Goal: Task Accomplishment & Management: Complete application form

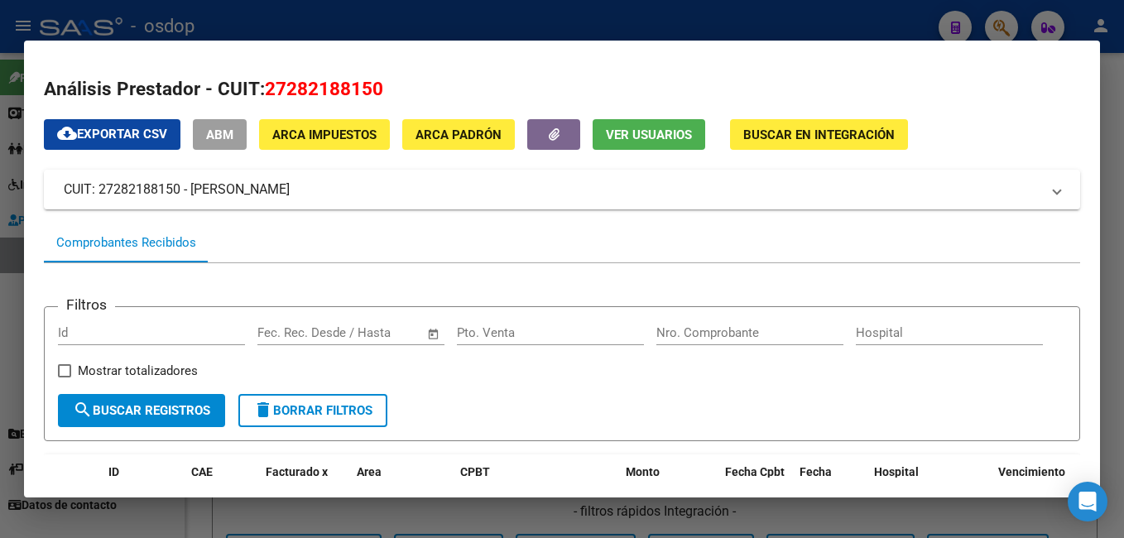
click at [318, 14] on div at bounding box center [562, 269] width 1124 height 538
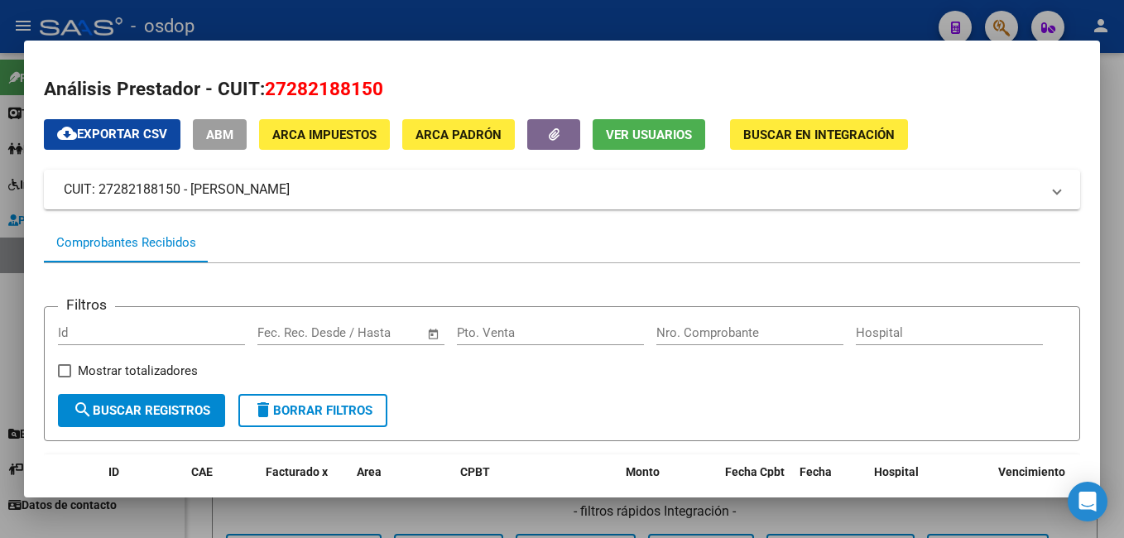
scroll to position [280, 0]
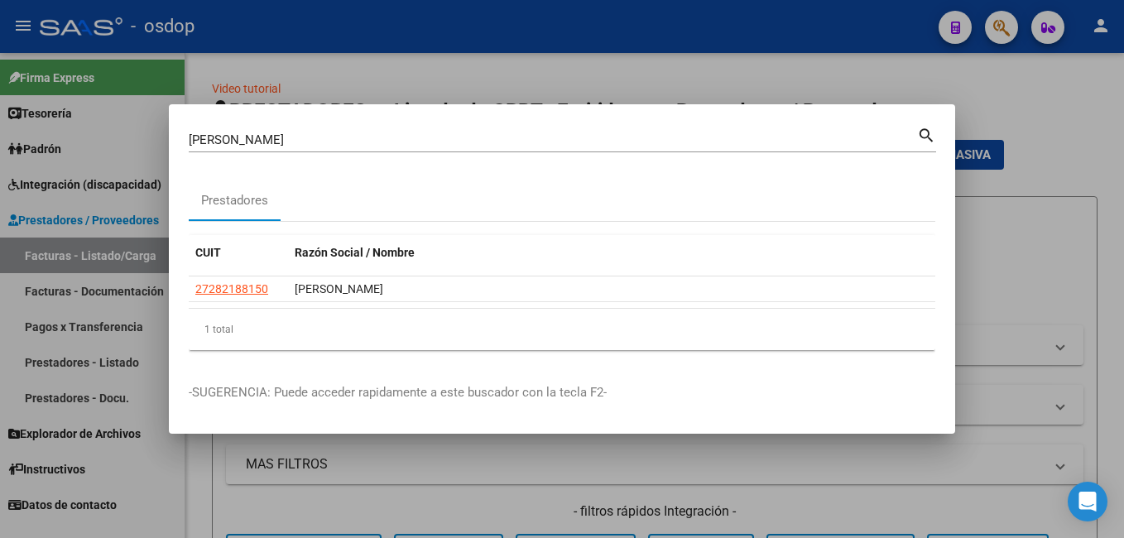
click at [342, 35] on div at bounding box center [562, 269] width 1124 height 538
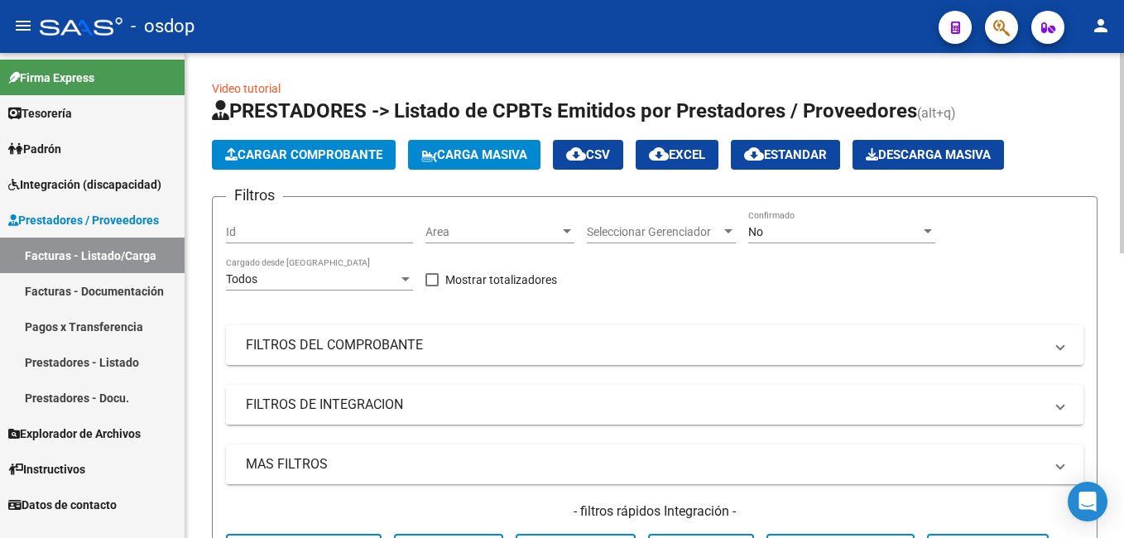
click at [246, 158] on span "Cargar Comprobante" at bounding box center [303, 154] width 157 height 15
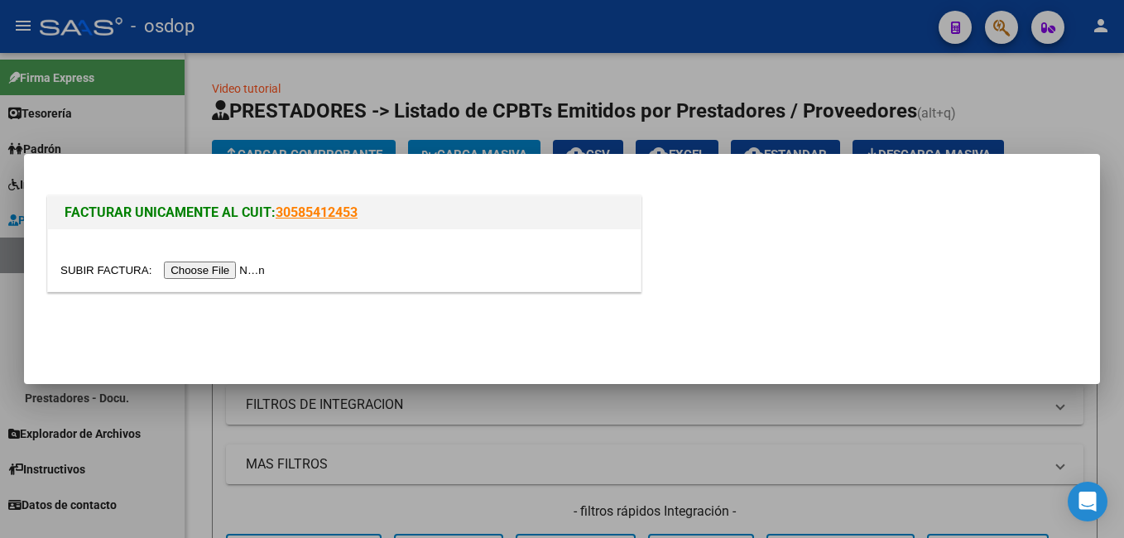
click at [224, 271] on input "file" at bounding box center [164, 269] width 209 height 17
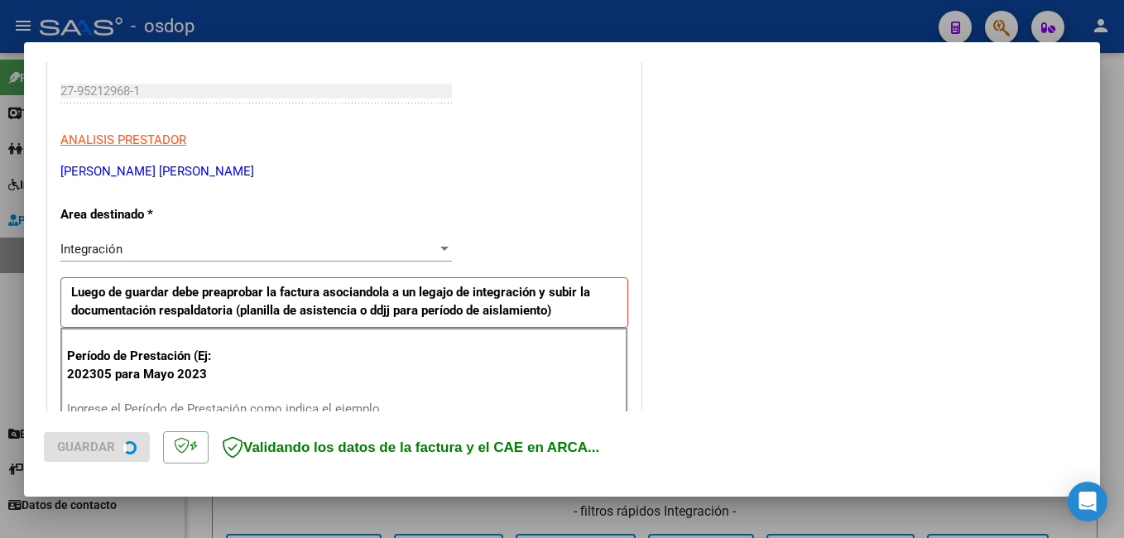
scroll to position [331, 0]
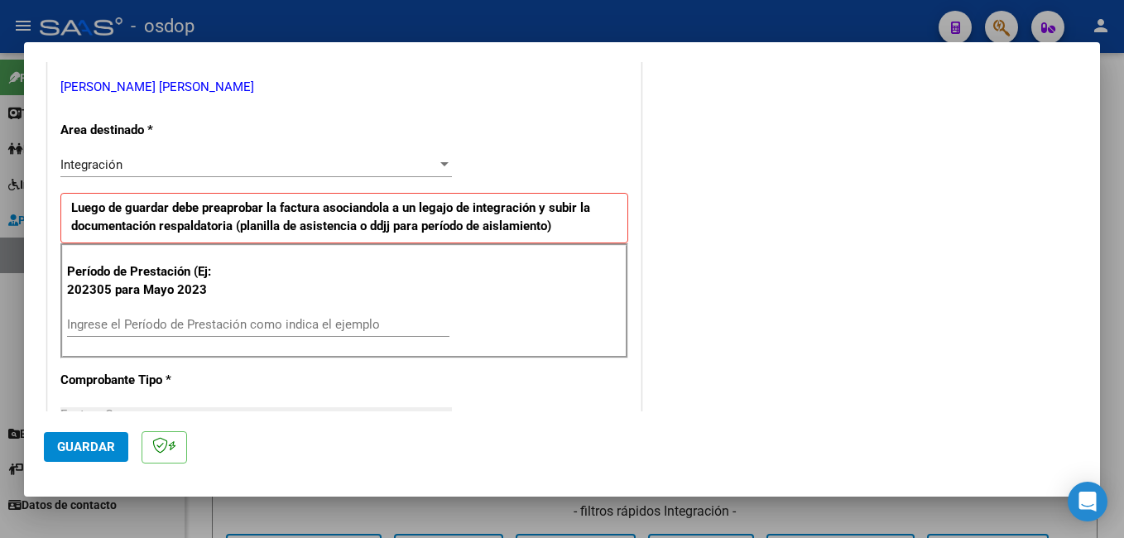
click at [171, 317] on input "Ingrese el Período de Prestación como indica el ejemplo" at bounding box center [258, 324] width 382 height 15
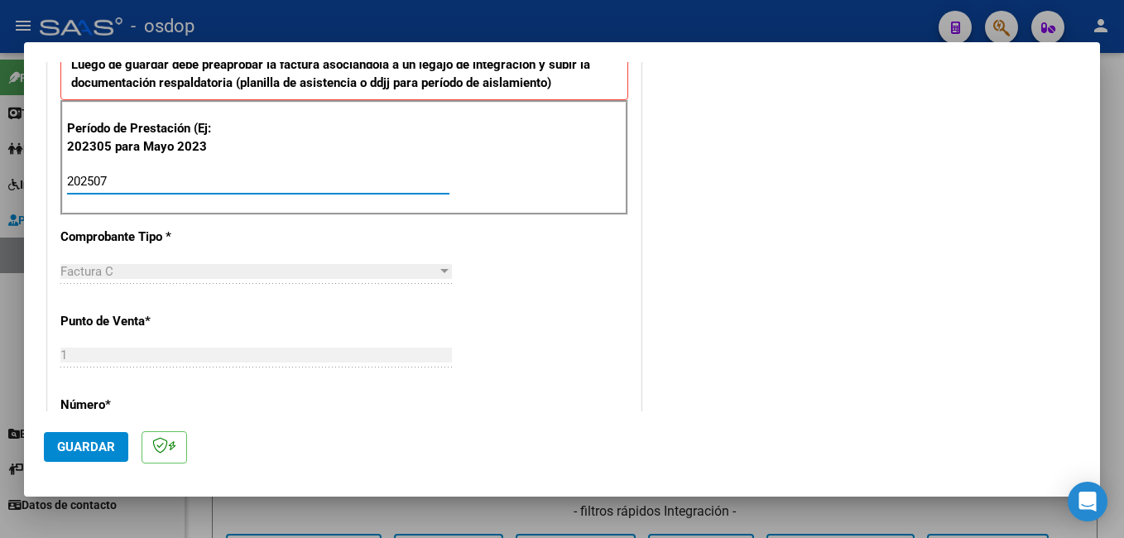
scroll to position [662, 0]
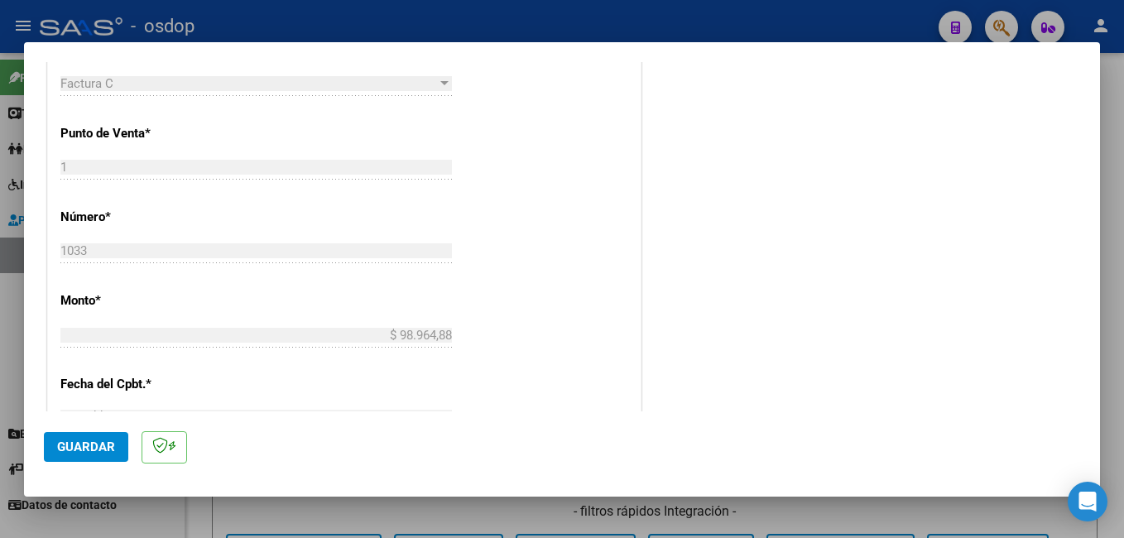
type input "202507"
click at [99, 437] on button "Guardar" at bounding box center [86, 447] width 84 height 30
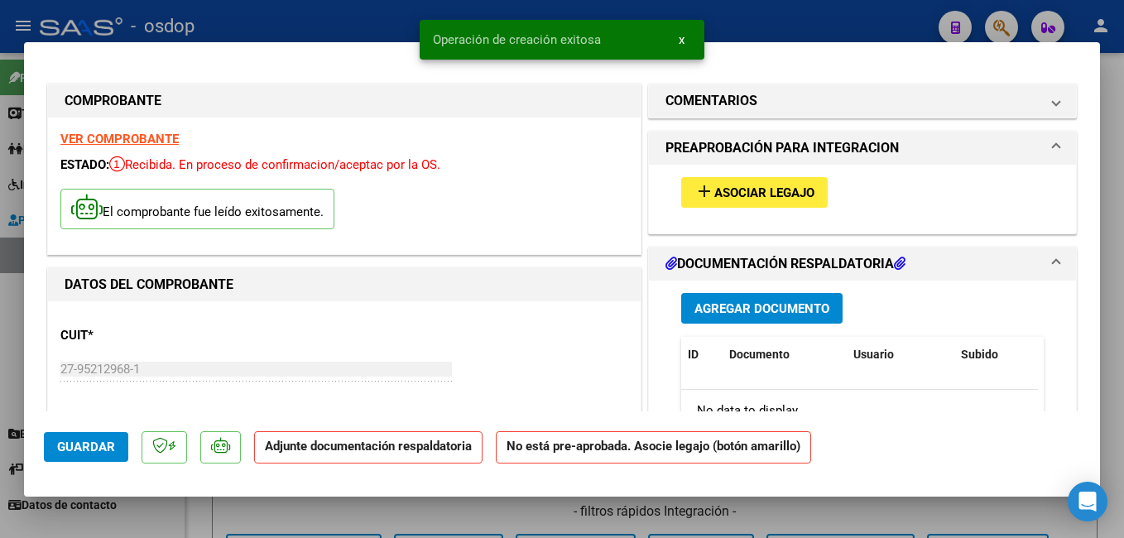
click at [694, 183] on mat-icon "add" at bounding box center [704, 191] width 20 height 20
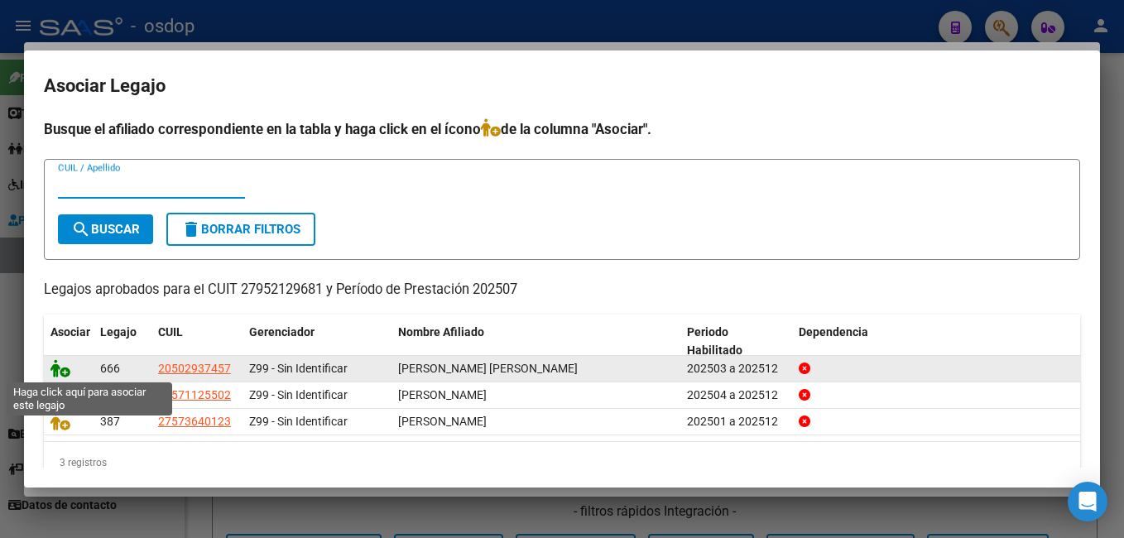
click at [60, 375] on icon at bounding box center [60, 368] width 20 height 18
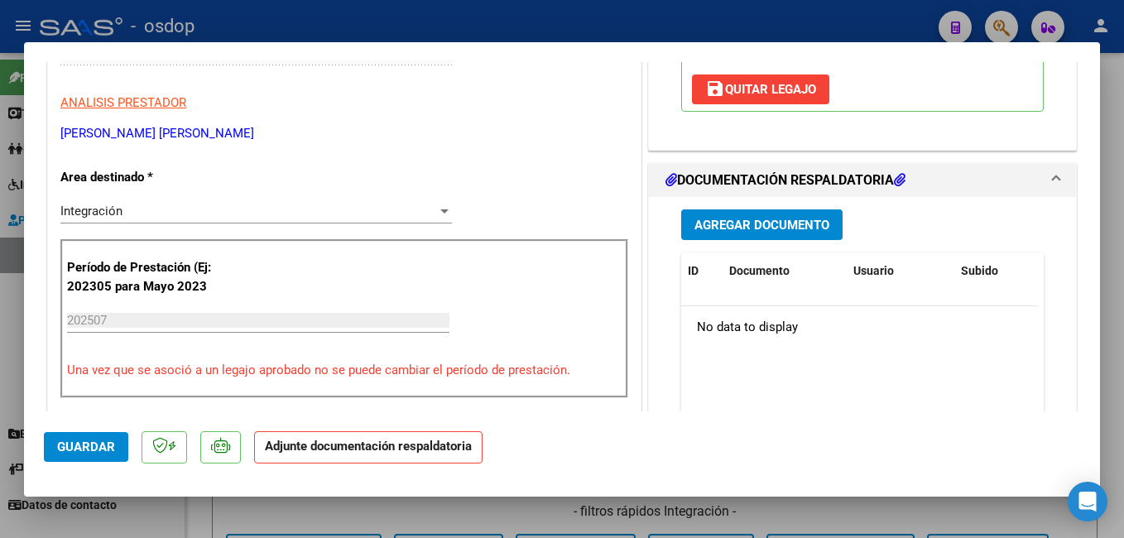
scroll to position [331, 0]
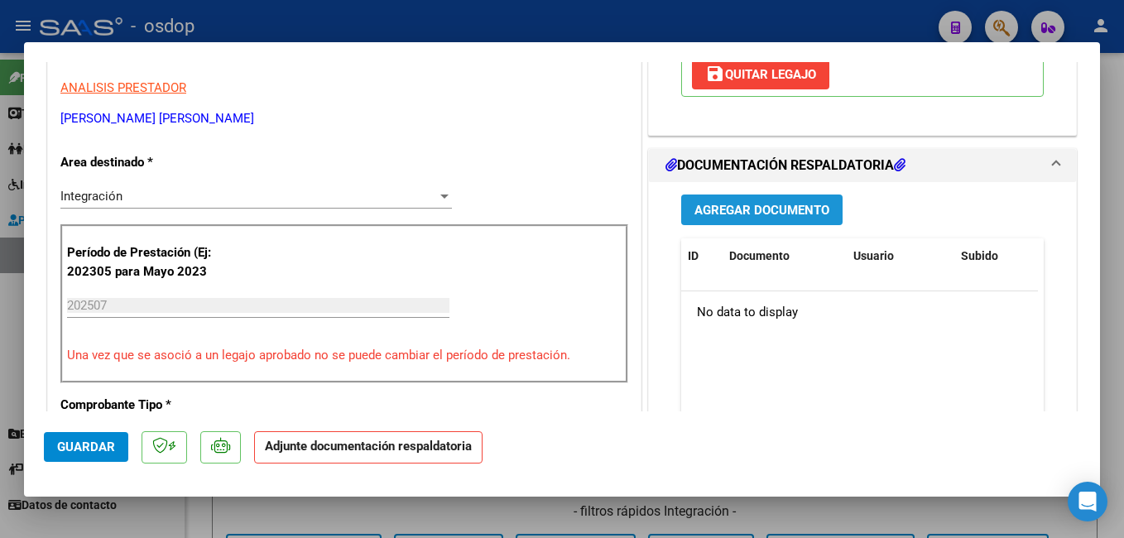
click at [701, 225] on button "Agregar Documento" at bounding box center [761, 209] width 161 height 31
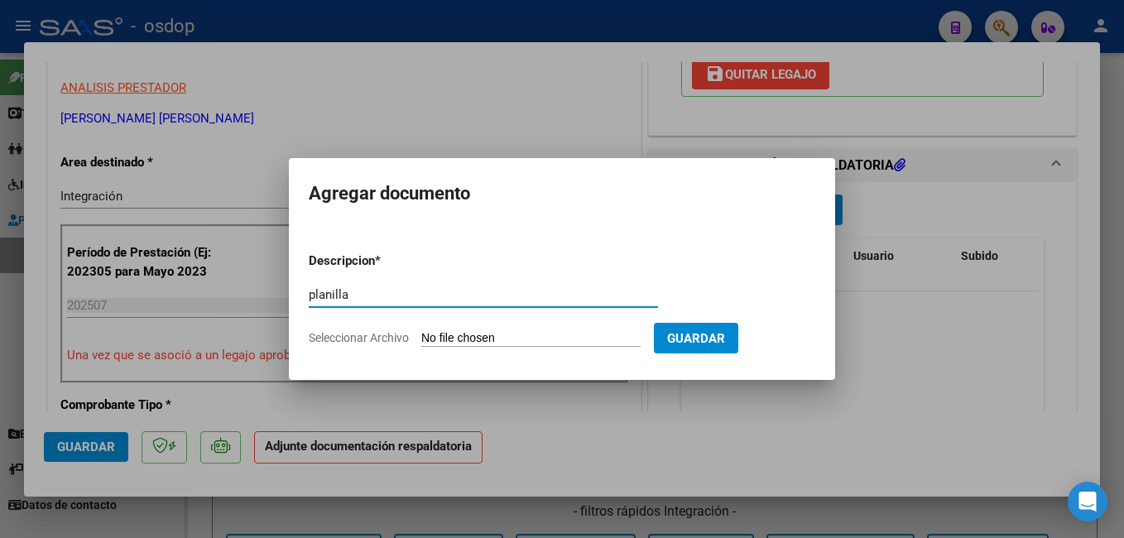
type input "planilla"
click at [508, 330] on app-file-uploader "Seleccionar Archivo" at bounding box center [481, 337] width 345 height 15
click at [508, 336] on input "Seleccionar Archivo" at bounding box center [530, 339] width 219 height 16
type input "C:\fakepath\PLANILLA TO 5.pdf"
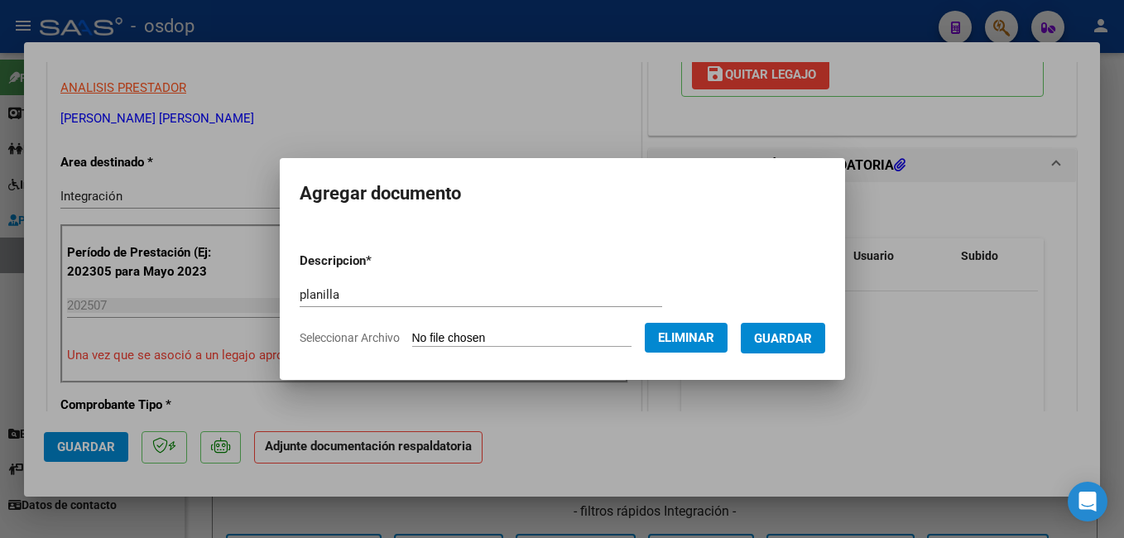
click at [812, 342] on span "Guardar" at bounding box center [783, 338] width 58 height 15
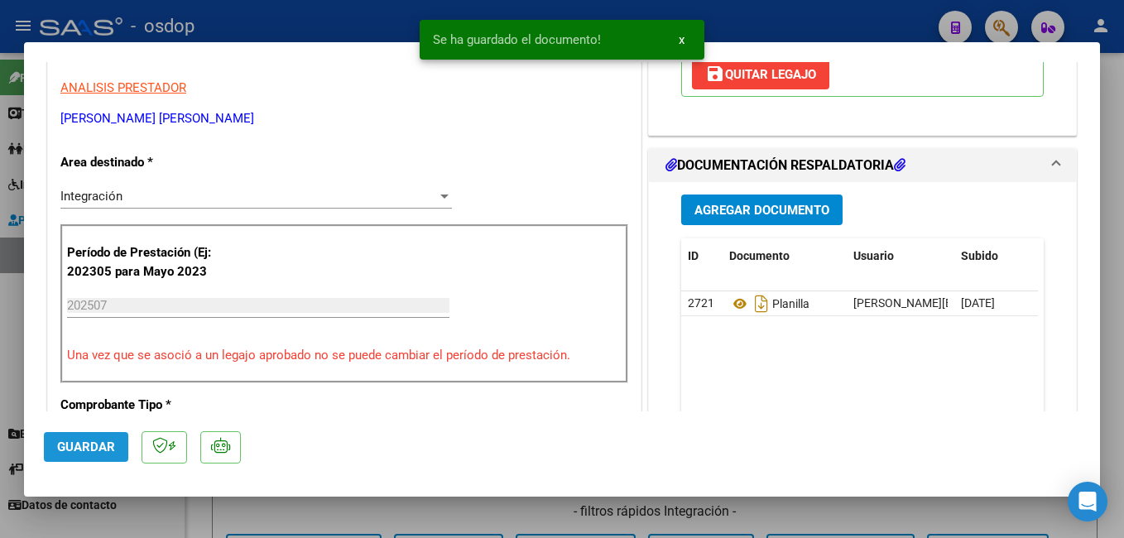
click at [97, 449] on span "Guardar" at bounding box center [86, 446] width 58 height 15
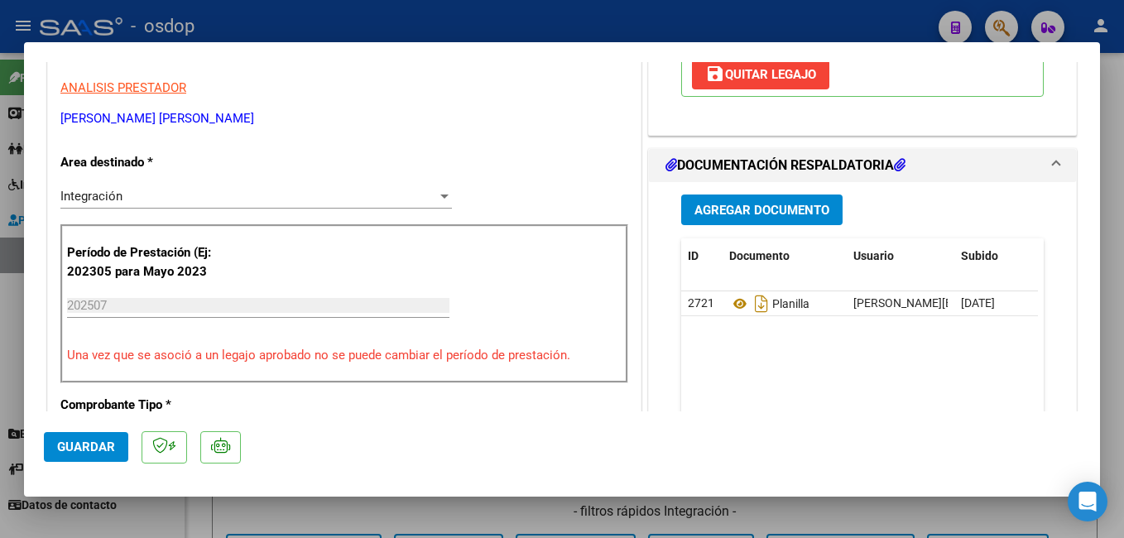
click at [291, 19] on div at bounding box center [562, 269] width 1124 height 538
type input "$ 0,00"
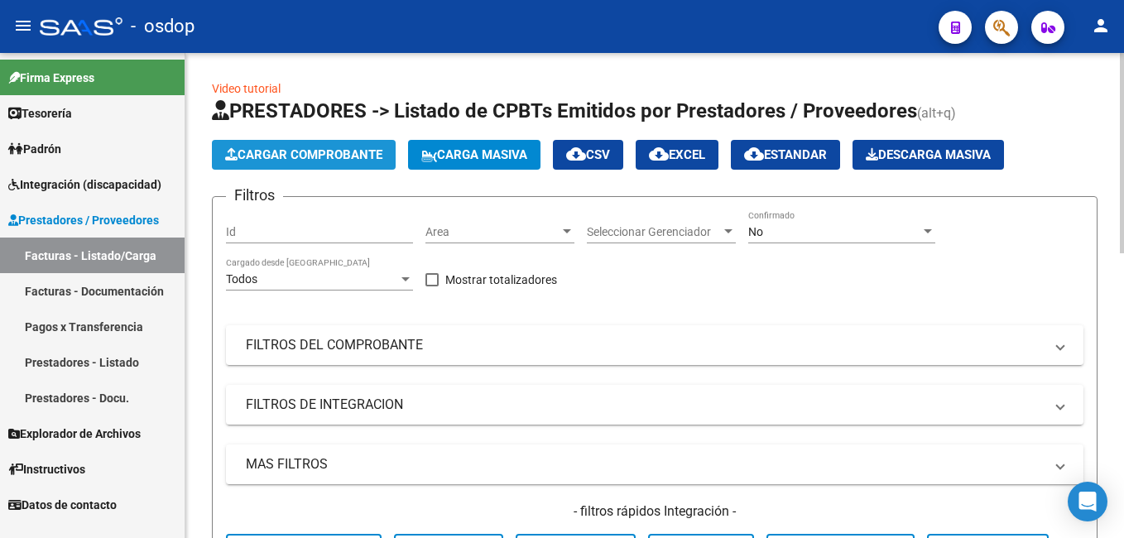
click at [278, 157] on span "Cargar Comprobante" at bounding box center [303, 154] width 157 height 15
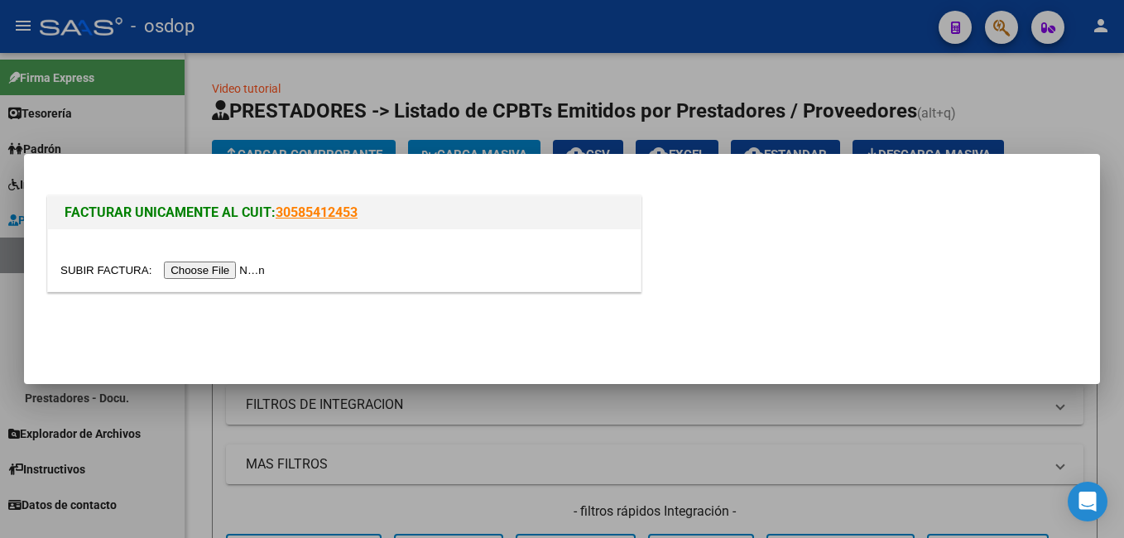
click at [223, 268] on input "file" at bounding box center [164, 269] width 209 height 17
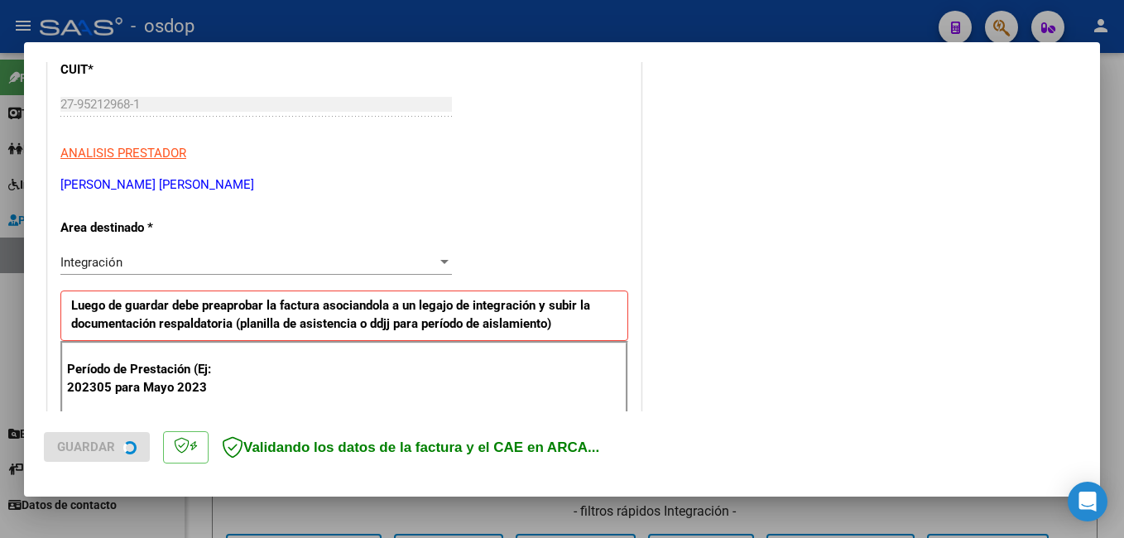
scroll to position [331, 0]
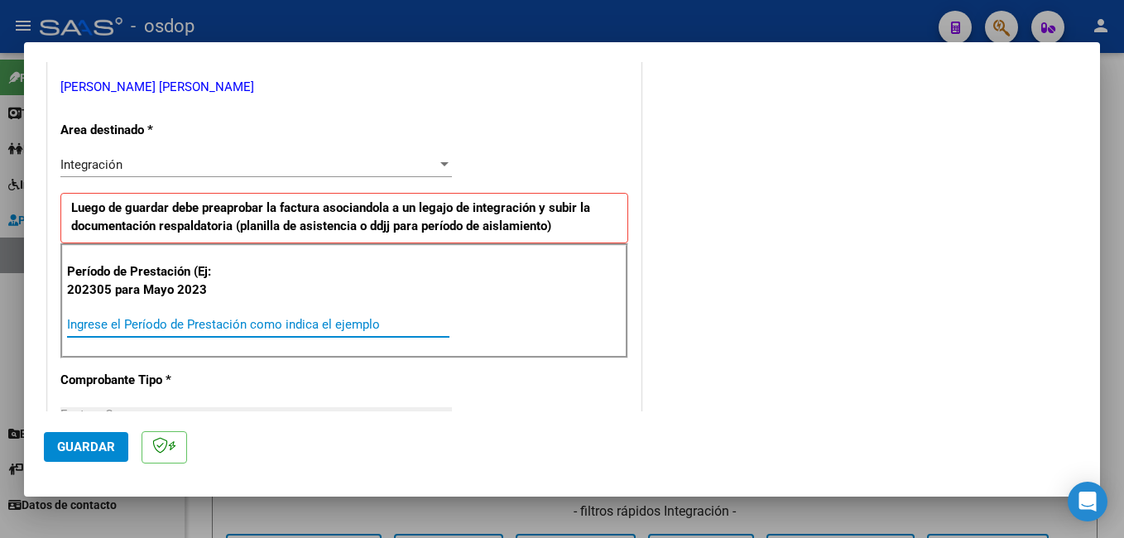
click at [208, 324] on input "Ingrese el Período de Prestación como indica el ejemplo" at bounding box center [258, 324] width 382 height 15
type input "202507"
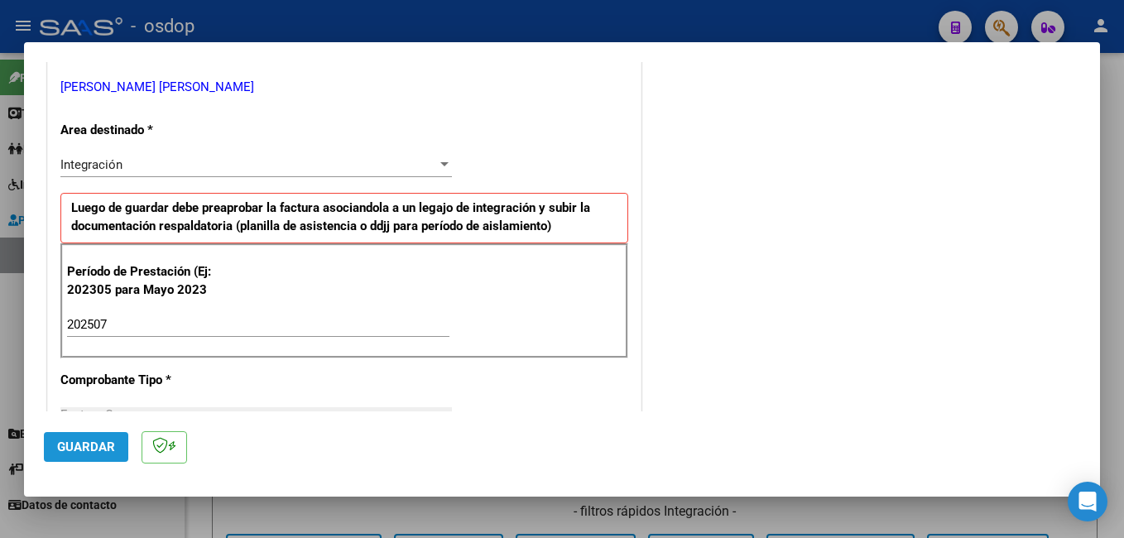
click at [106, 441] on span "Guardar" at bounding box center [86, 446] width 58 height 15
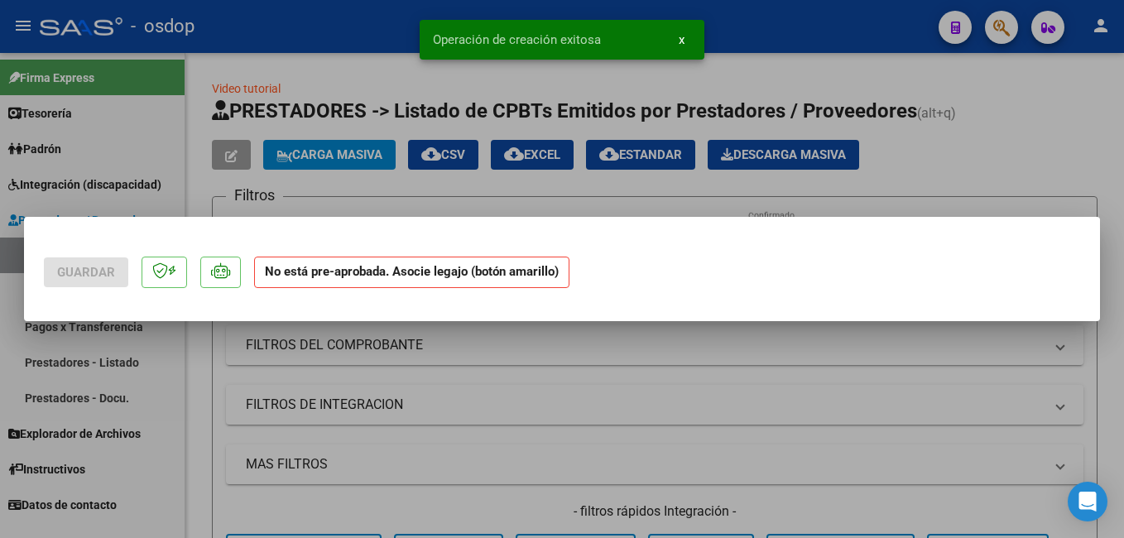
scroll to position [0, 0]
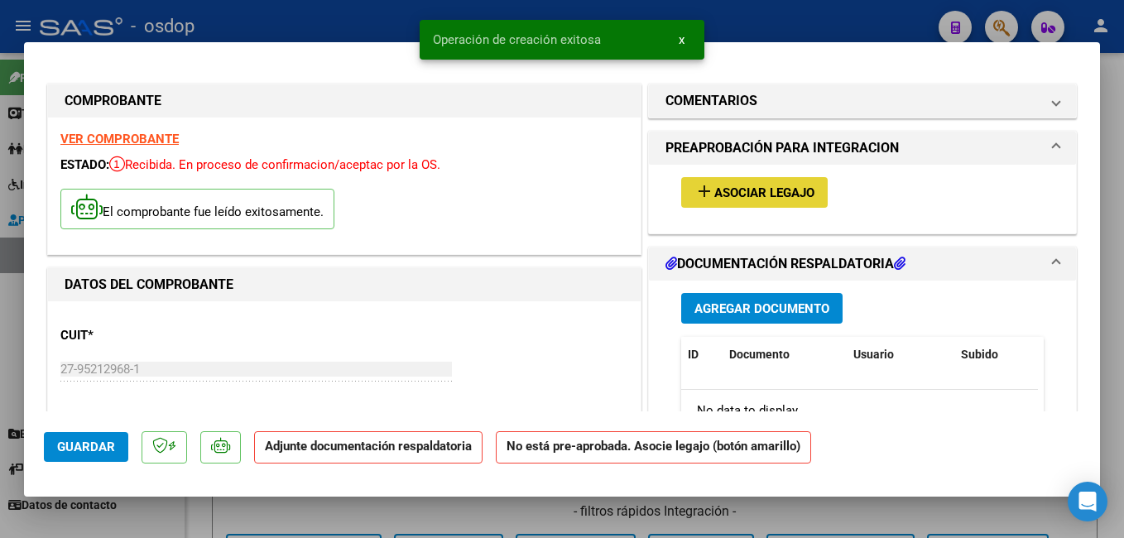
click at [685, 204] on button "add Asociar Legajo" at bounding box center [754, 192] width 146 height 31
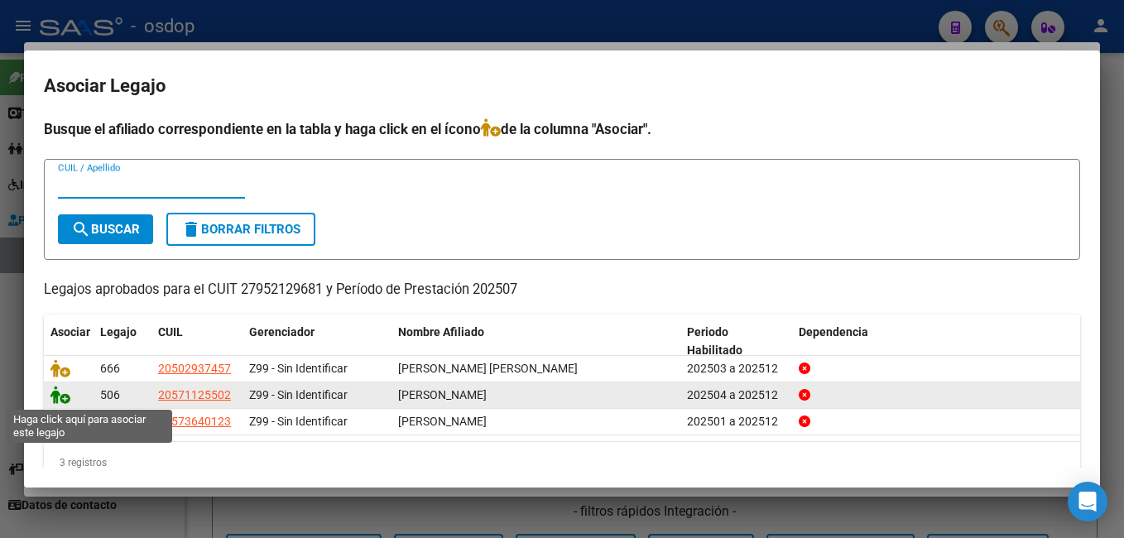
click at [65, 399] on icon at bounding box center [60, 395] width 20 height 18
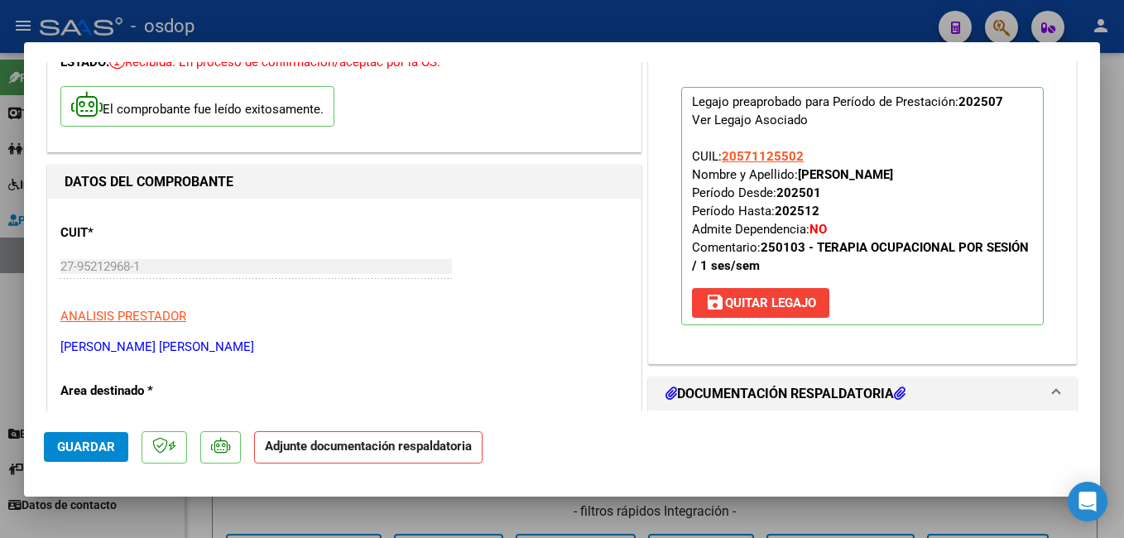
scroll to position [165, 0]
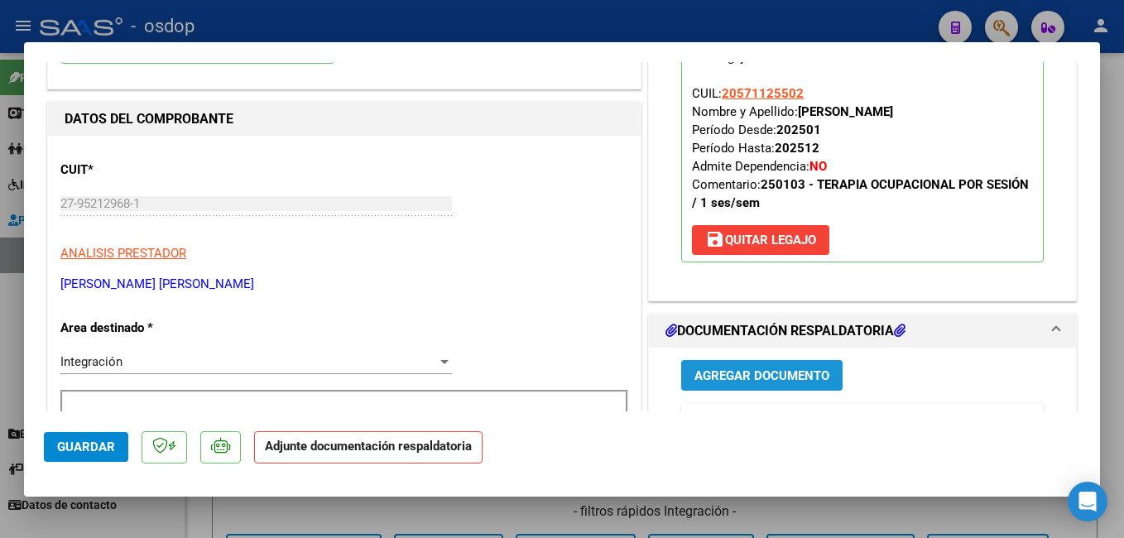
click at [703, 364] on button "Agregar Documento" at bounding box center [761, 375] width 161 height 31
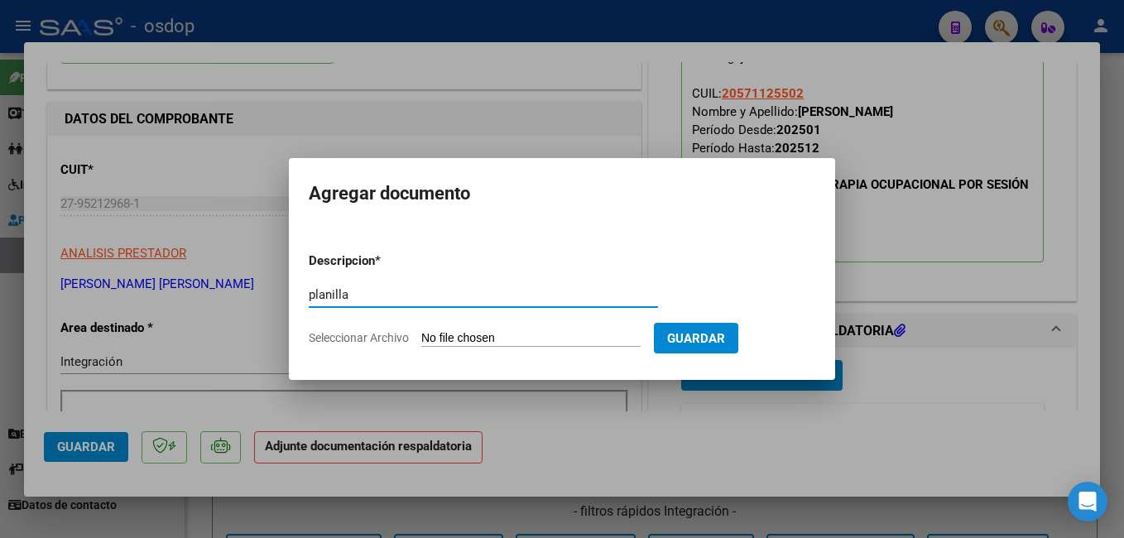
type input "planilla"
click at [622, 335] on input "Seleccionar Archivo" at bounding box center [530, 339] width 219 height 16
type input "C:\fakepath\PLANILLA TO 5.pdf"
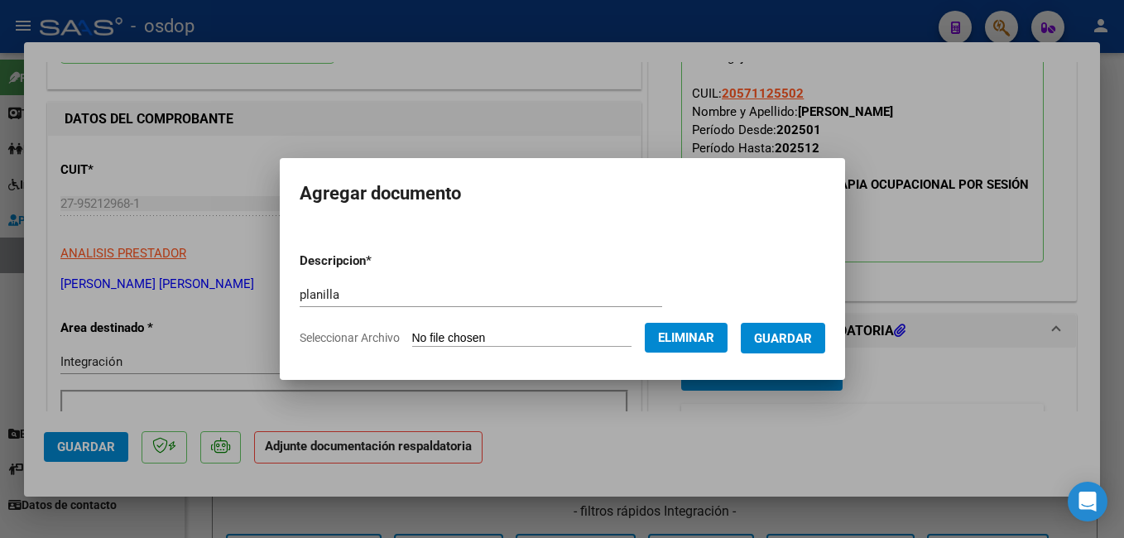
click at [825, 348] on button "Guardar" at bounding box center [783, 338] width 84 height 31
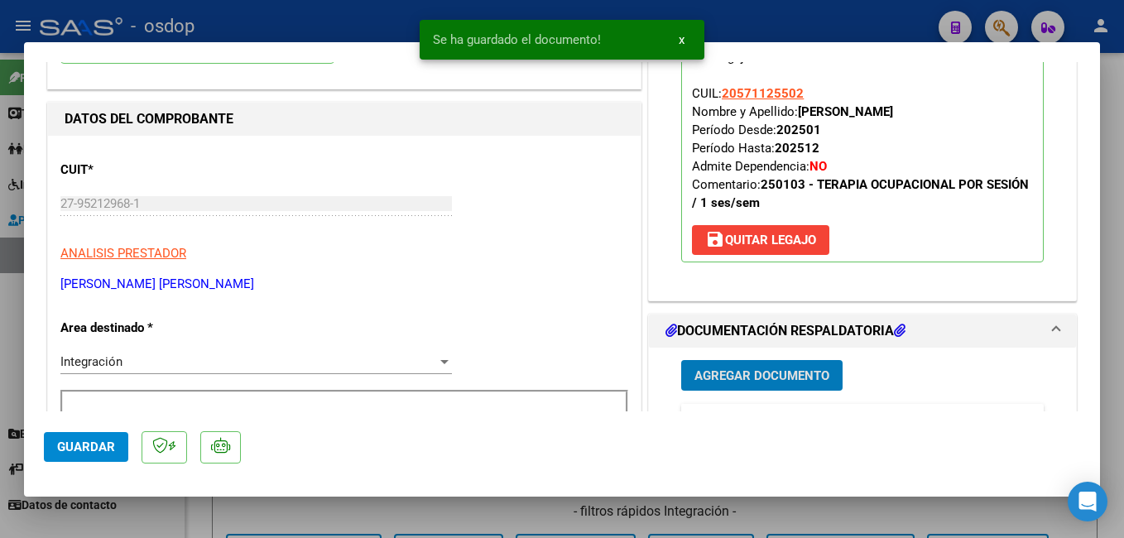
click at [96, 439] on span "Guardar" at bounding box center [86, 446] width 58 height 15
click at [310, 29] on div at bounding box center [562, 269] width 1124 height 538
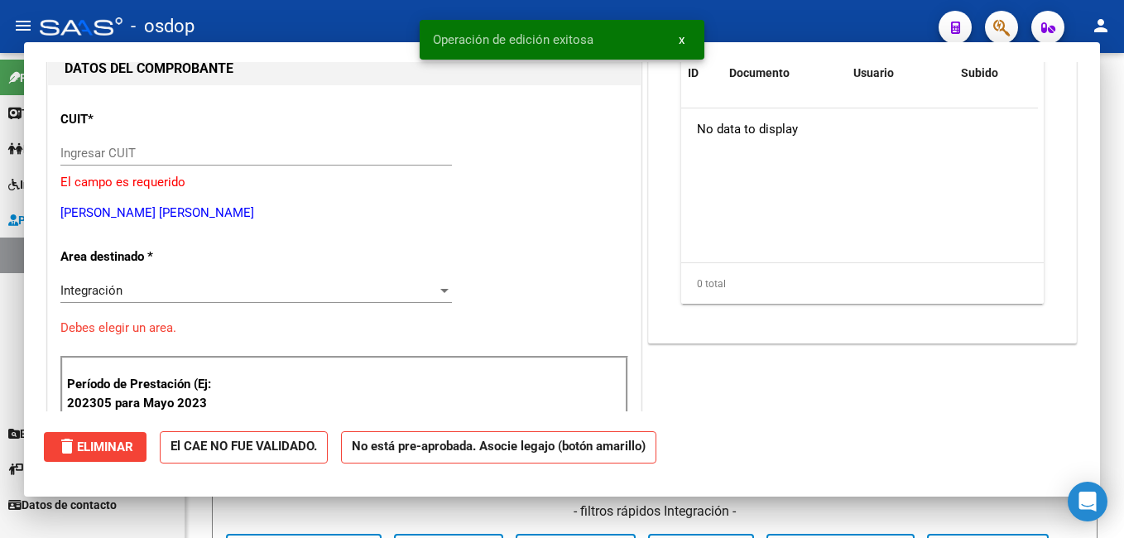
scroll to position [0, 0]
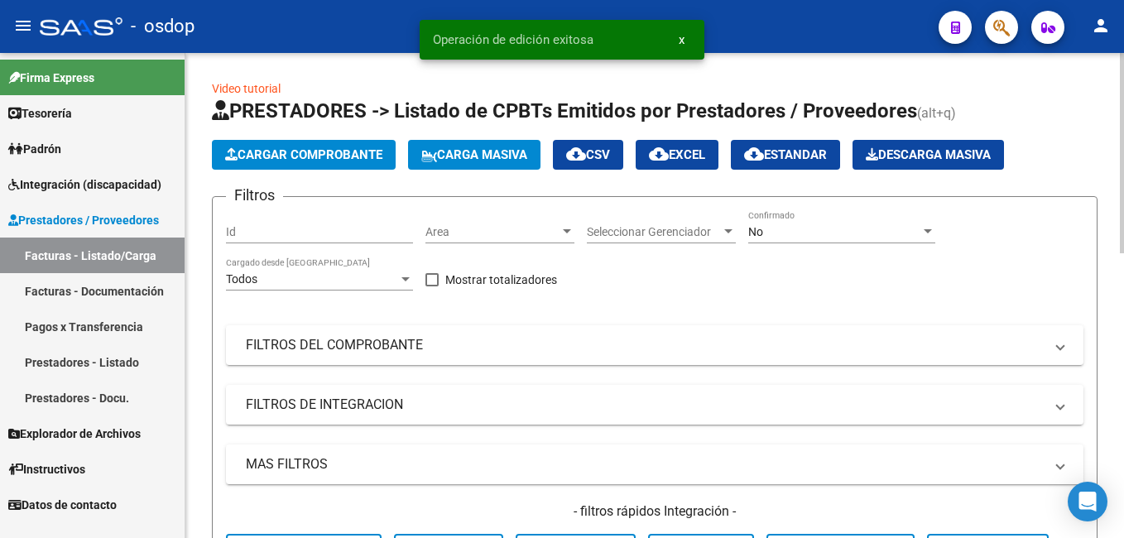
click at [280, 148] on span "Cargar Comprobante" at bounding box center [303, 154] width 157 height 15
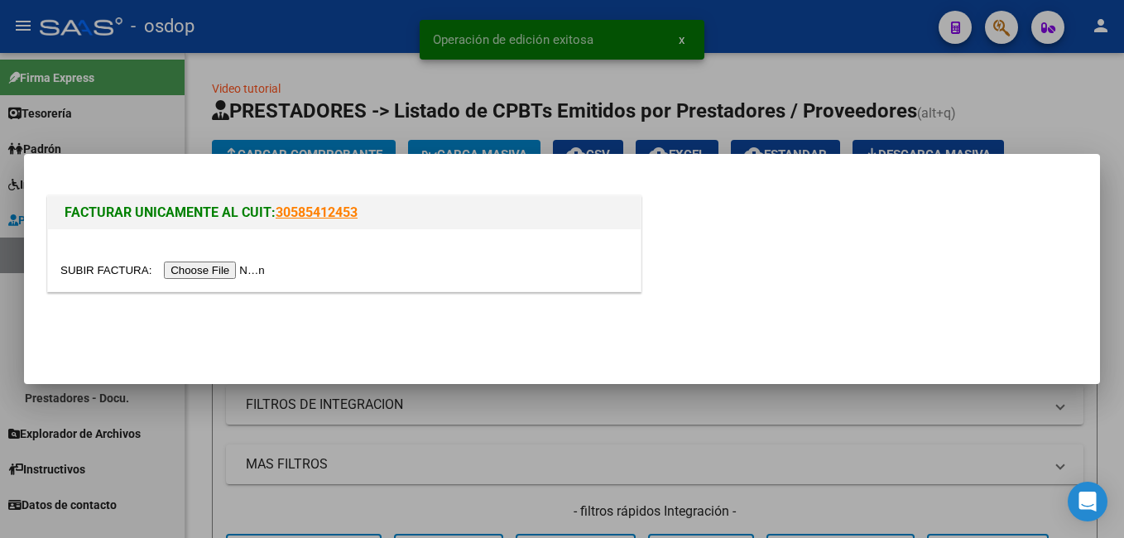
click at [194, 267] on input "file" at bounding box center [164, 269] width 209 height 17
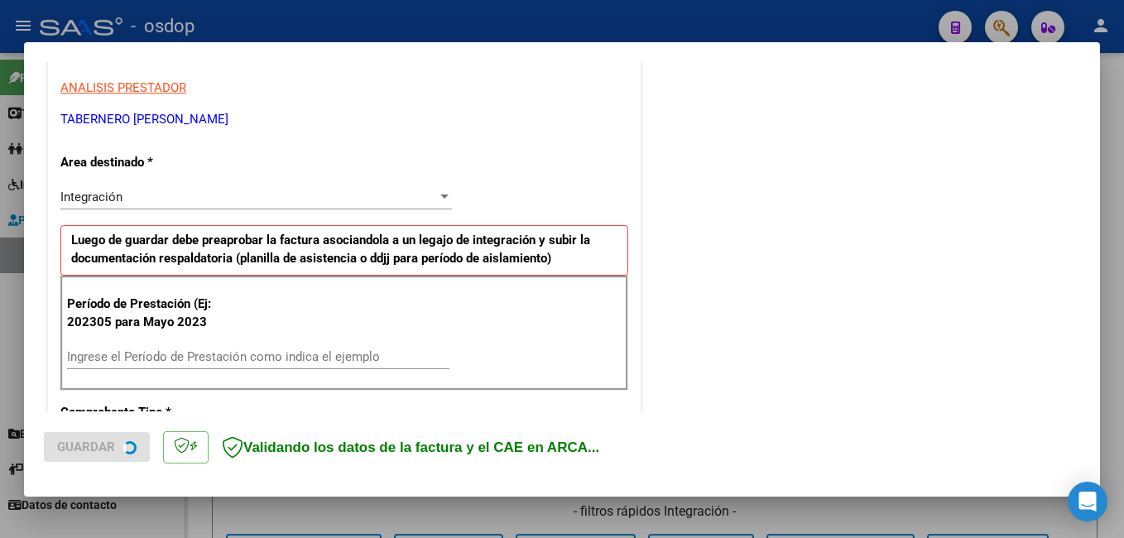
scroll to position [331, 0]
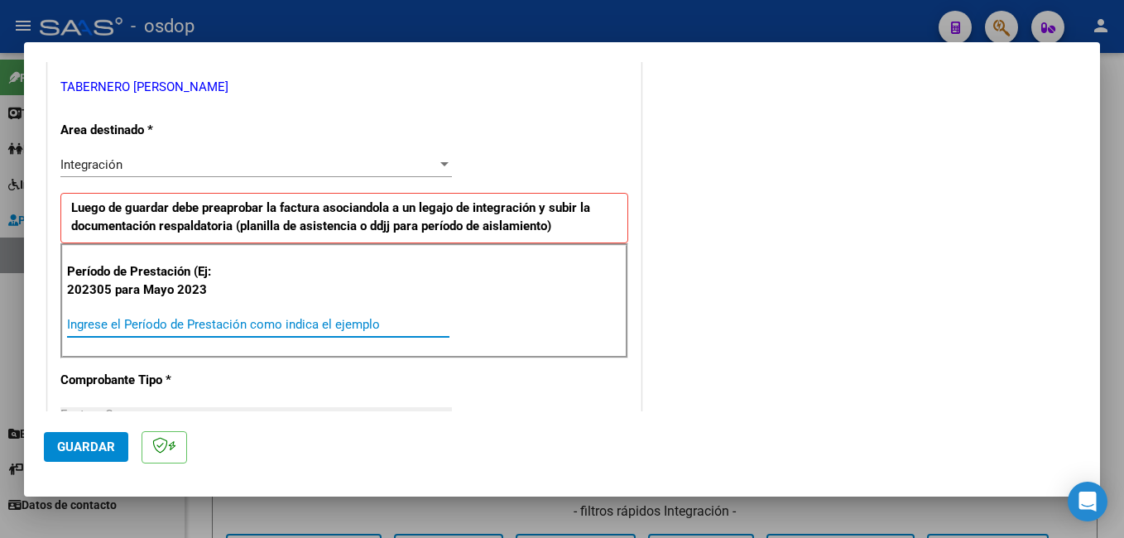
drag, startPoint x: 205, startPoint y: 321, endPoint x: 228, endPoint y: 273, distance: 52.9
click at [206, 321] on input "Ingrese el Período de Prestación como indica el ejemplo" at bounding box center [258, 324] width 382 height 15
type input "202507"
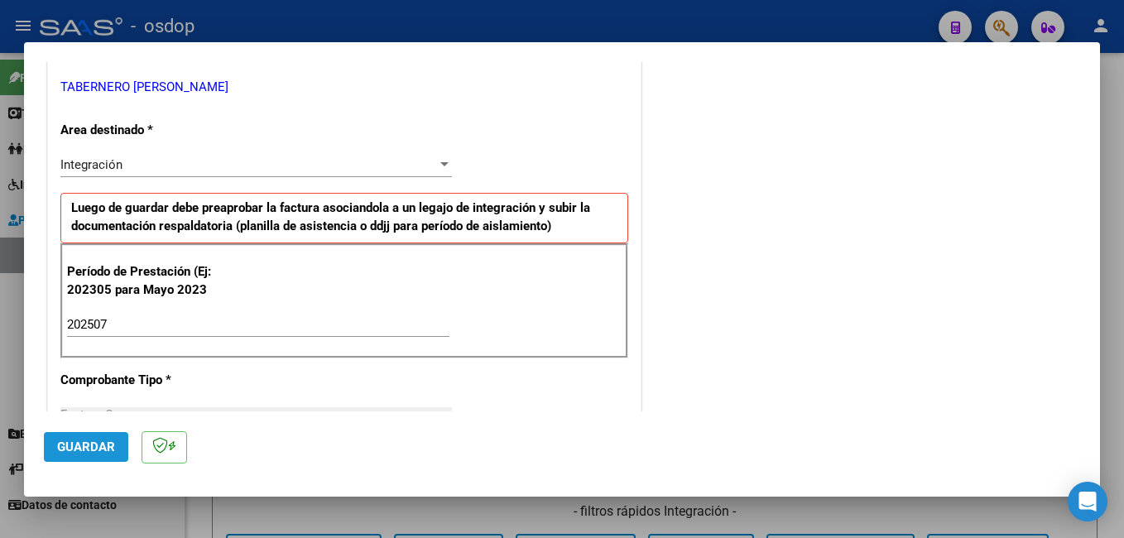
click at [104, 445] on span "Guardar" at bounding box center [86, 446] width 58 height 15
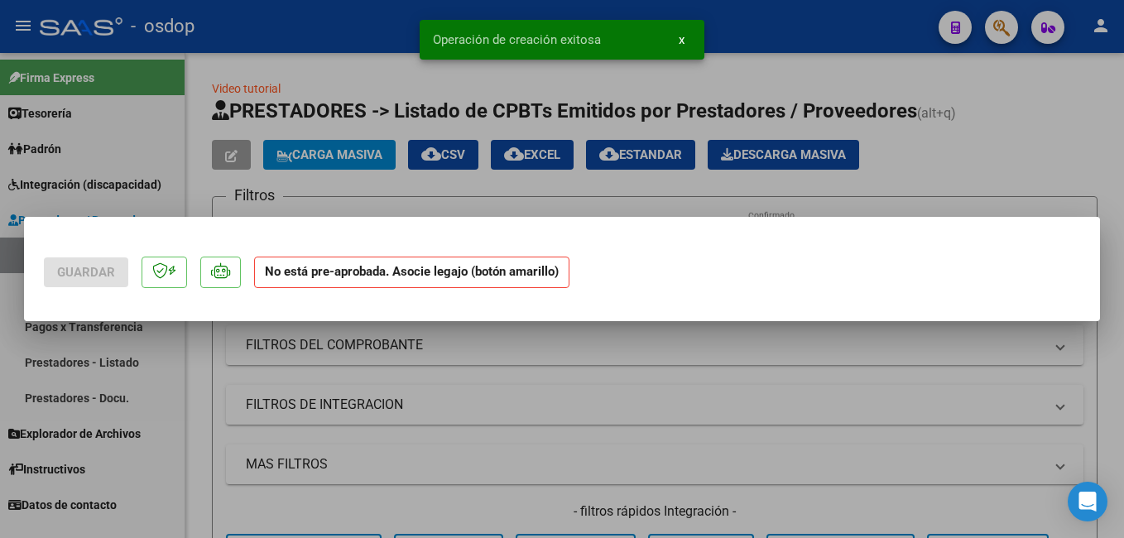
scroll to position [0, 0]
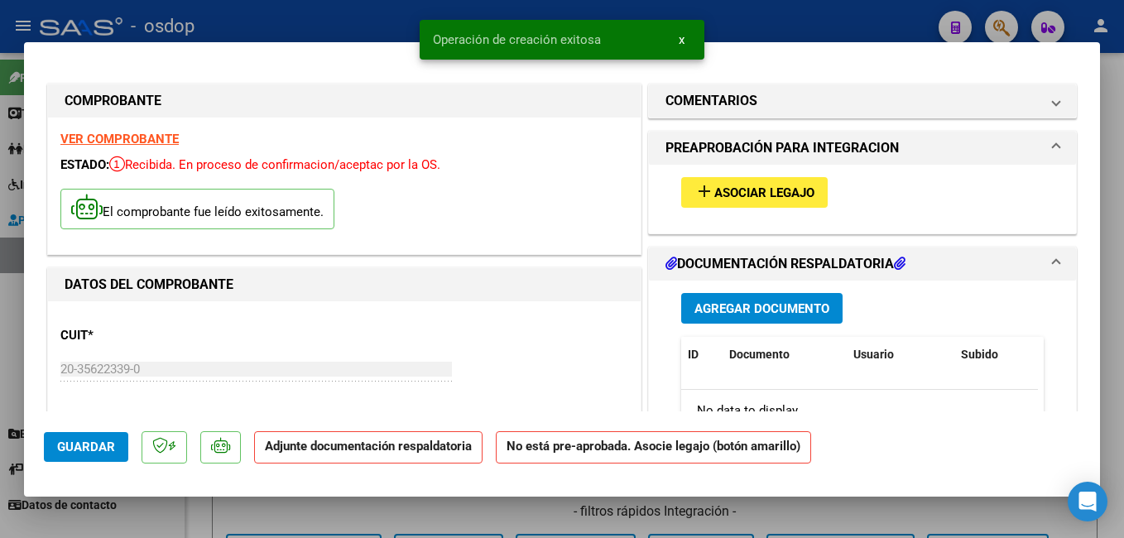
click at [733, 189] on span "Asociar Legajo" at bounding box center [764, 192] width 100 height 15
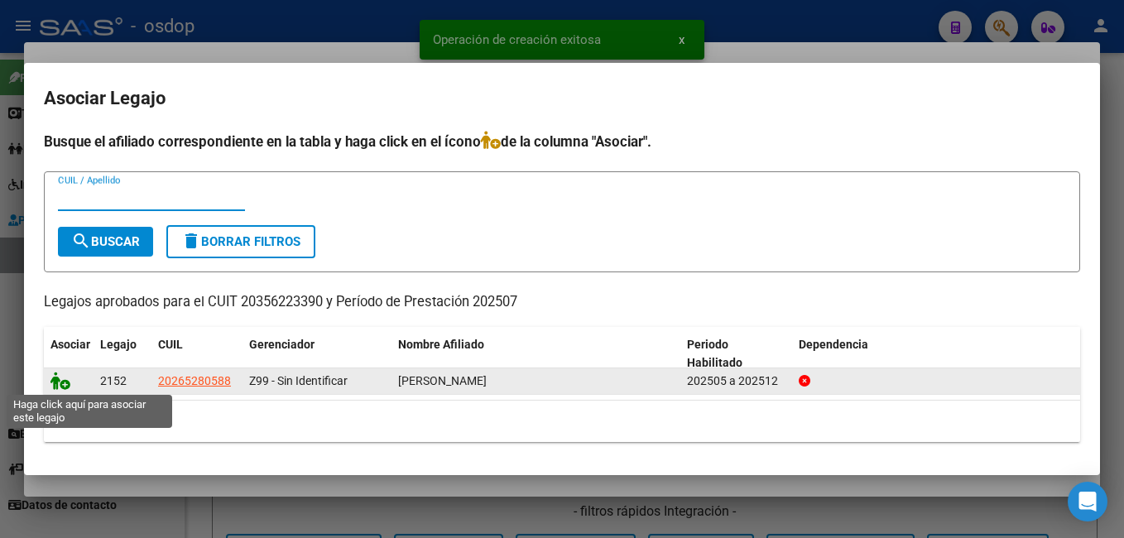
click at [55, 380] on icon at bounding box center [60, 381] width 20 height 18
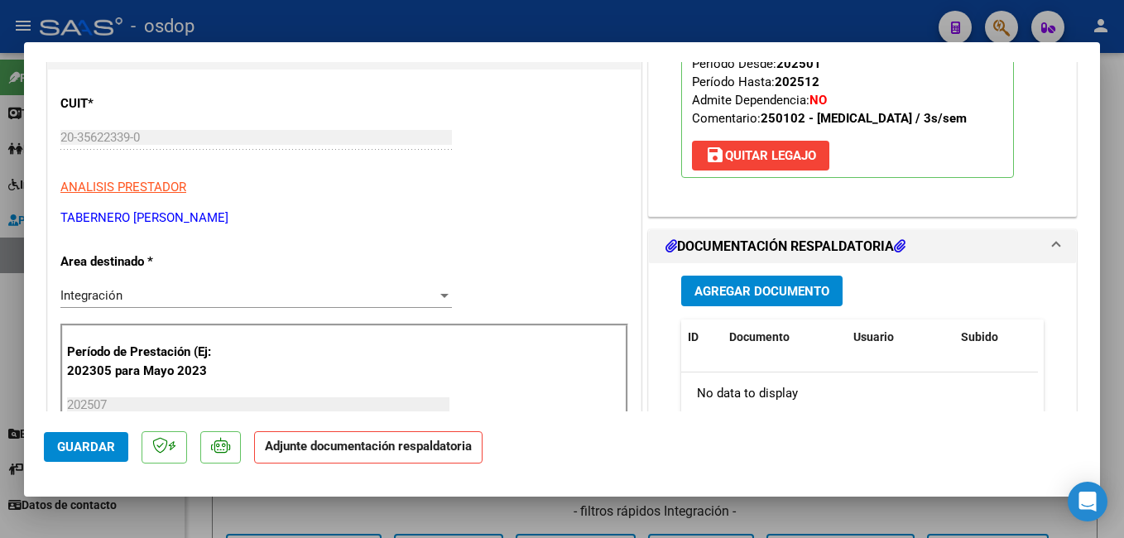
scroll to position [248, 0]
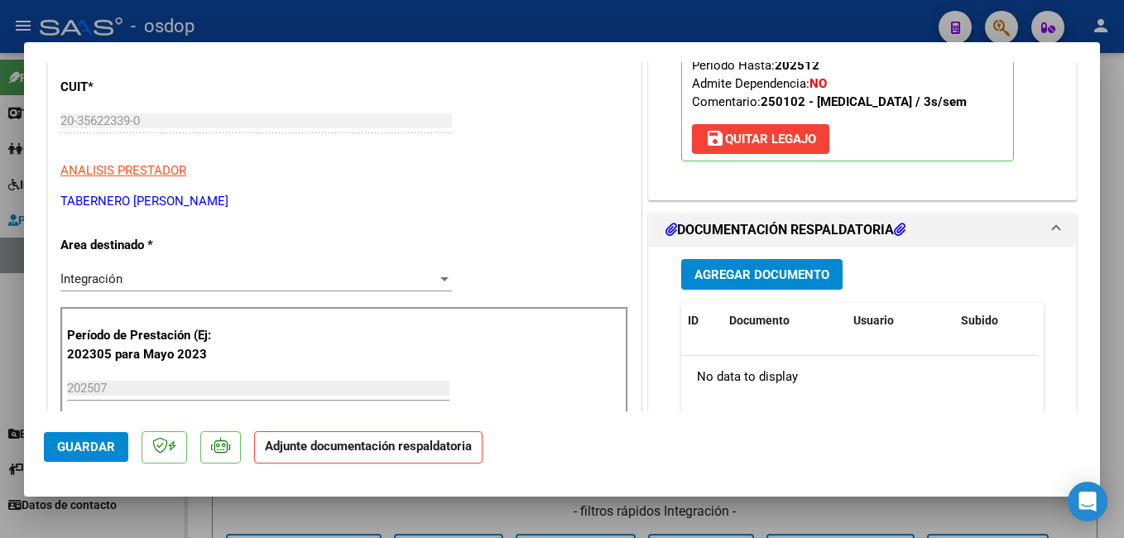
click at [759, 271] on span "Agregar Documento" at bounding box center [761, 274] width 135 height 15
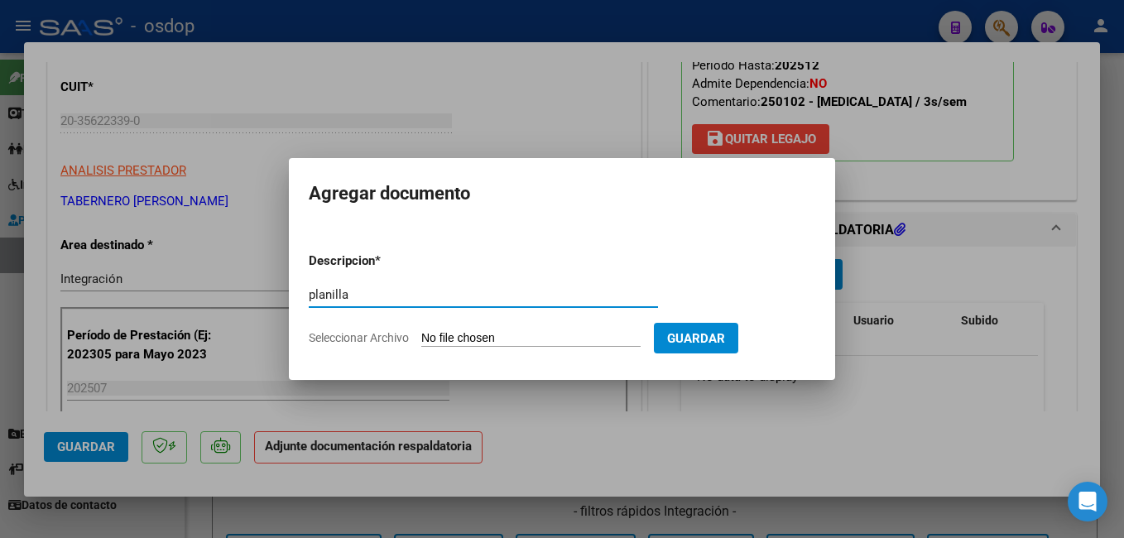
type input "planilla"
click at [453, 341] on input "Seleccionar Archivo" at bounding box center [530, 339] width 219 height 16
click at [540, 329] on form "Descripcion * planilla Escriba aquí una descripcion Seleccionar Archivo Guardar" at bounding box center [562, 299] width 506 height 121
click at [540, 336] on input "Seleccionar Archivo" at bounding box center [530, 339] width 219 height 16
type input "C:\fakepath\planilla fact 286.pdf"
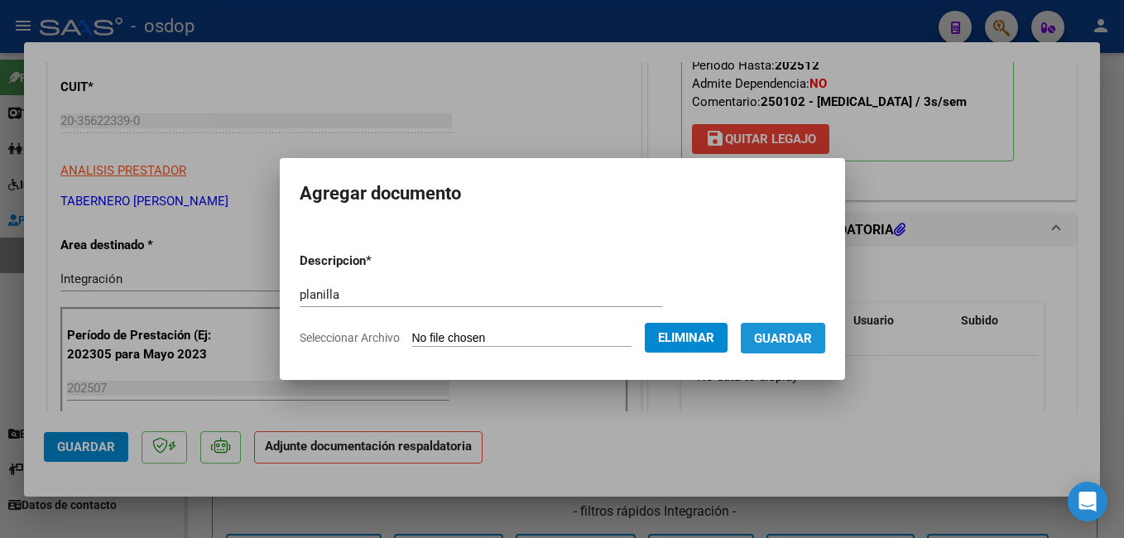
click at [789, 347] on button "Guardar" at bounding box center [783, 338] width 84 height 31
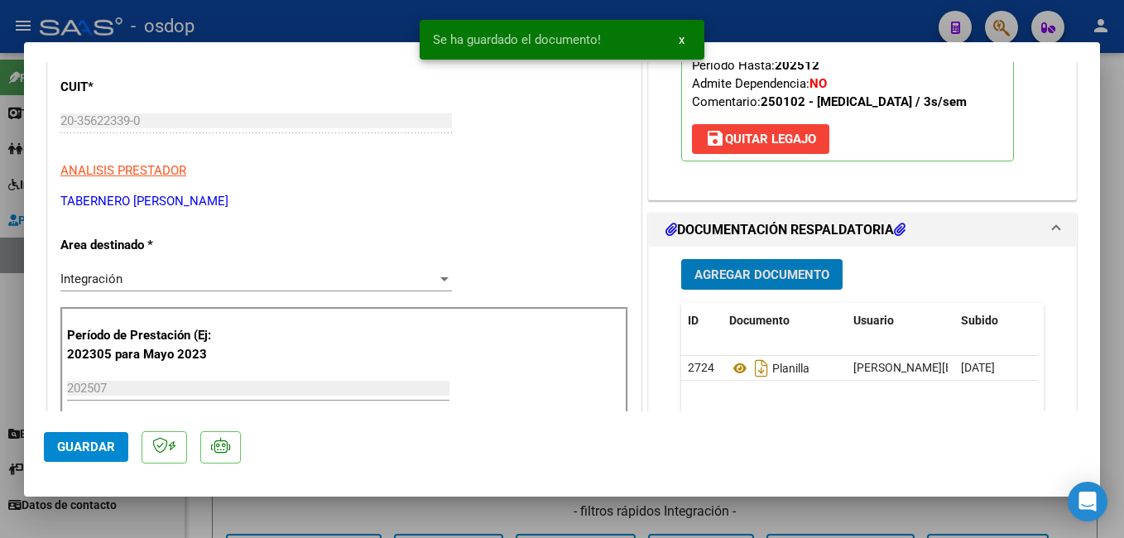
click at [98, 434] on button "Guardar" at bounding box center [86, 447] width 84 height 30
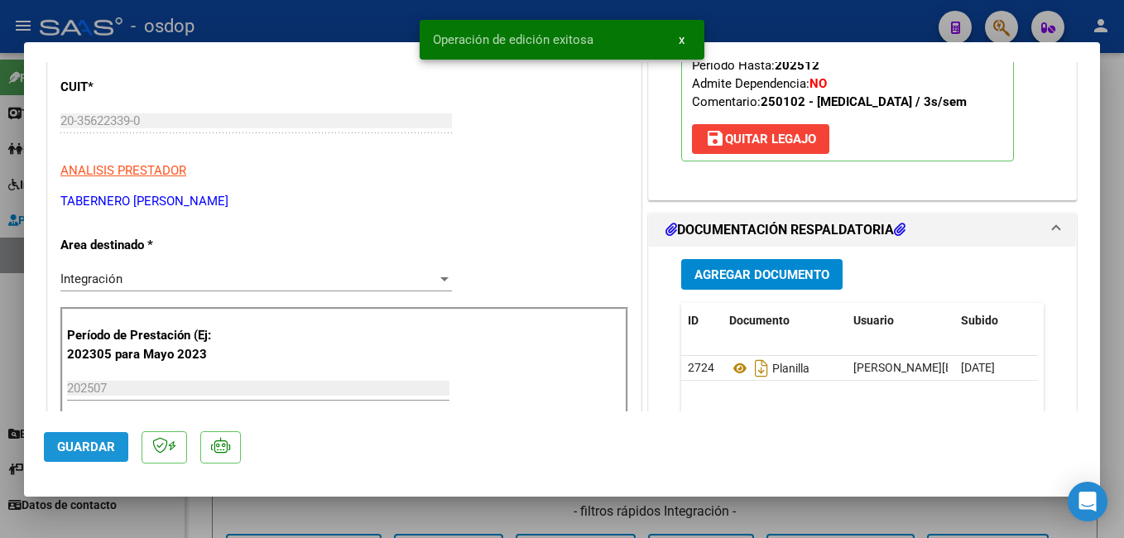
click at [98, 433] on button "Guardar" at bounding box center [86, 447] width 84 height 30
click at [346, 27] on div at bounding box center [562, 269] width 1124 height 538
type input "$ 0,00"
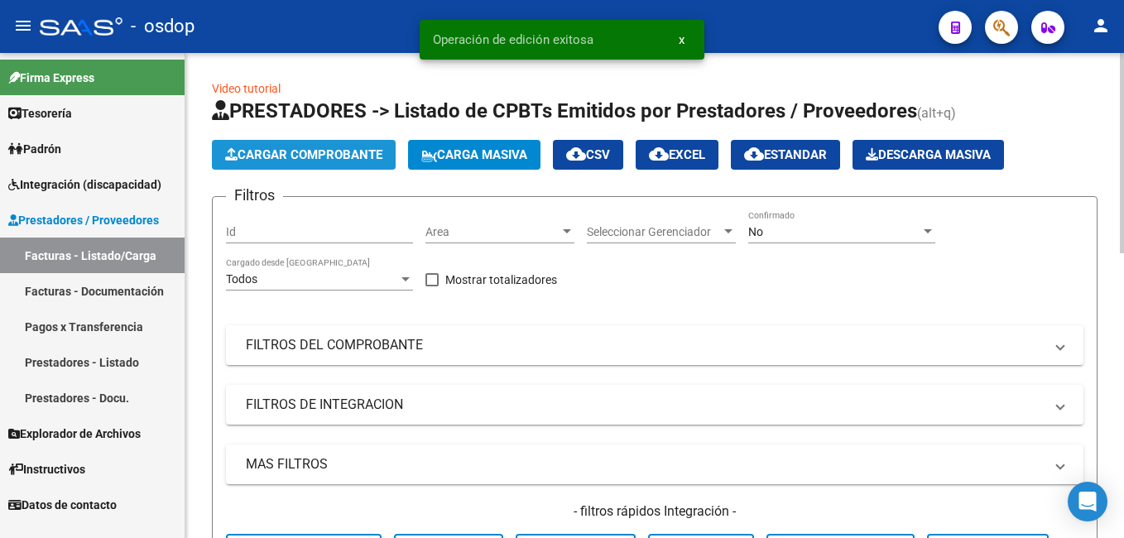
click at [293, 154] on span "Cargar Comprobante" at bounding box center [303, 154] width 157 height 15
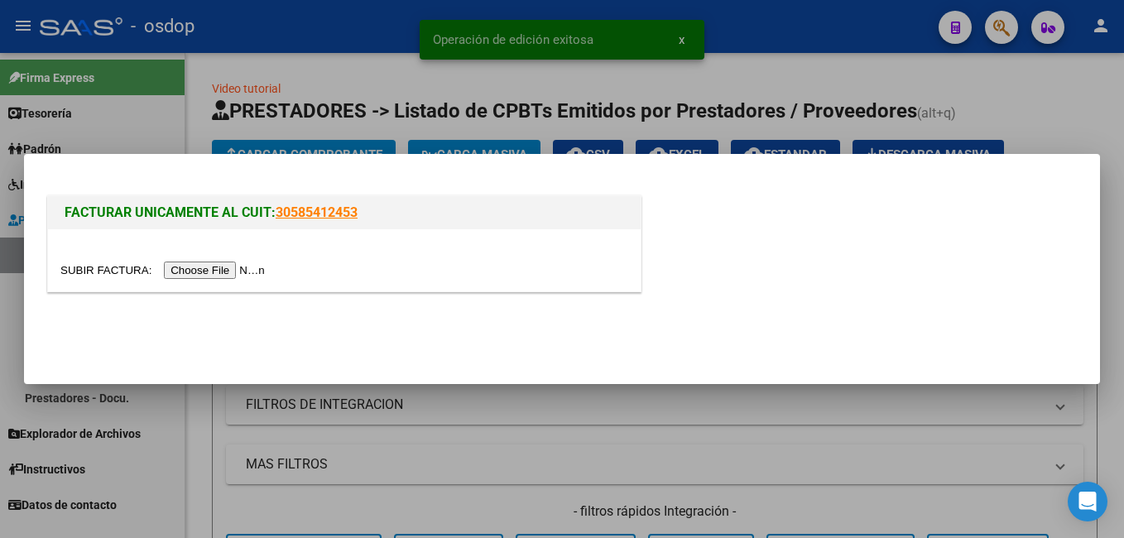
click at [230, 271] on input "file" at bounding box center [164, 269] width 209 height 17
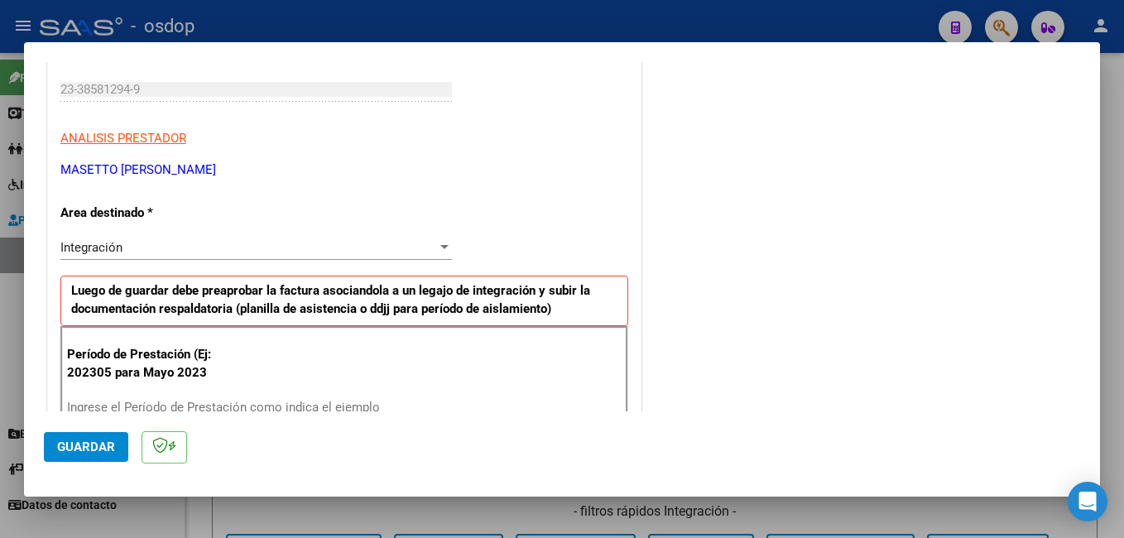
click at [161, 393] on div "Período de Prestación (Ej: 202305 para Mayo 2023 Ingrese el Período de Prestaci…" at bounding box center [344, 384] width 568 height 116
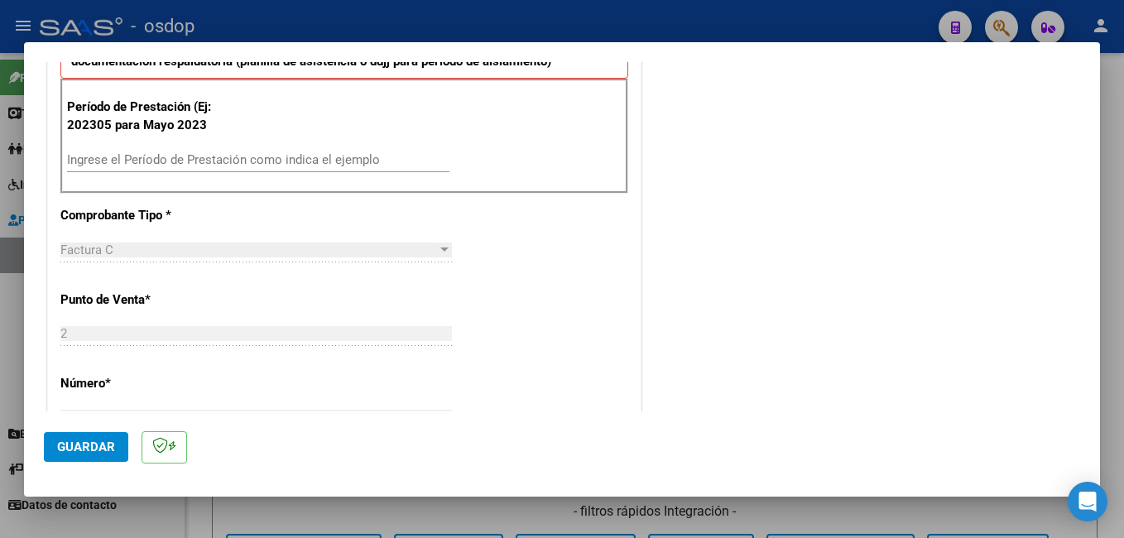
scroll to position [496, 0]
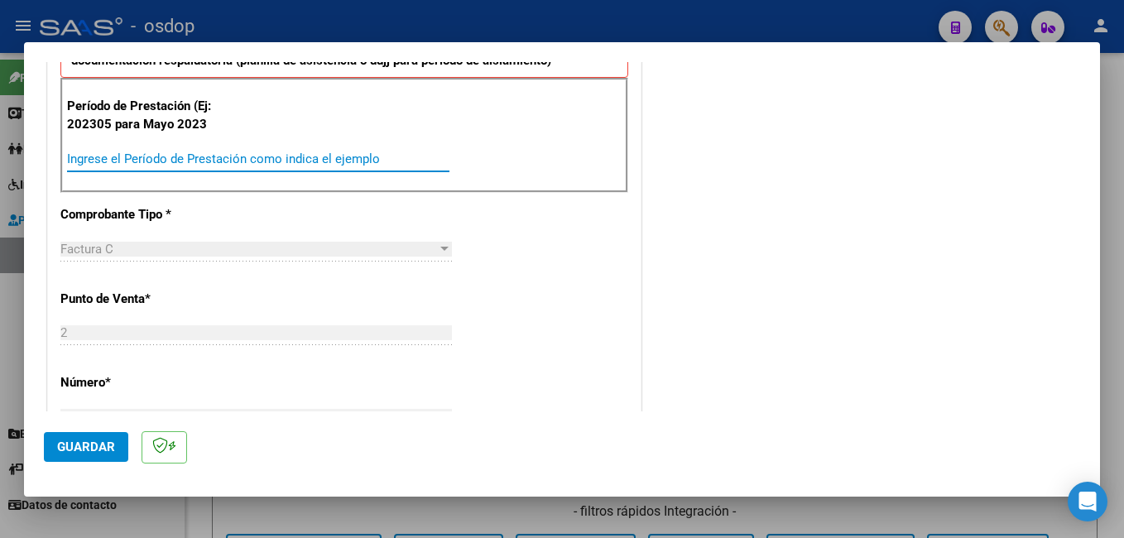
click at [177, 157] on input "Ingrese el Período de Prestación como indica el ejemplo" at bounding box center [258, 158] width 382 height 15
type input "202507"
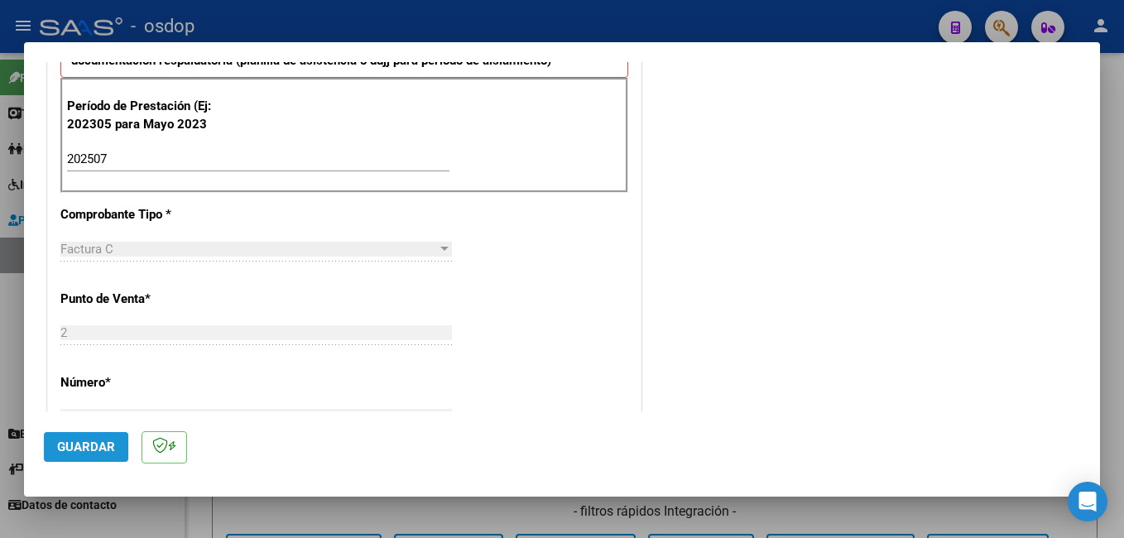
click at [84, 443] on span "Guardar" at bounding box center [86, 446] width 58 height 15
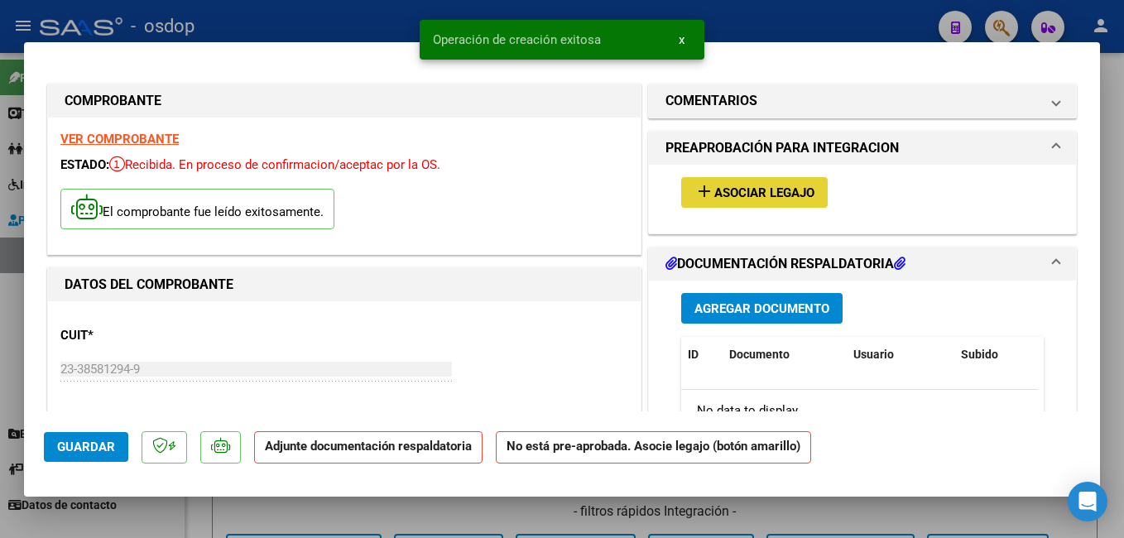
click at [735, 198] on span "Asociar Legajo" at bounding box center [764, 192] width 100 height 15
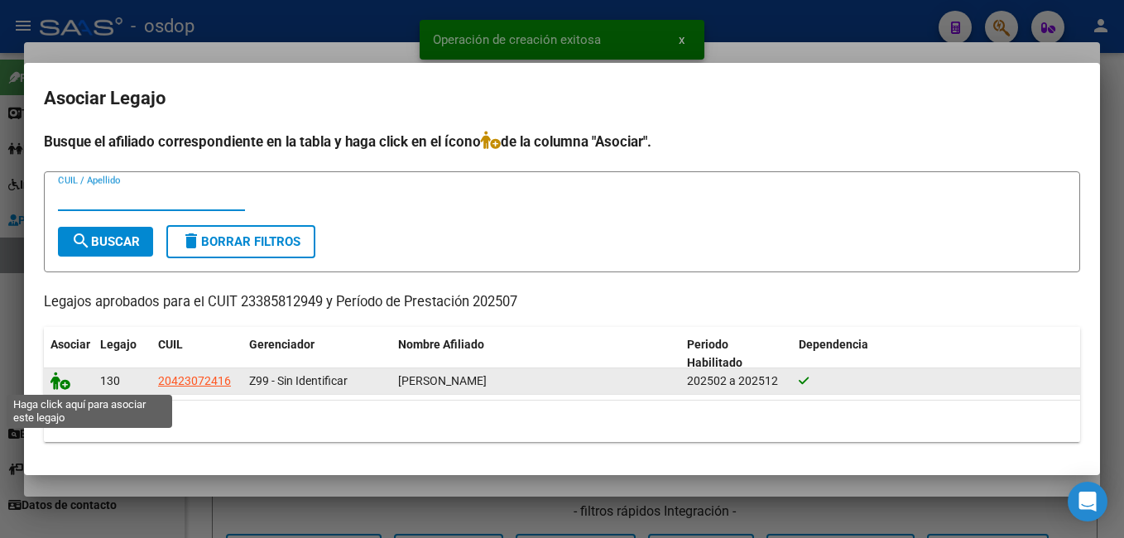
click at [57, 378] on icon at bounding box center [60, 381] width 20 height 18
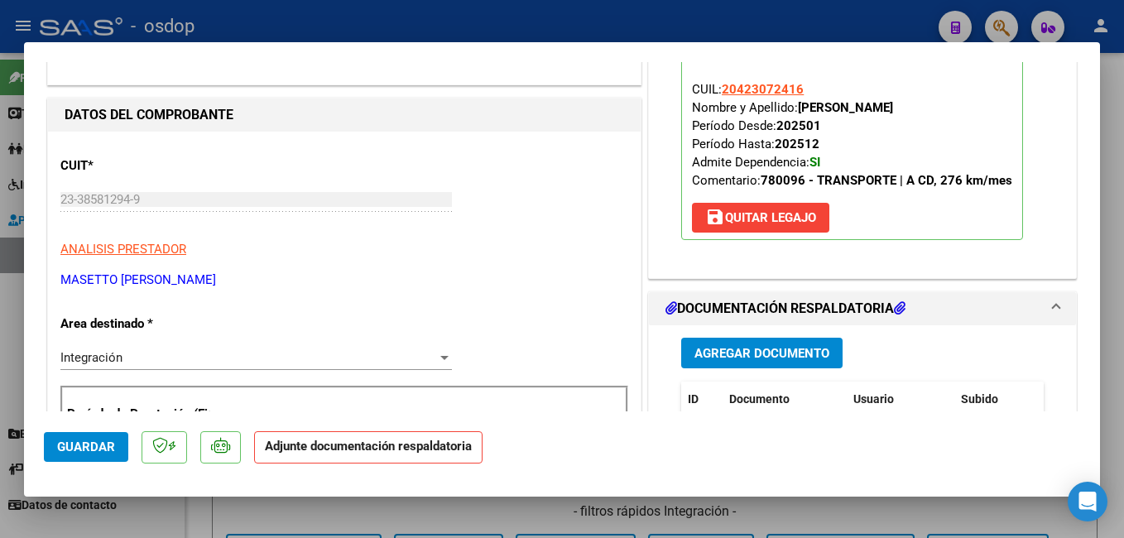
scroll to position [331, 0]
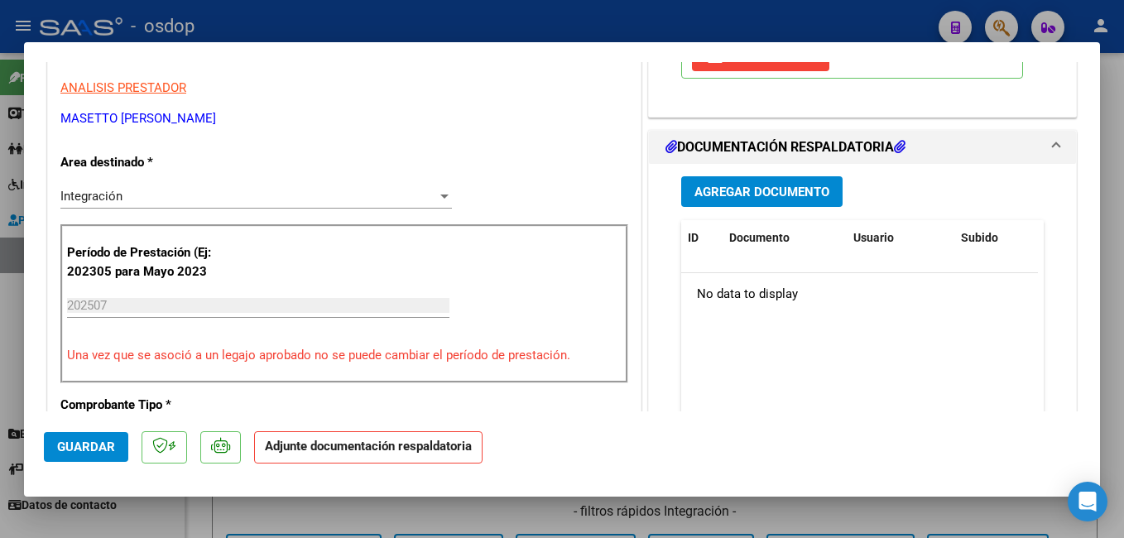
click at [741, 203] on button "Agregar Documento" at bounding box center [761, 191] width 161 height 31
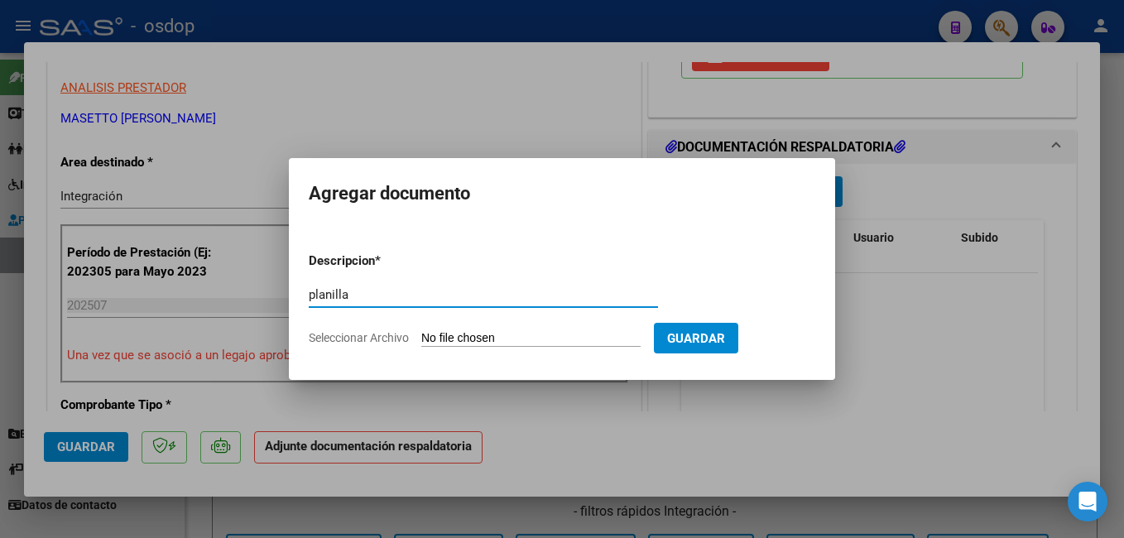
type input "planilla"
click at [685, 248] on form "Descripcion * planilla Escriba aquí una descripcion Seleccionar Archivo Guardar" at bounding box center [562, 299] width 506 height 121
click at [566, 340] on input "Seleccionar Archivo" at bounding box center [530, 339] width 219 height 16
type input "C:\fakepath\AS [DATE] LS.pdf"
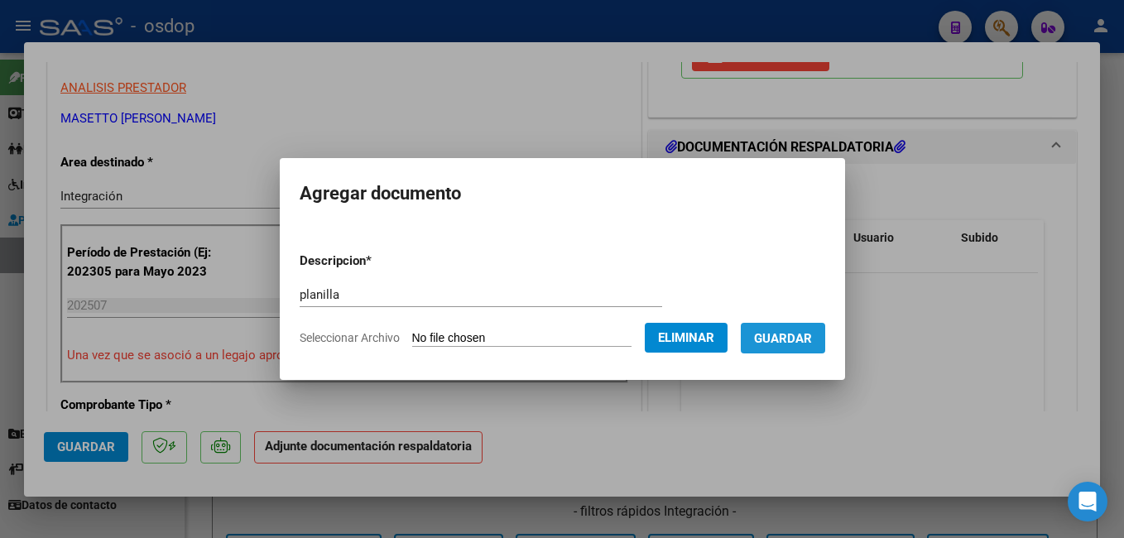
click at [812, 346] on span "Guardar" at bounding box center [783, 338] width 58 height 15
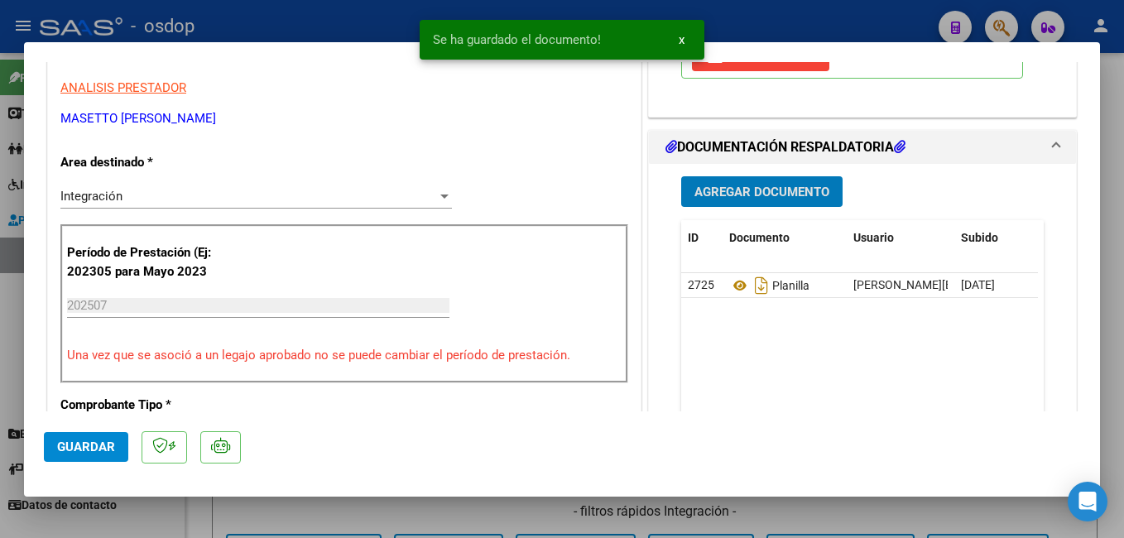
click at [92, 442] on span "Guardar" at bounding box center [86, 446] width 58 height 15
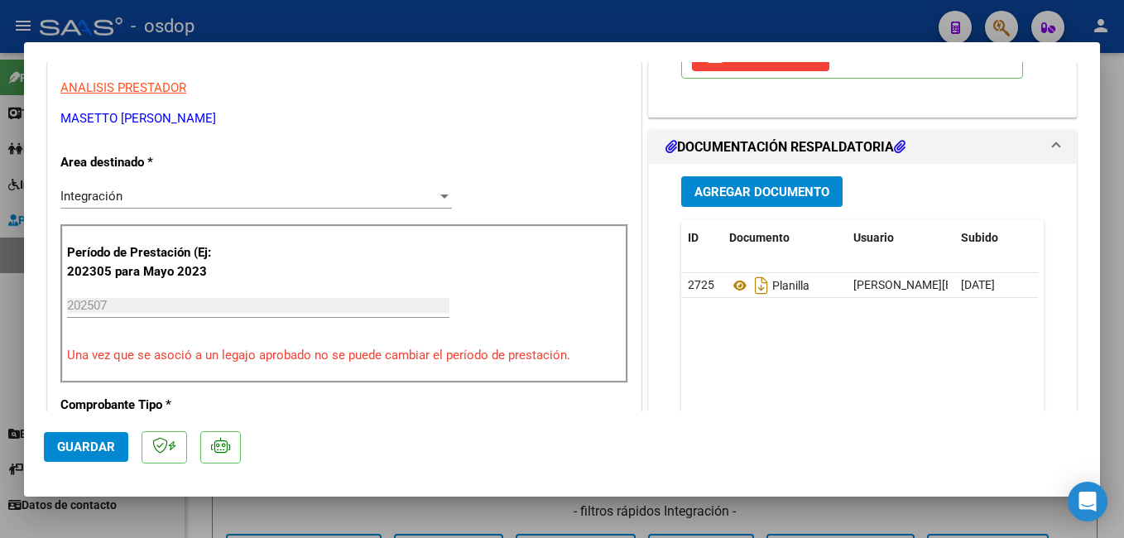
click at [82, 447] on span "Guardar" at bounding box center [86, 446] width 58 height 15
click at [233, 29] on div at bounding box center [562, 269] width 1124 height 538
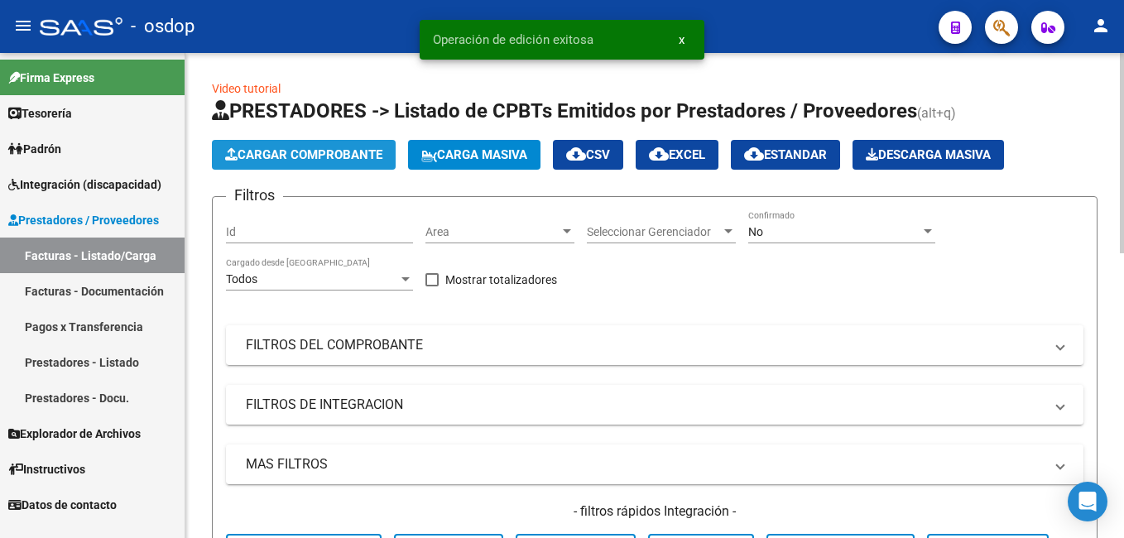
click at [246, 152] on span "Cargar Comprobante" at bounding box center [303, 154] width 157 height 15
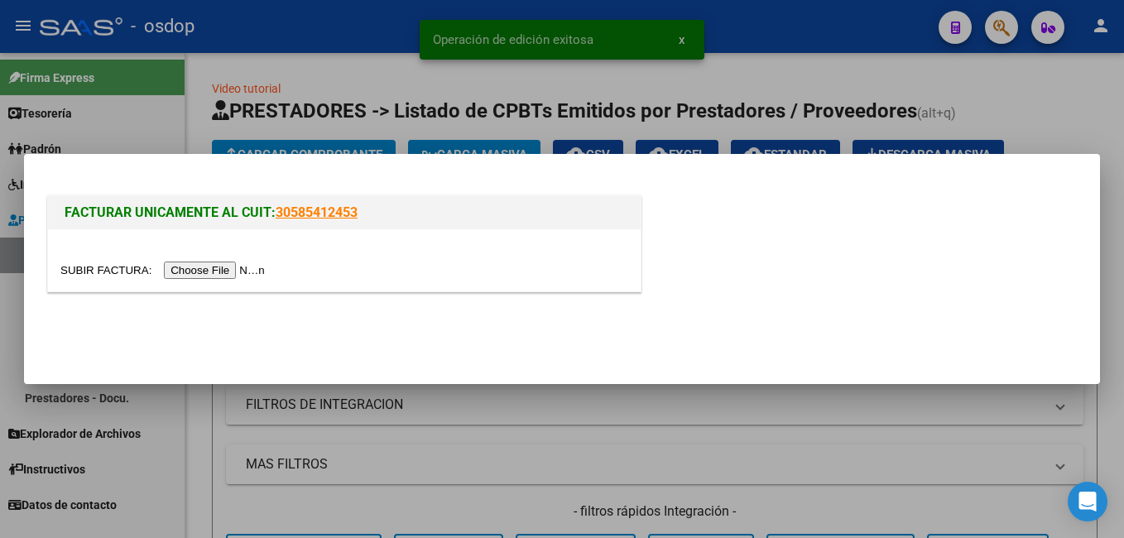
click at [219, 269] on input "file" at bounding box center [164, 269] width 209 height 17
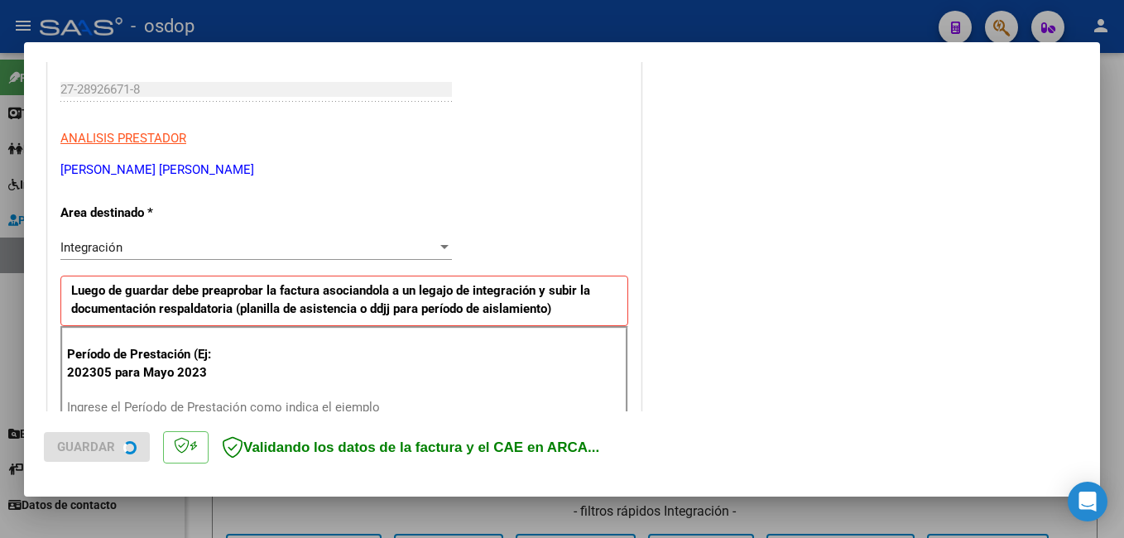
scroll to position [414, 0]
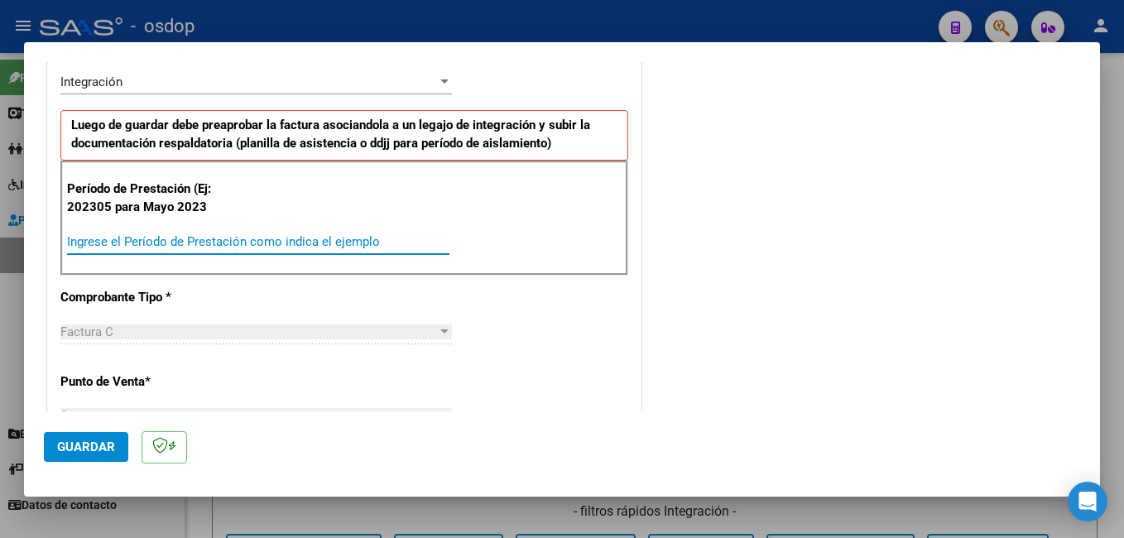
click at [128, 241] on input "Ingrese el Período de Prestación como indica el ejemplo" at bounding box center [258, 241] width 382 height 15
type input "202507"
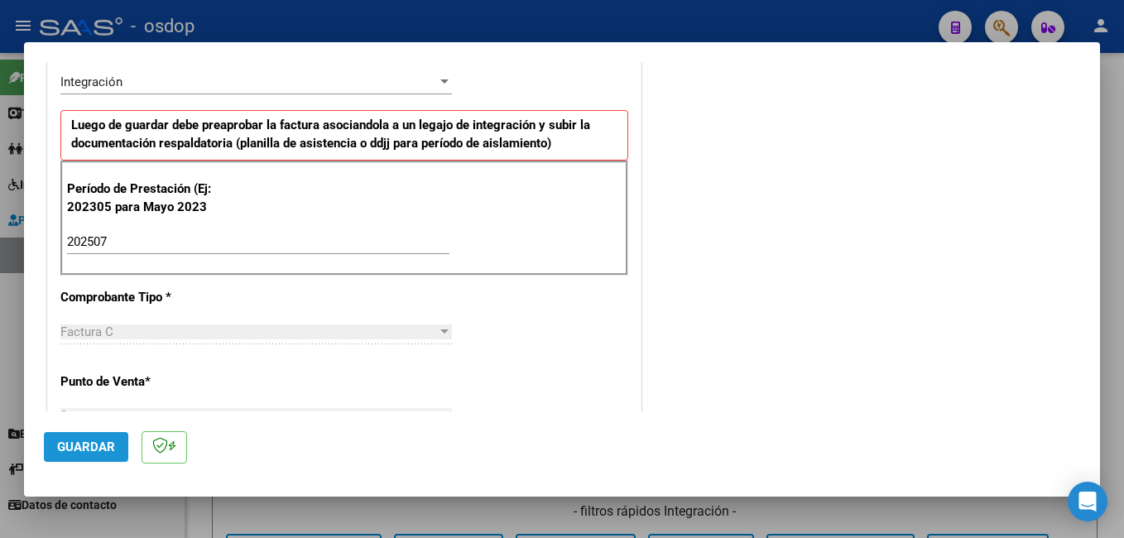
click at [91, 447] on span "Guardar" at bounding box center [86, 446] width 58 height 15
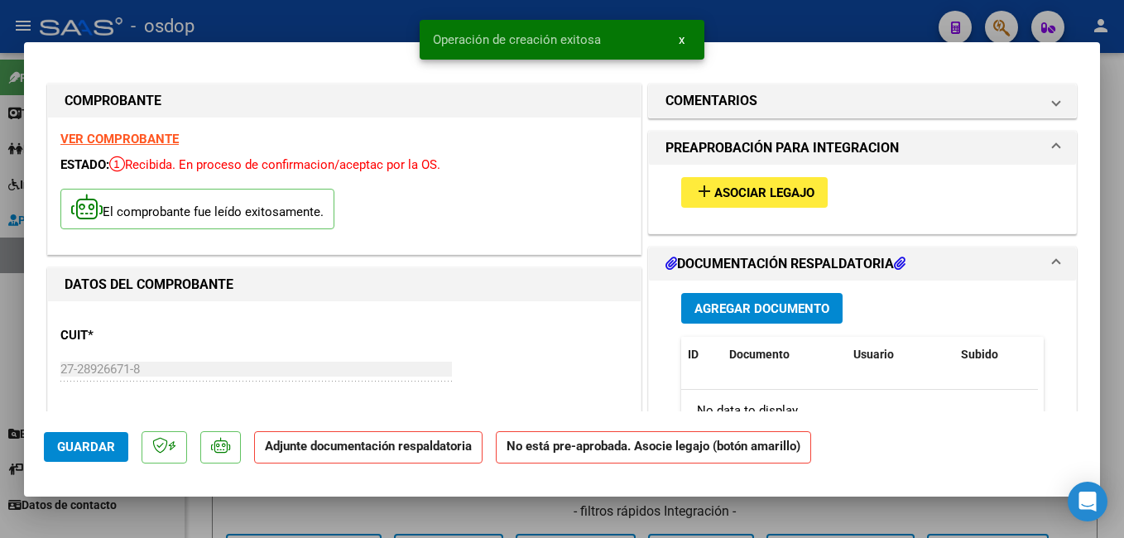
click at [787, 197] on span "Asociar Legajo" at bounding box center [764, 192] width 100 height 15
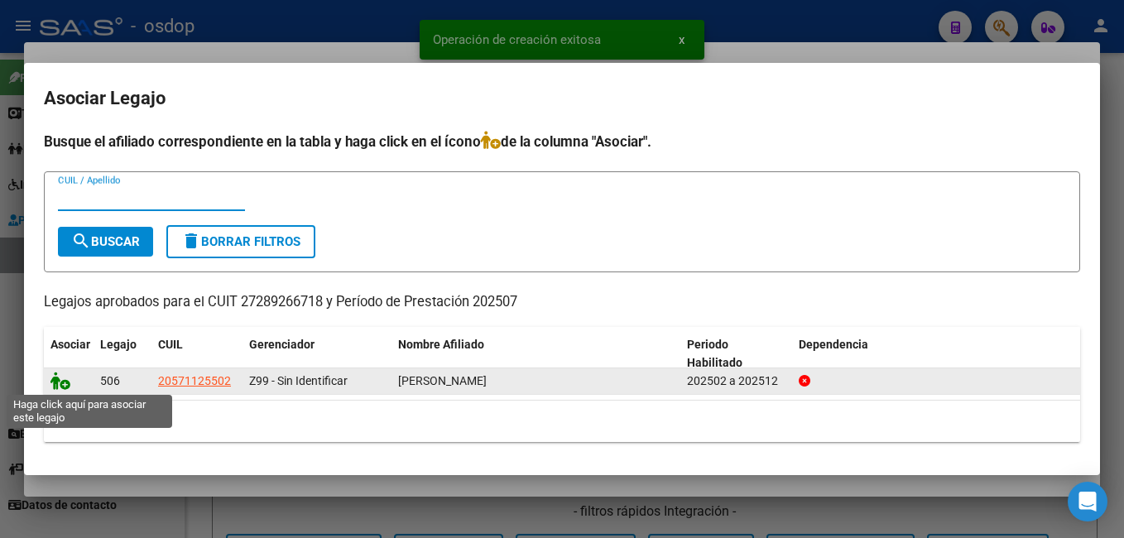
click at [57, 380] on icon at bounding box center [60, 381] width 20 height 18
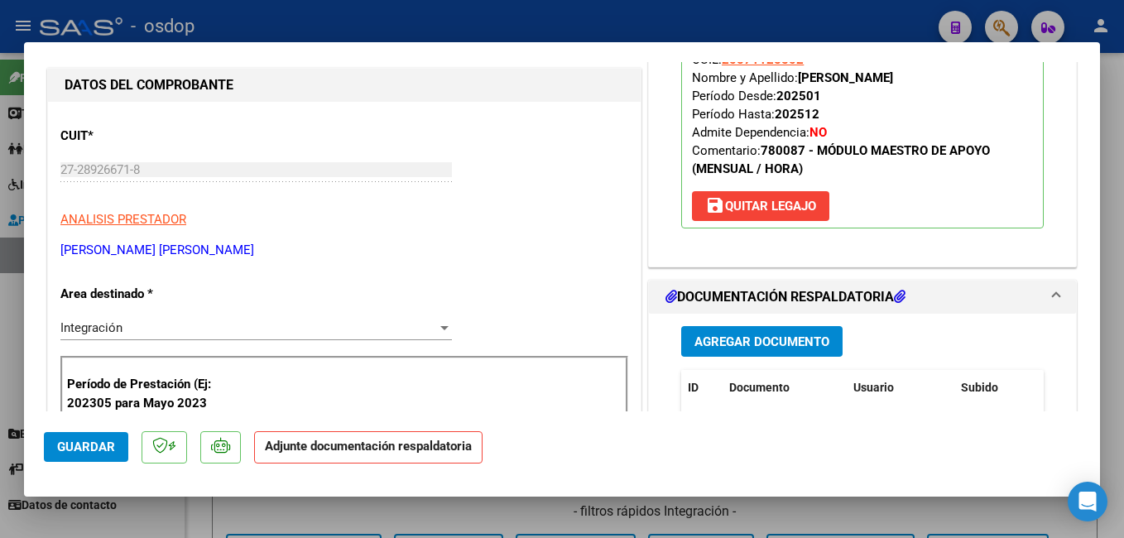
scroll to position [331, 0]
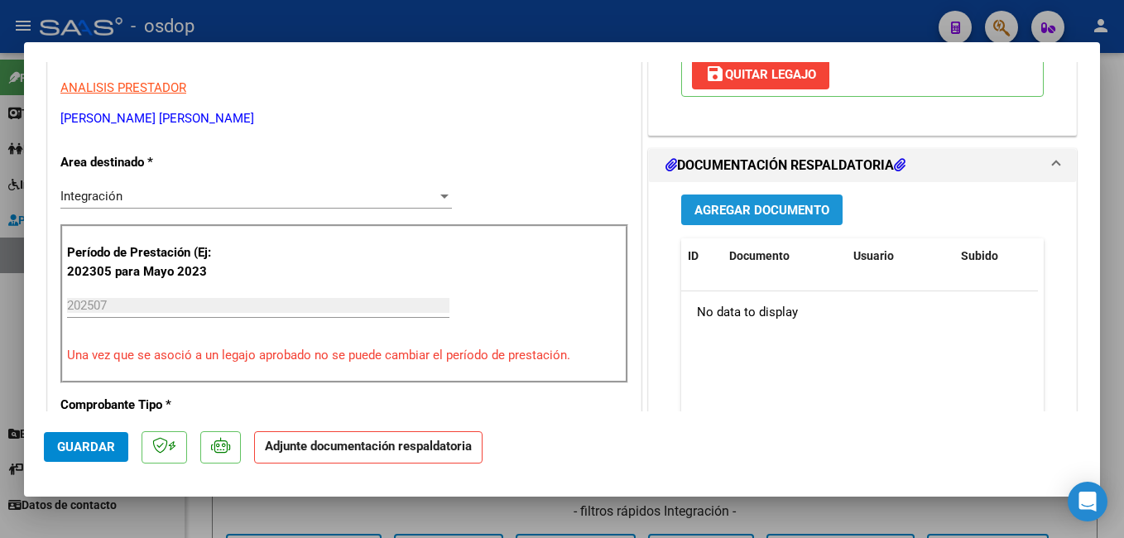
click at [753, 200] on button "Agregar Documento" at bounding box center [761, 209] width 161 height 31
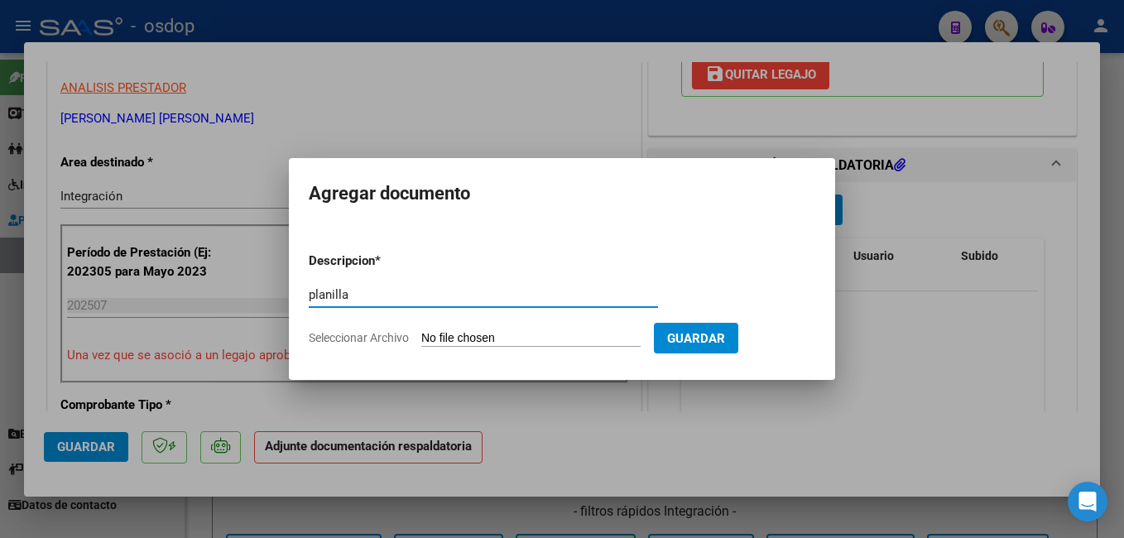
type input "planilla"
click at [496, 336] on input "Seleccionar Archivo" at bounding box center [530, 339] width 219 height 16
type input "C:\fakepath\27289266718_011_00002_00000432.pdf"
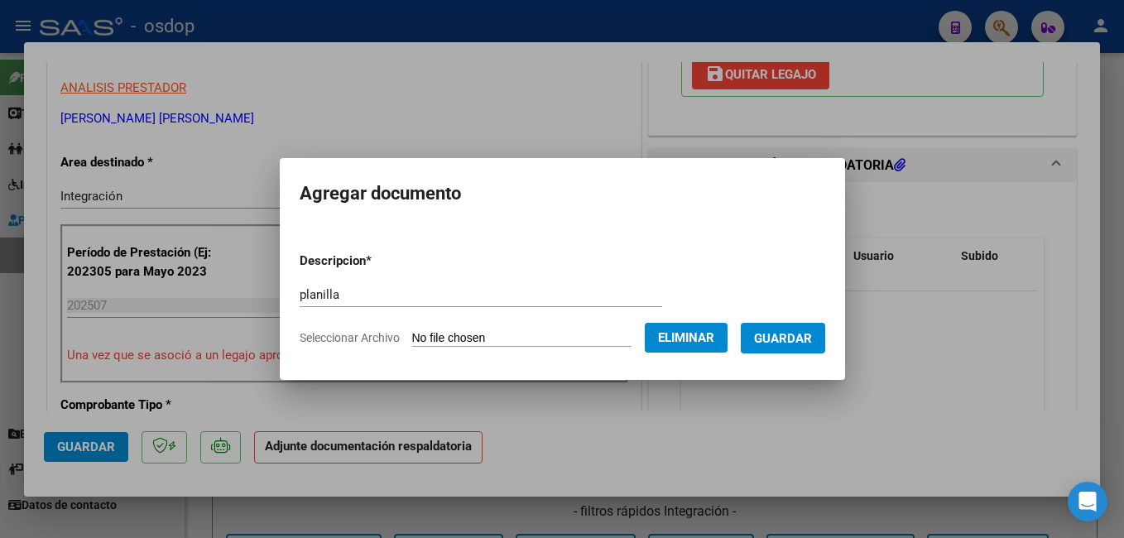
click at [799, 346] on span "Guardar" at bounding box center [783, 338] width 58 height 15
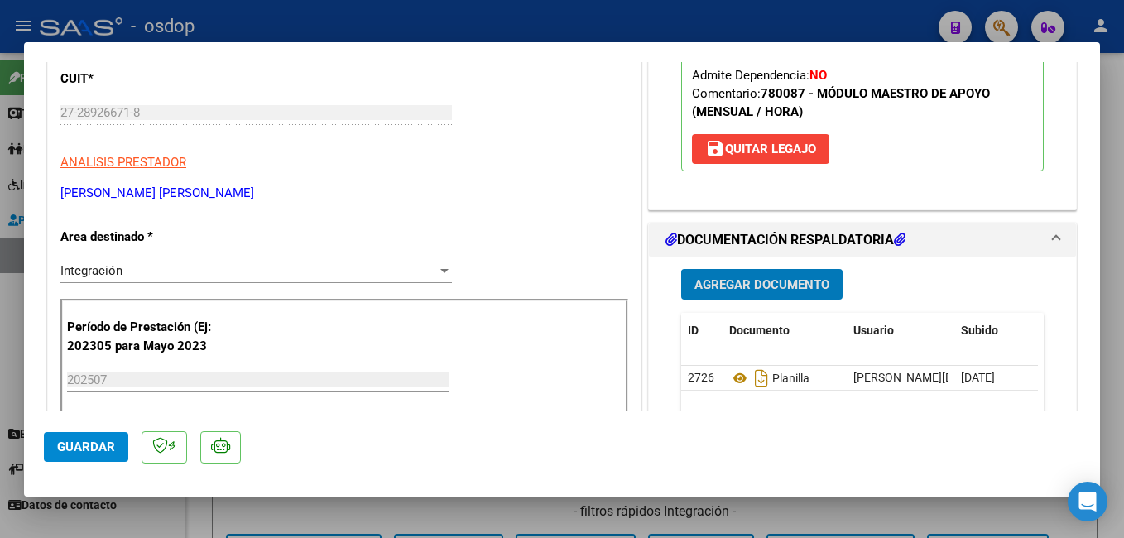
scroll to position [315, 0]
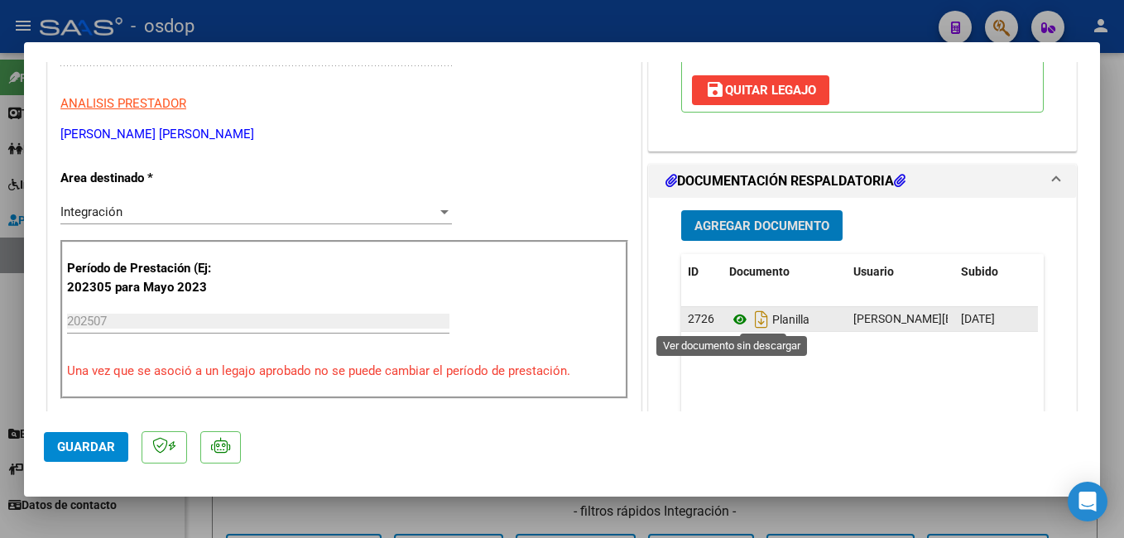
click at [730, 320] on icon at bounding box center [740, 319] width 22 height 20
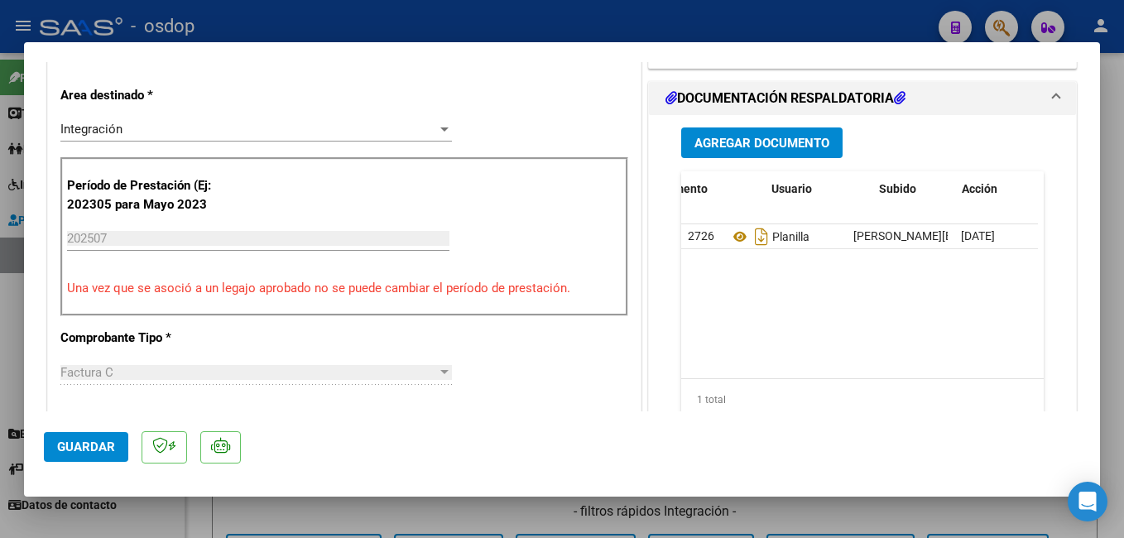
scroll to position [0, 82]
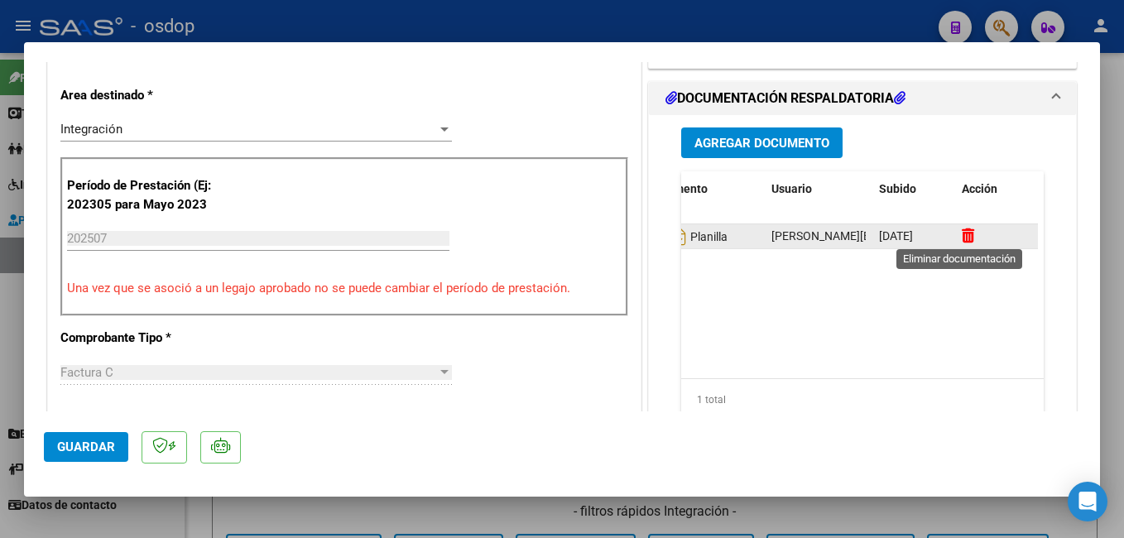
click at [962, 233] on icon at bounding box center [968, 236] width 12 height 16
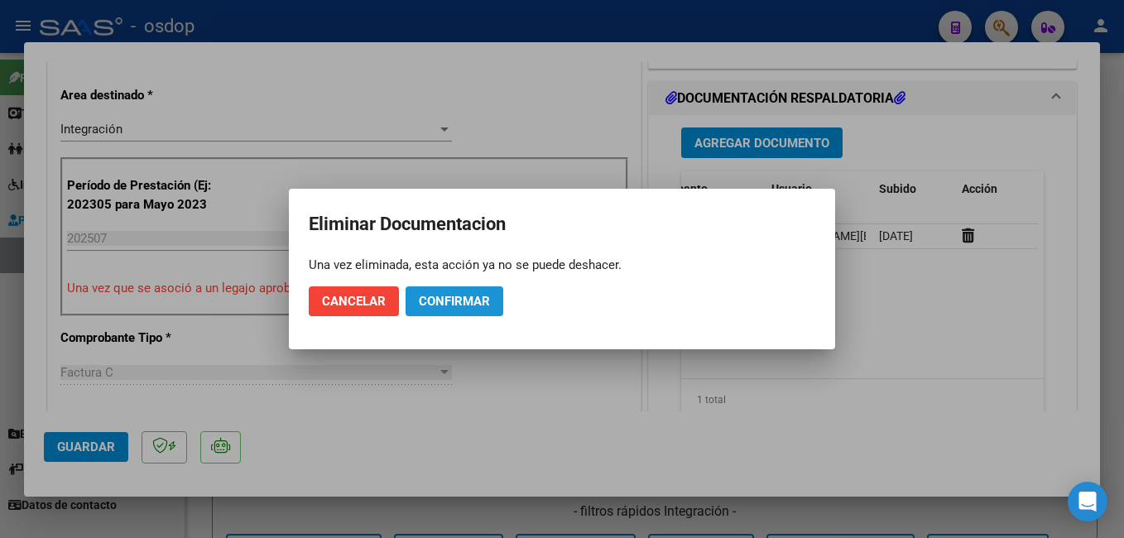
click at [470, 293] on button "Confirmar" at bounding box center [454, 301] width 98 height 30
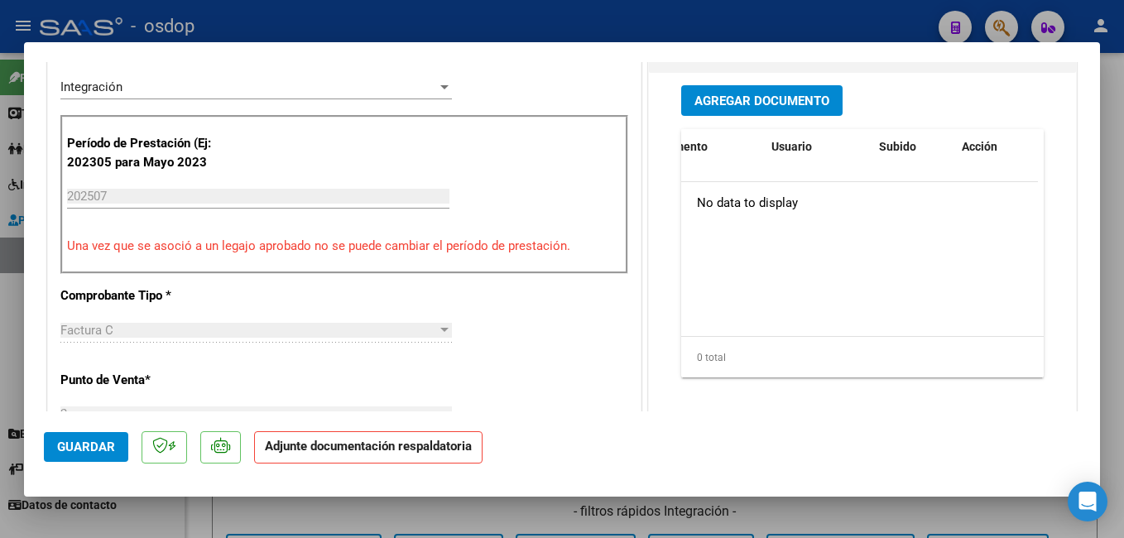
scroll to position [428, 0]
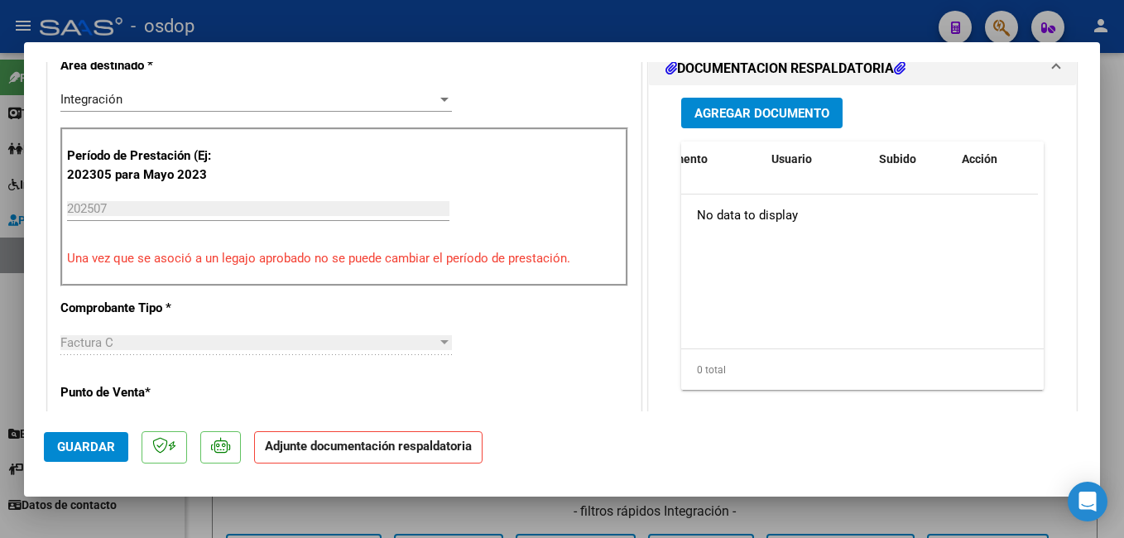
click at [799, 106] on span "Agregar Documento" at bounding box center [761, 113] width 135 height 15
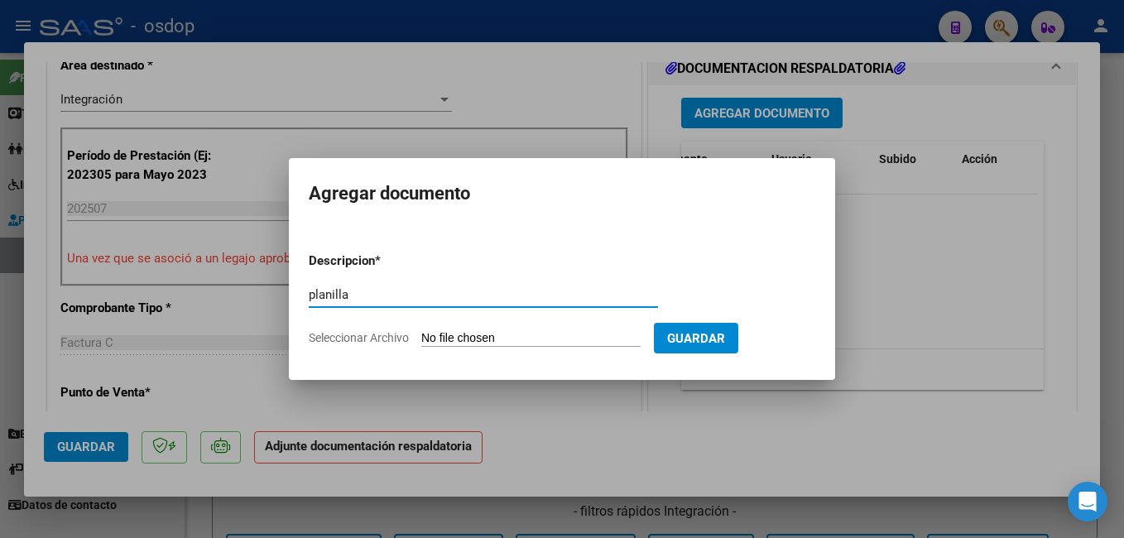
type input "planilla"
click at [548, 332] on input "Seleccionar Archivo" at bounding box center [530, 339] width 219 height 16
type input "C:\fakepath\asitencia fact 432.pdf"
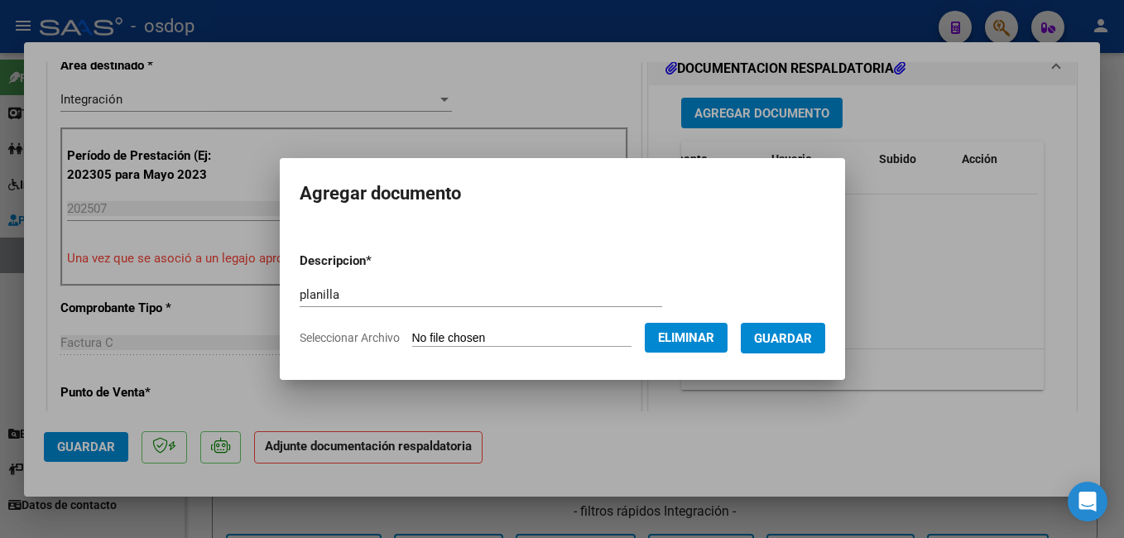
click at [801, 340] on span "Guardar" at bounding box center [783, 338] width 58 height 15
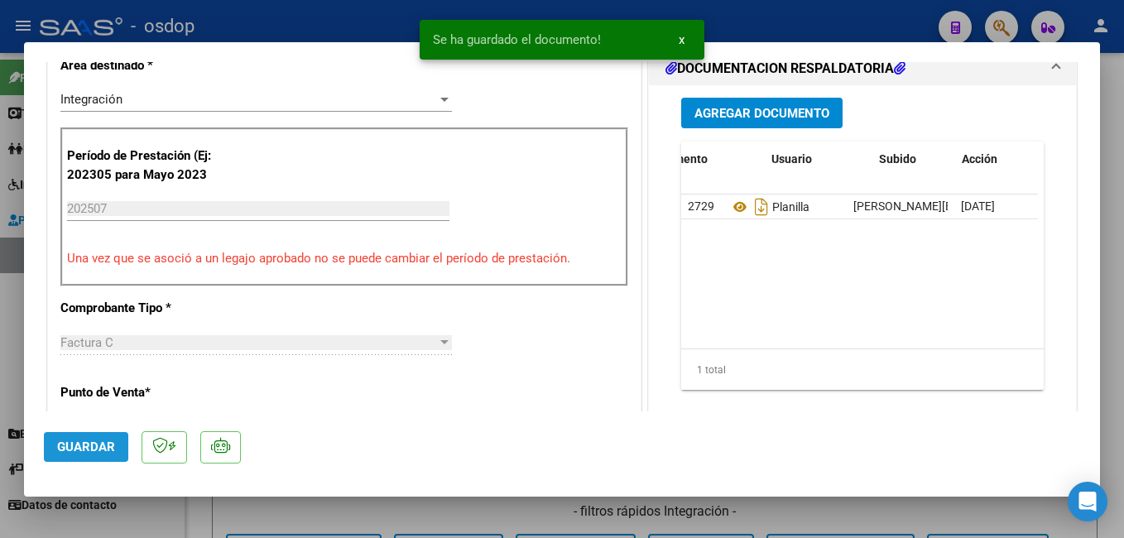
click at [89, 441] on span "Guardar" at bounding box center [86, 446] width 58 height 15
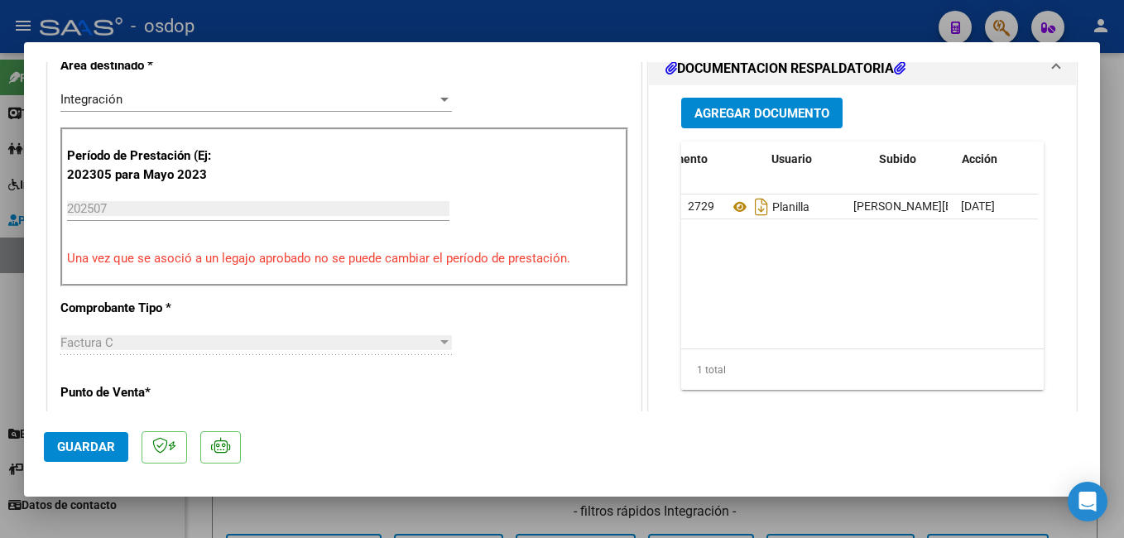
click at [76, 444] on span "Guardar" at bounding box center [86, 446] width 58 height 15
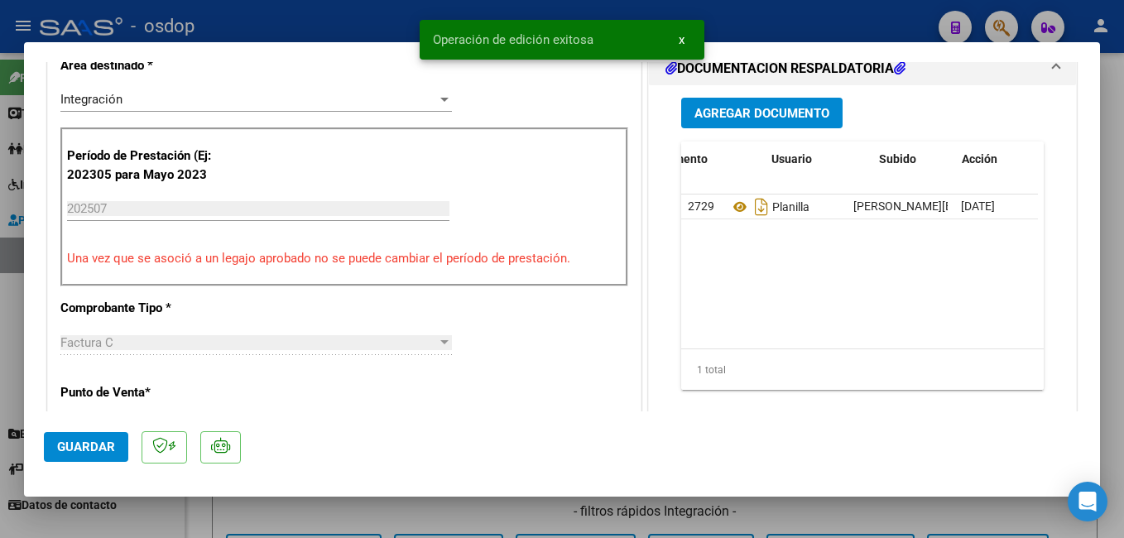
click at [367, 11] on div at bounding box center [562, 269] width 1124 height 538
type input "$ 0,00"
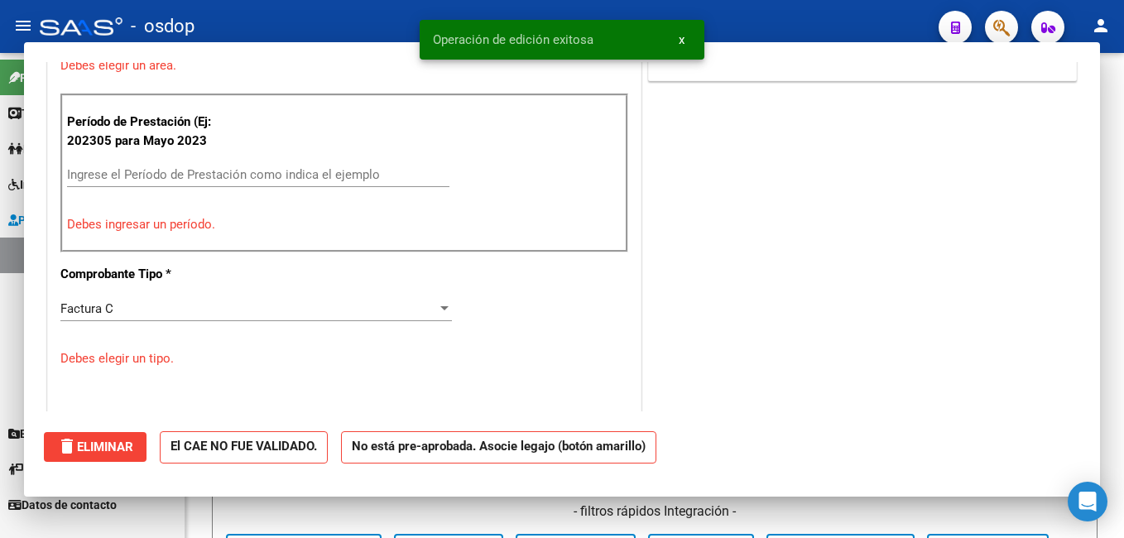
scroll to position [0, 0]
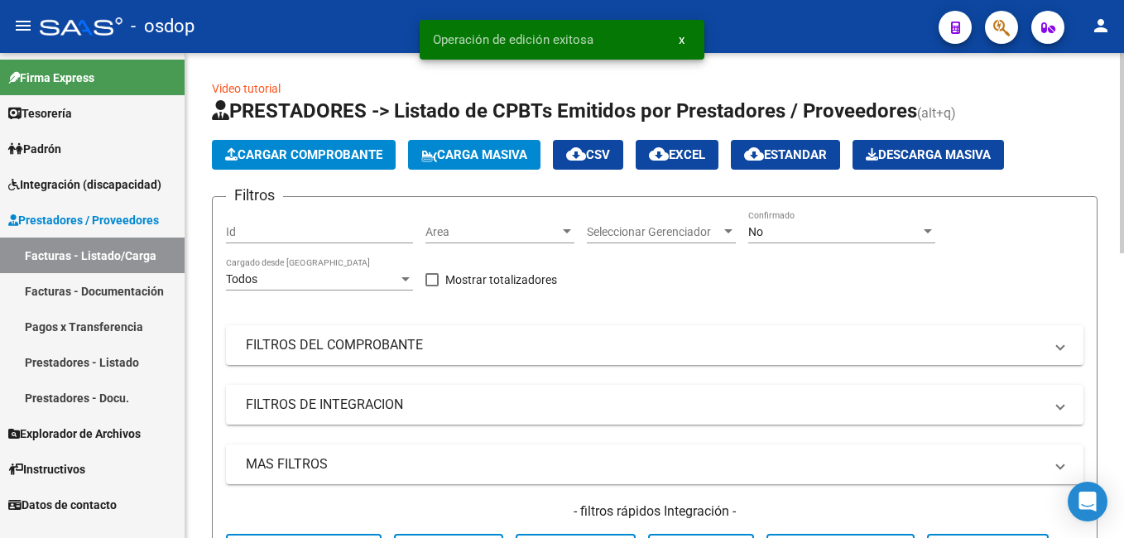
click at [361, 156] on span "Cargar Comprobante" at bounding box center [303, 154] width 157 height 15
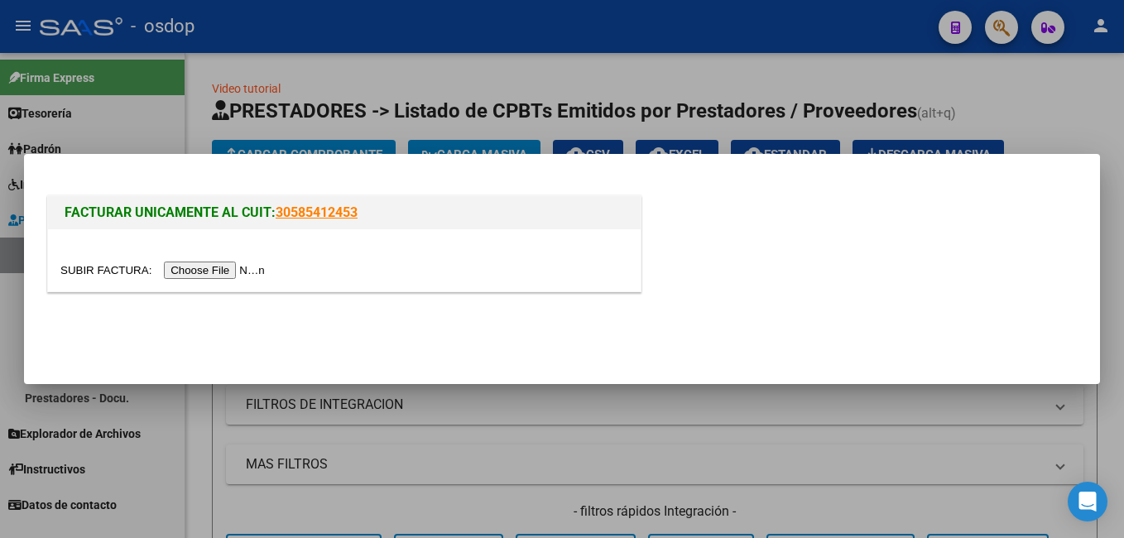
click at [204, 276] on input "file" at bounding box center [164, 269] width 209 height 17
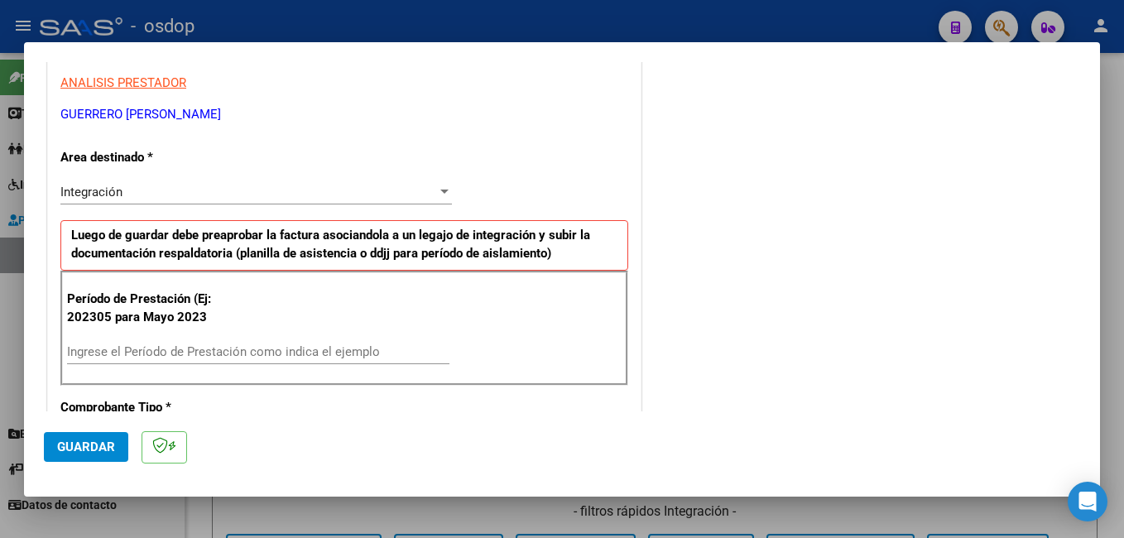
scroll to position [331, 0]
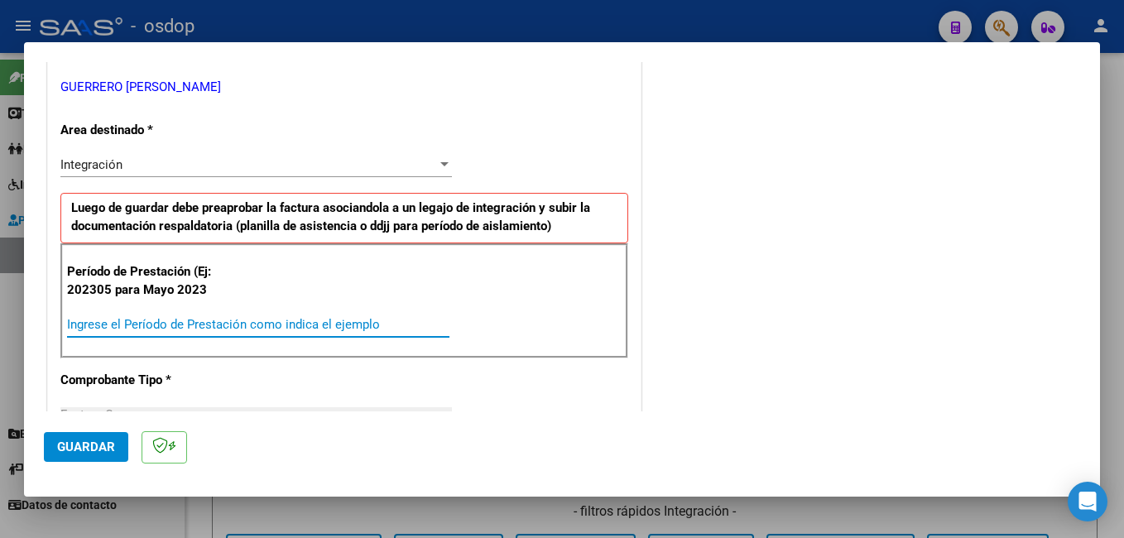
click at [127, 321] on input "Ingrese el Período de Prestación como indica el ejemplo" at bounding box center [258, 324] width 382 height 15
type input "202507"
click at [98, 448] on span "Guardar" at bounding box center [86, 446] width 58 height 15
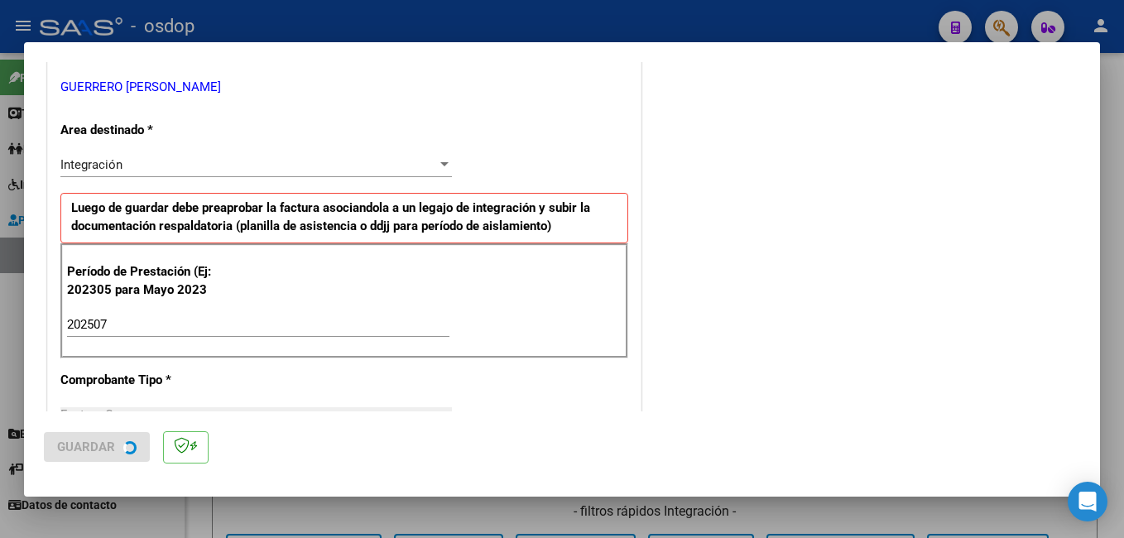
scroll to position [0, 0]
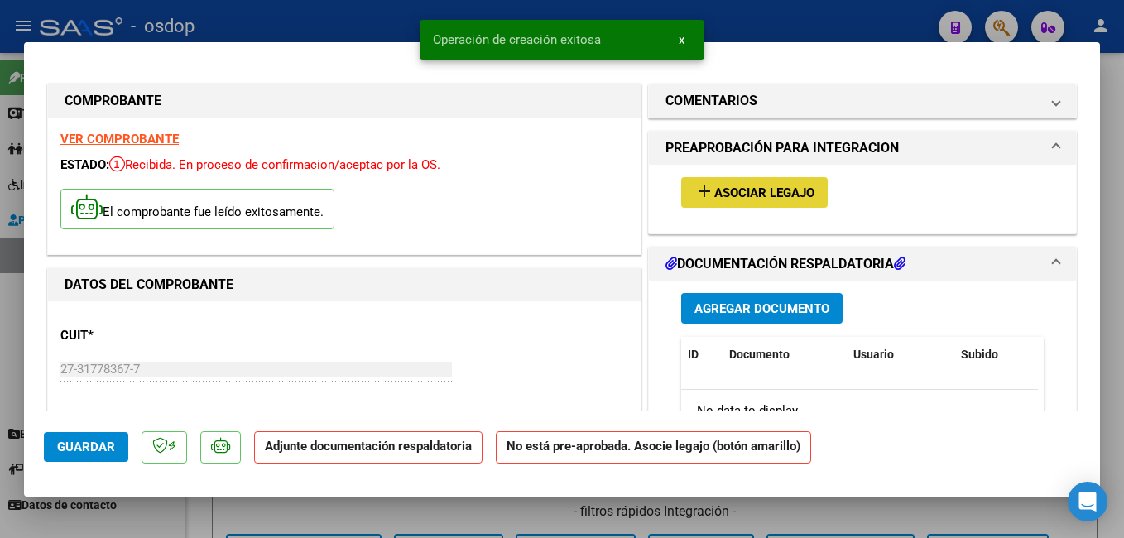
click at [767, 200] on span "Asociar Legajo" at bounding box center [764, 192] width 100 height 15
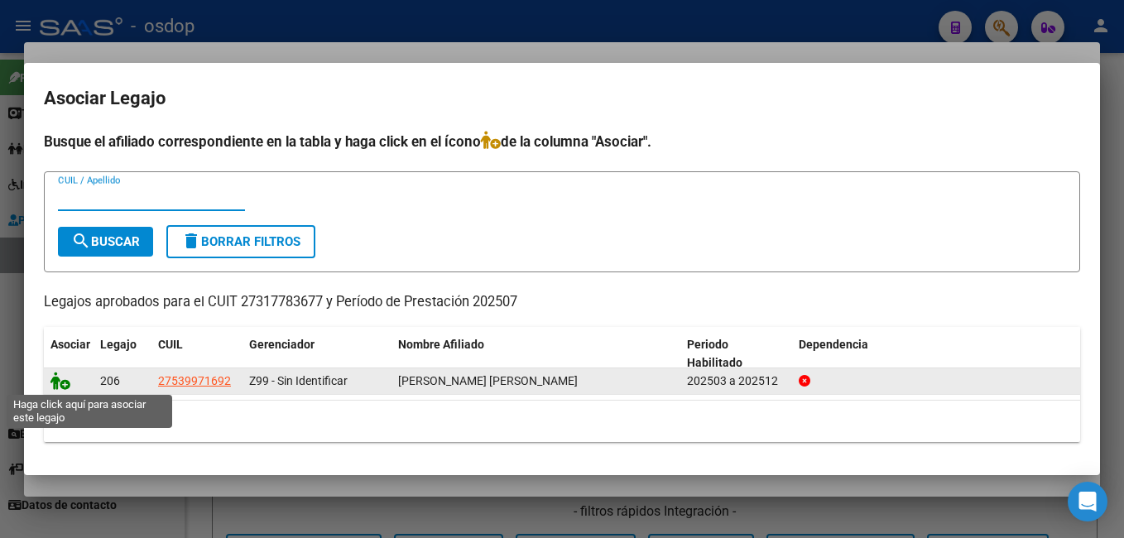
click at [60, 376] on icon at bounding box center [60, 381] width 20 height 18
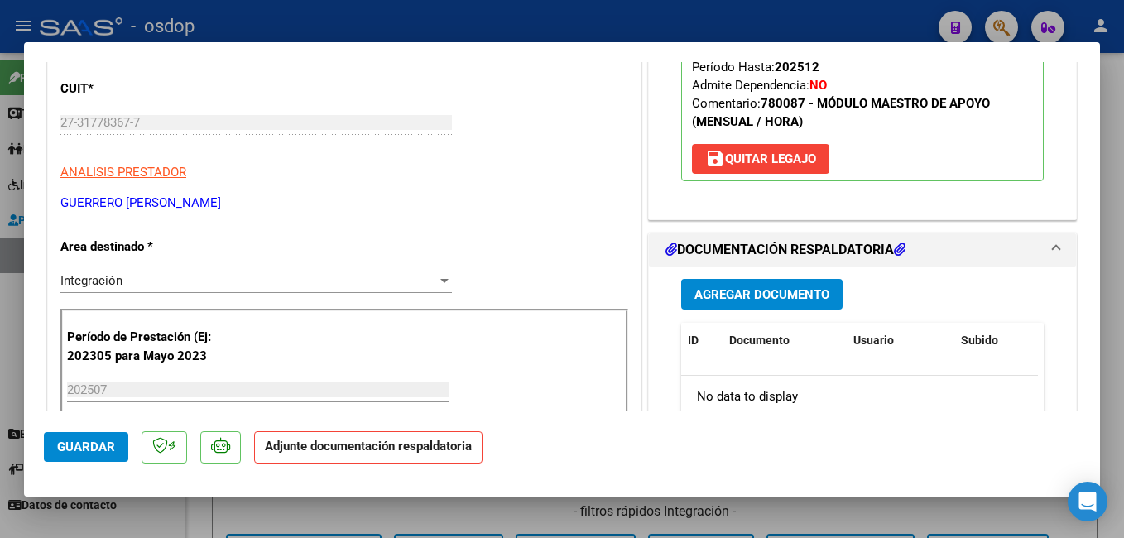
scroll to position [248, 0]
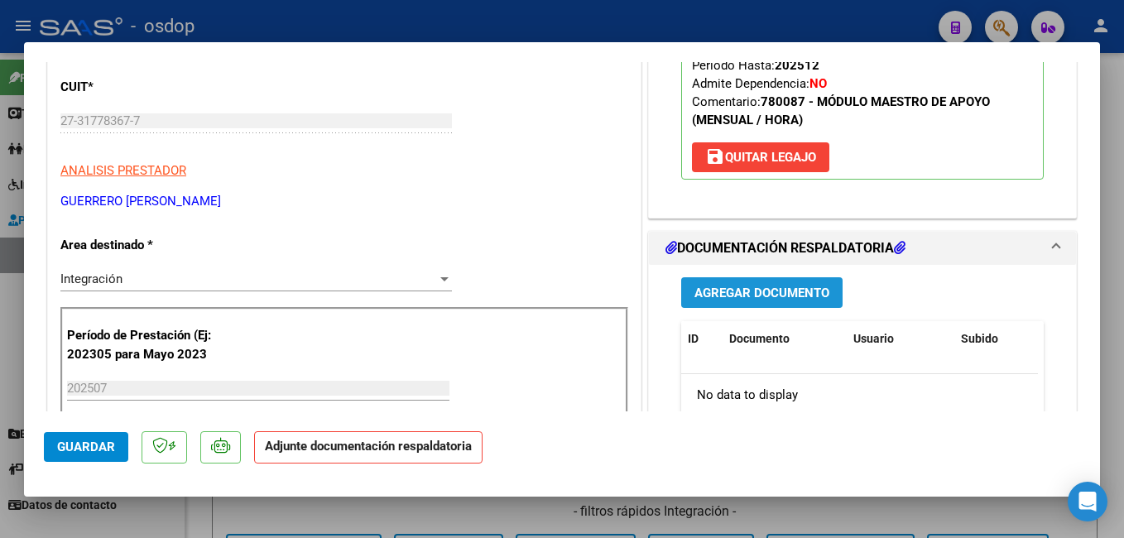
click at [770, 293] on span "Agregar Documento" at bounding box center [761, 292] width 135 height 15
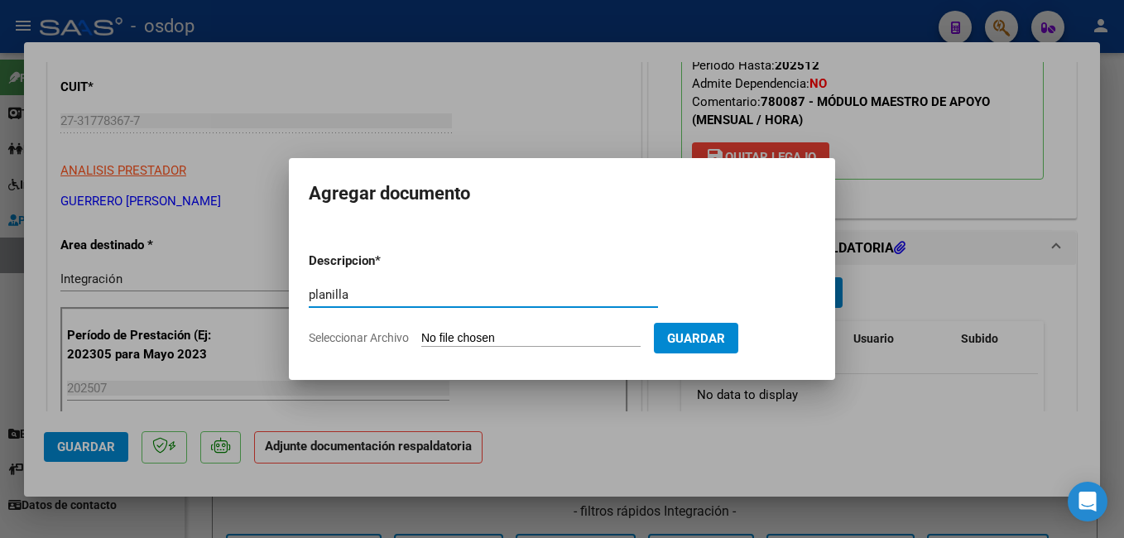
type input "planilla"
click at [558, 341] on input "Seleccionar Archivo" at bounding box center [530, 339] width 219 height 16
type input "C:\fakepath\PLANILLA DE [PERSON_NAME].pdf"
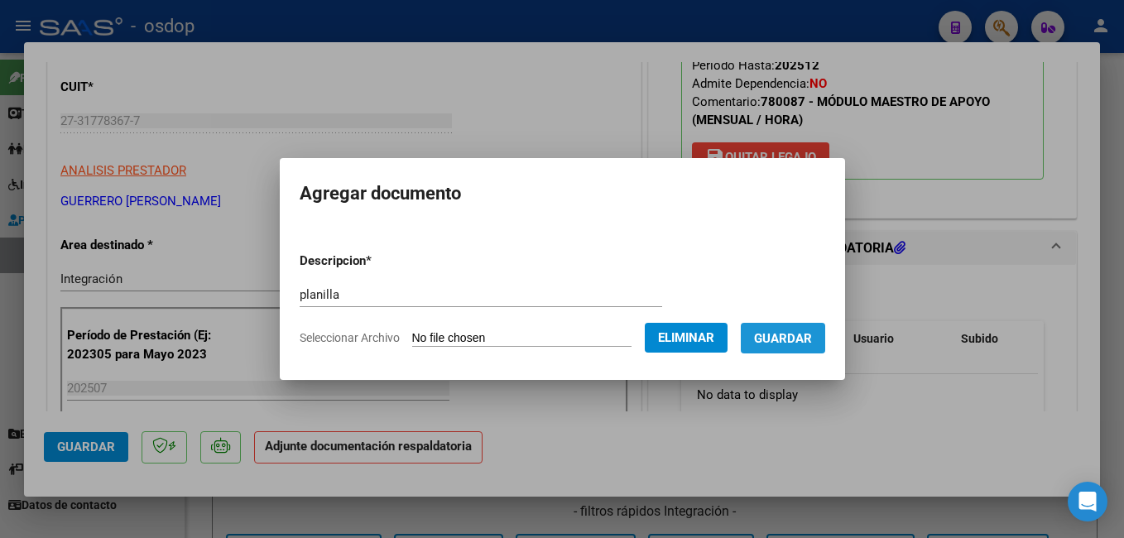
click at [812, 333] on span "Guardar" at bounding box center [783, 338] width 58 height 15
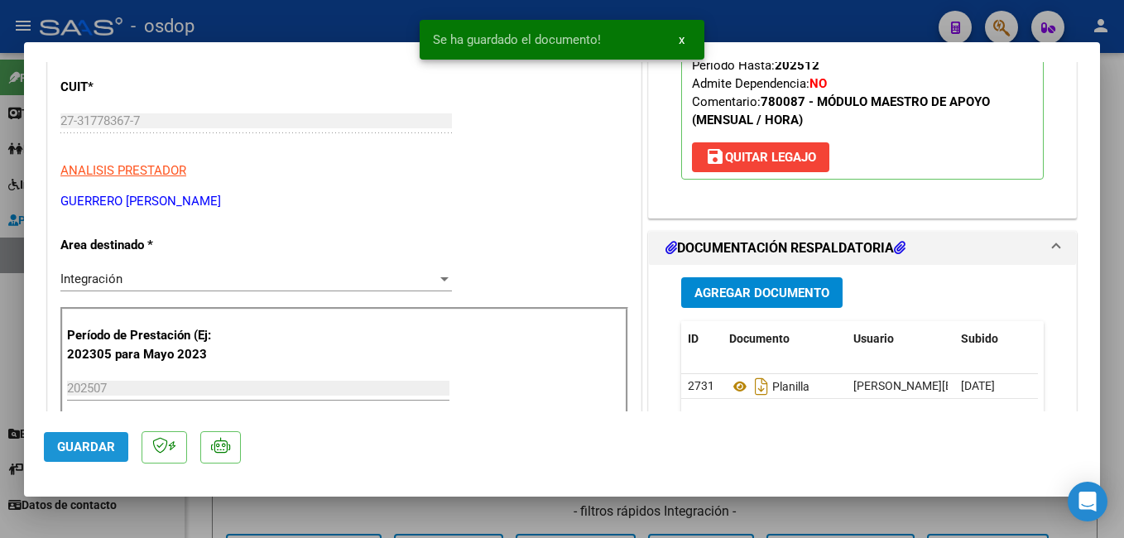
drag, startPoint x: 94, startPoint y: 444, endPoint x: 135, endPoint y: 343, distance: 109.1
click at [94, 441] on span "Guardar" at bounding box center [86, 446] width 58 height 15
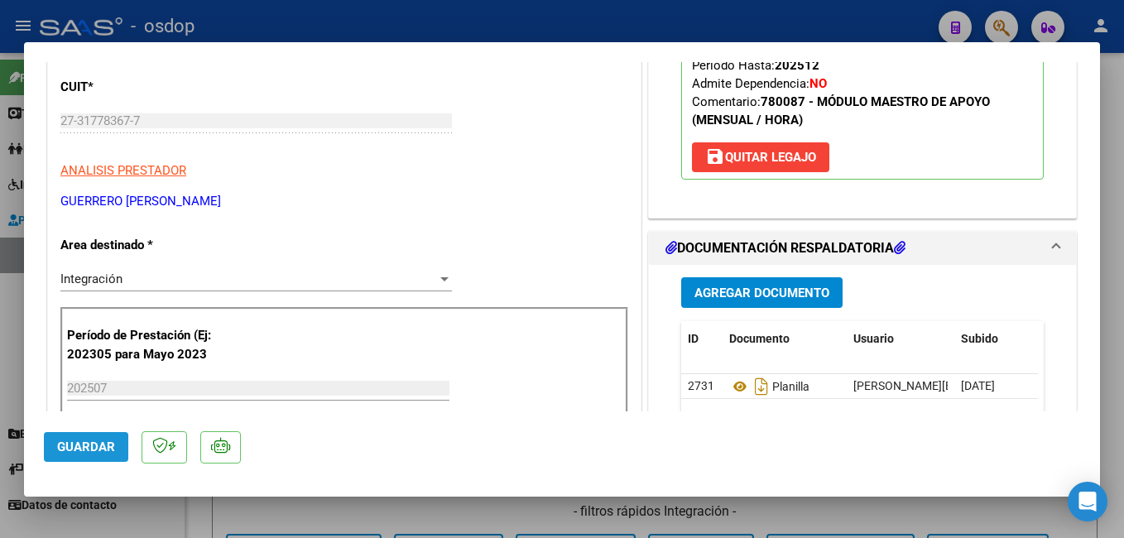
click at [84, 441] on span "Guardar" at bounding box center [86, 446] width 58 height 15
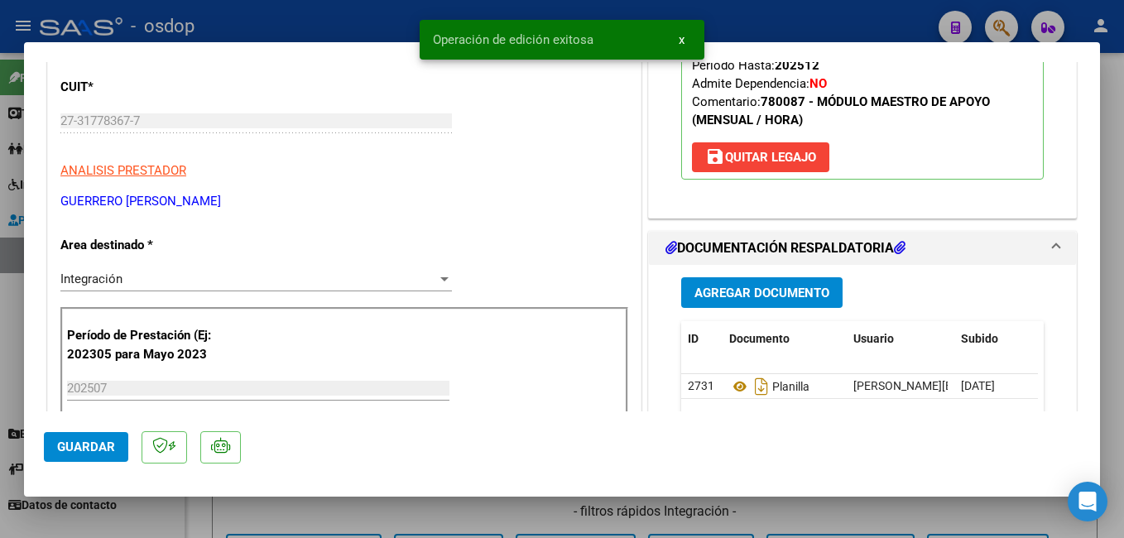
click at [255, 24] on div at bounding box center [562, 269] width 1124 height 538
type input "$ 0,00"
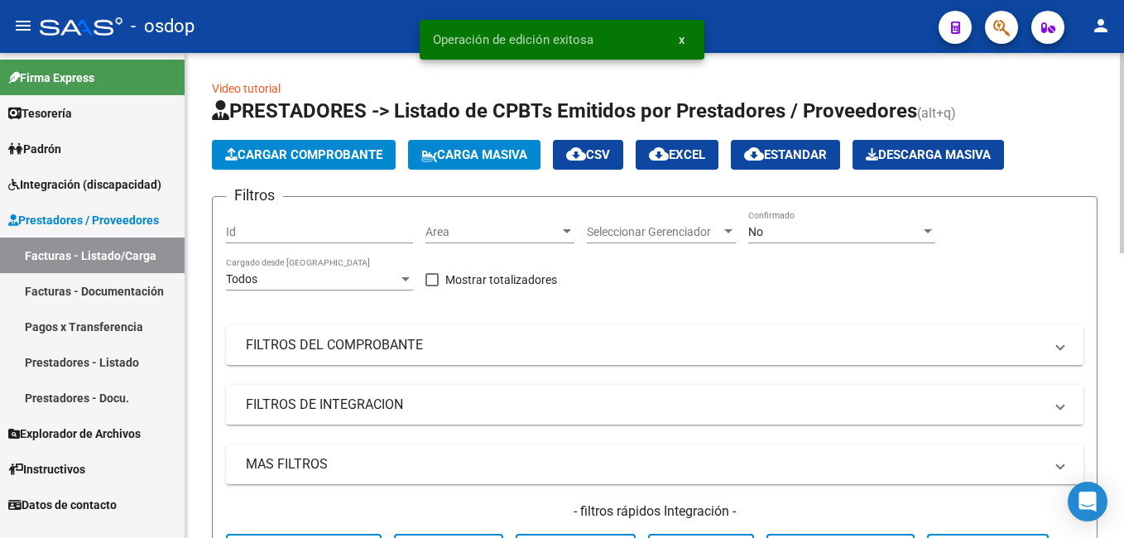
click at [294, 149] on span "Cargar Comprobante" at bounding box center [303, 154] width 157 height 15
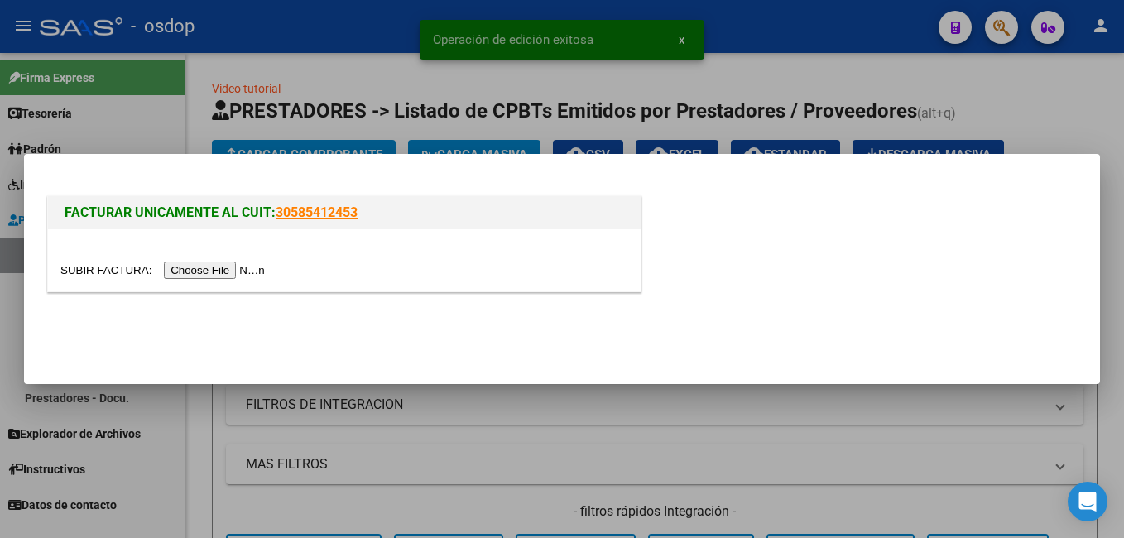
click at [194, 277] on input "file" at bounding box center [164, 269] width 209 height 17
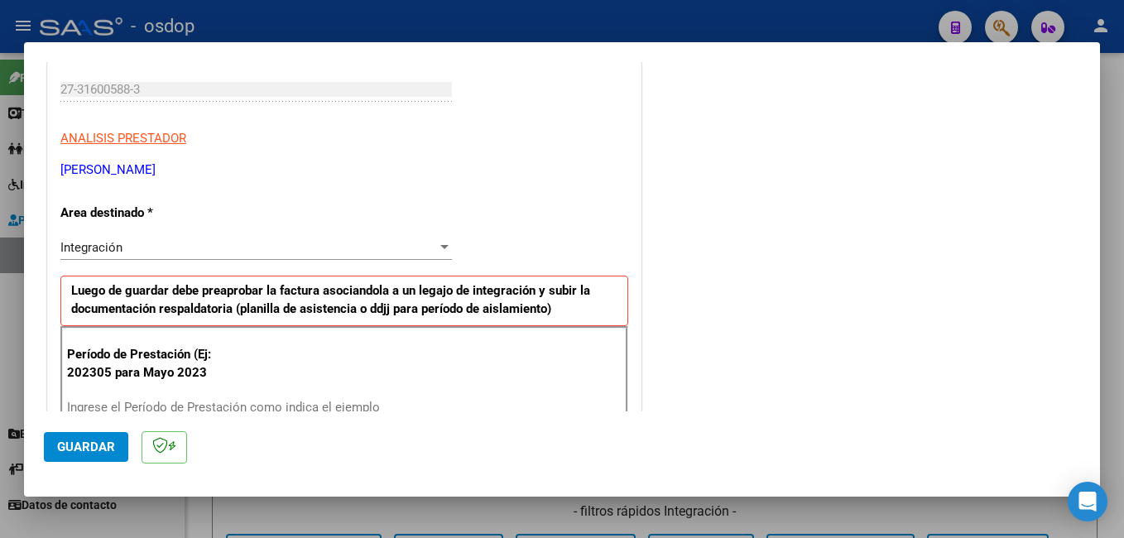
scroll to position [414, 0]
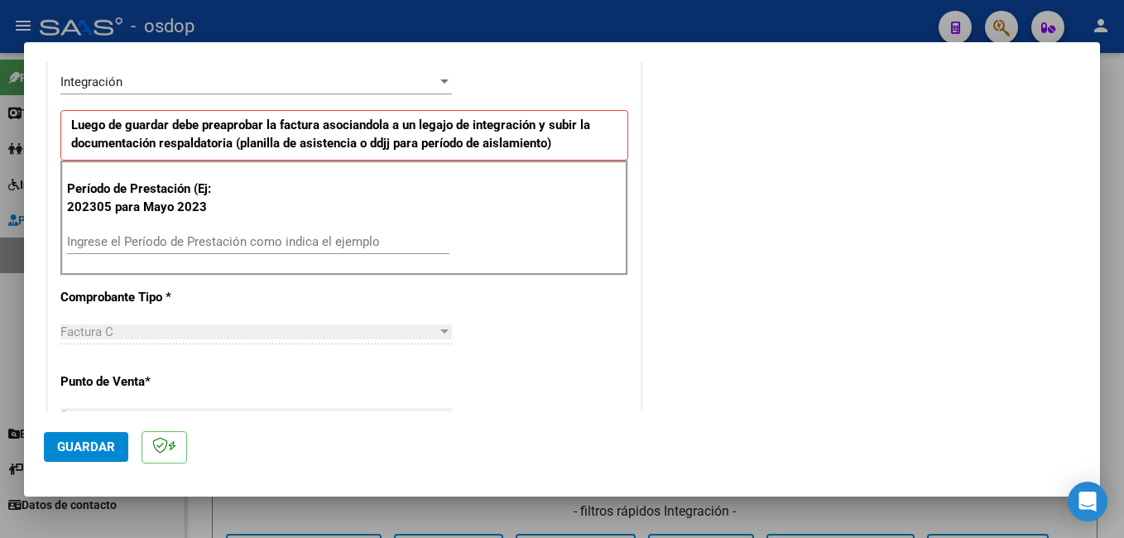
click at [176, 246] on input "Ingrese el Período de Prestación como indica el ejemplo" at bounding box center [258, 241] width 382 height 15
type input "202507"
click at [93, 441] on span "Guardar" at bounding box center [86, 446] width 58 height 15
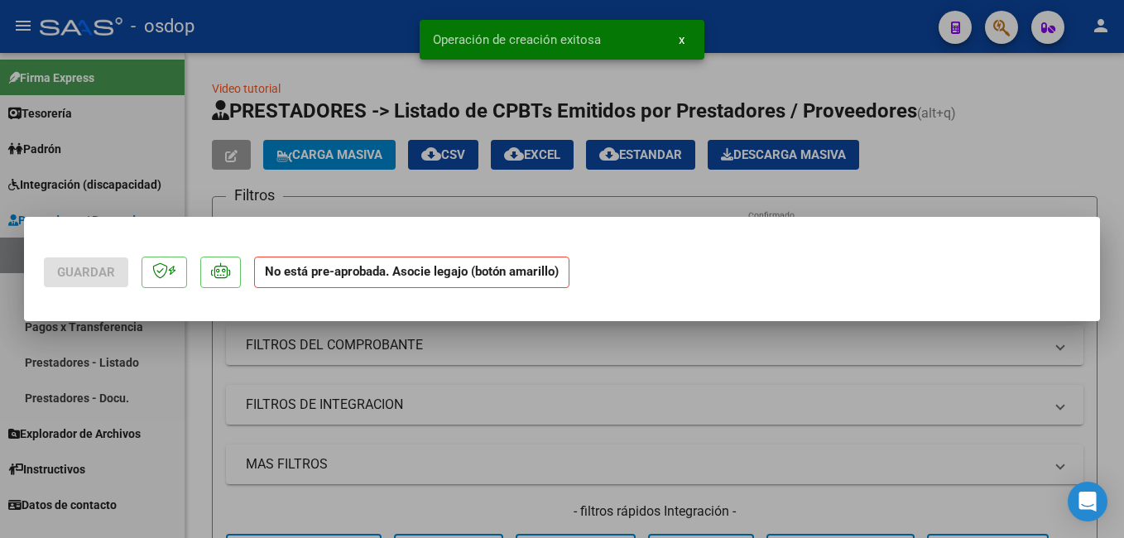
scroll to position [0, 0]
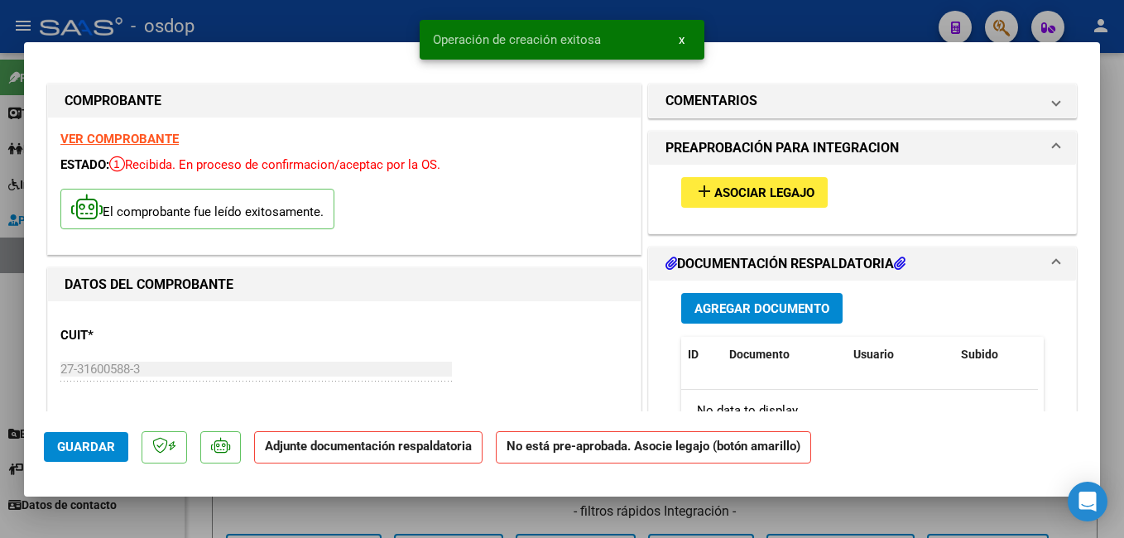
drag, startPoint x: 755, startPoint y: 167, endPoint x: 754, endPoint y: 182, distance: 15.0
click at [754, 172] on div "add Asociar Legajo" at bounding box center [862, 192] width 387 height 55
click at [755, 192] on span "Asociar Legajo" at bounding box center [764, 192] width 100 height 15
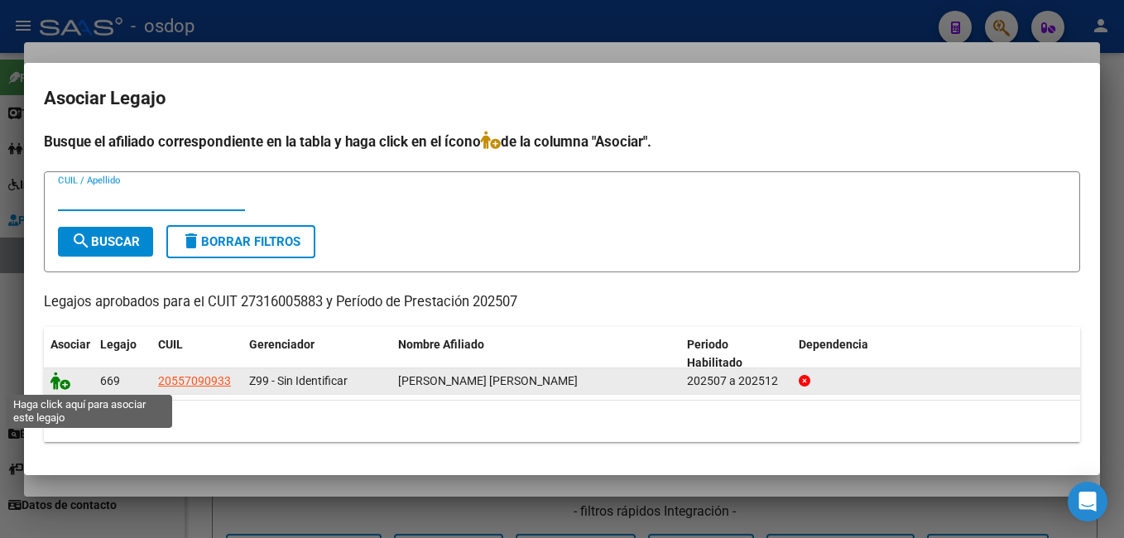
click at [54, 378] on icon at bounding box center [60, 381] width 20 height 18
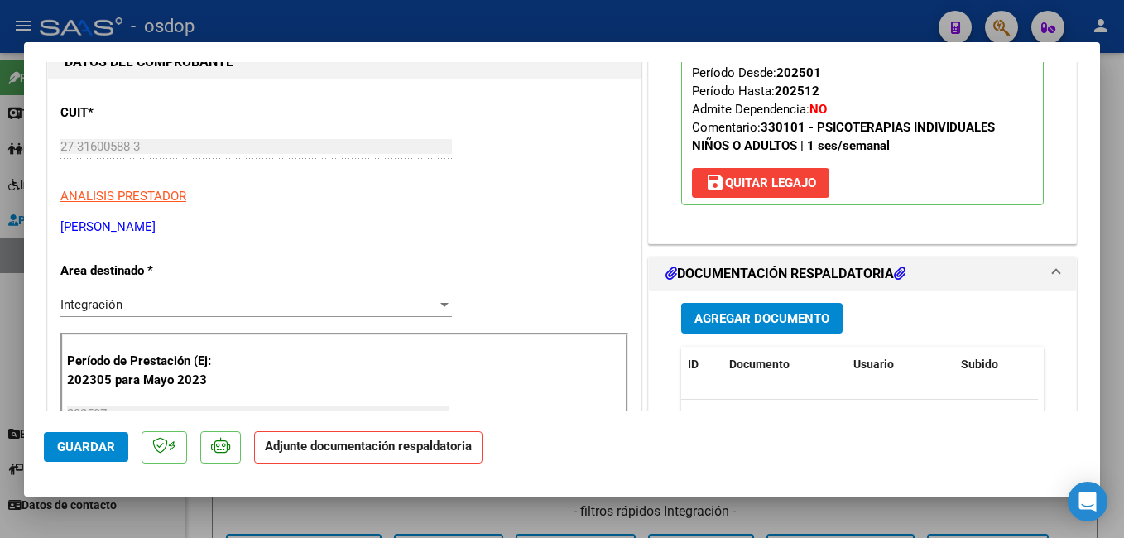
scroll to position [248, 0]
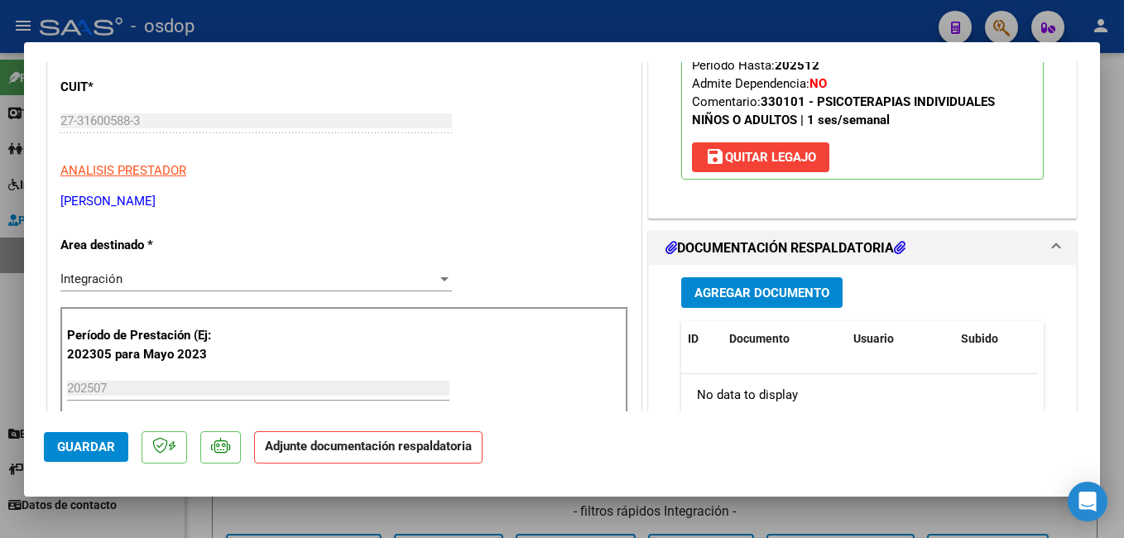
click at [746, 294] on span "Agregar Documento" at bounding box center [761, 292] width 135 height 15
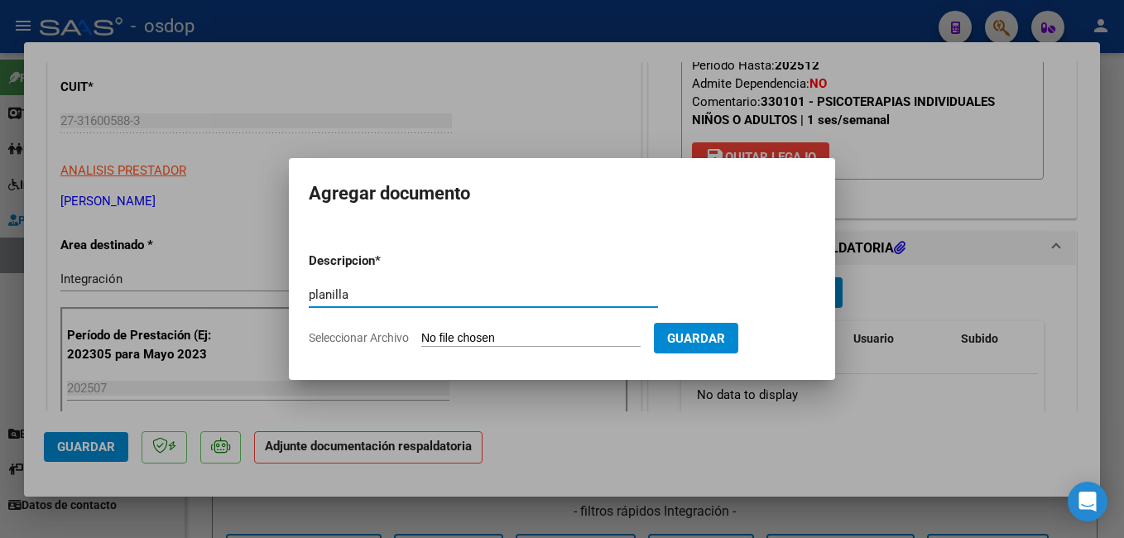
type input "planilla"
click at [544, 273] on form "Descripcion * planilla Escriba aquí una descripcion Seleccionar Archivo Guardar" at bounding box center [562, 299] width 506 height 121
click at [506, 339] on input "Seleccionar Archivo" at bounding box center [530, 339] width 219 height 16
type input "C:\fakepath\CCF_004024.pdf"
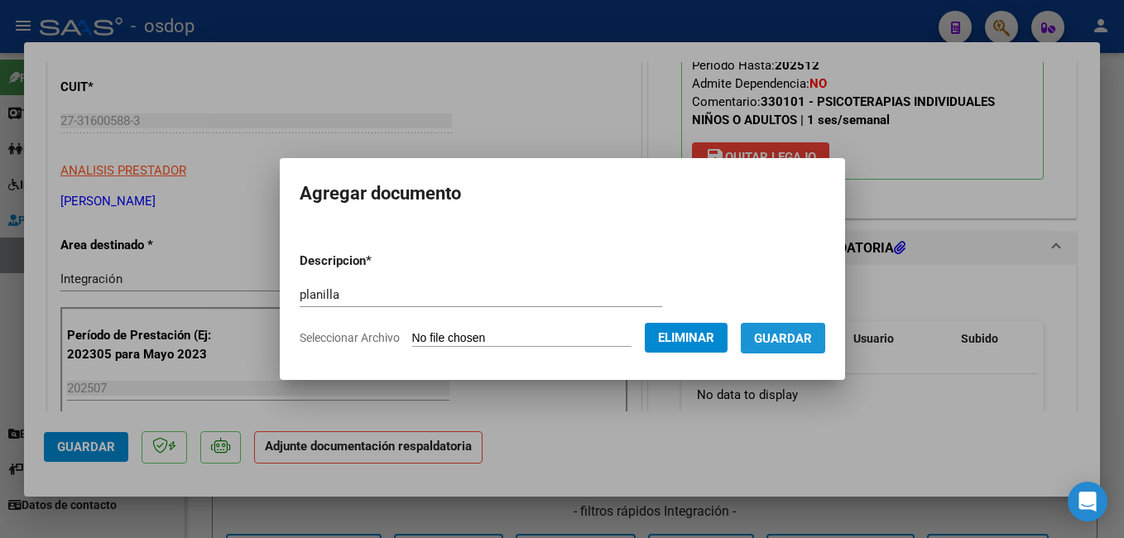
click at [789, 343] on span "Guardar" at bounding box center [783, 338] width 58 height 15
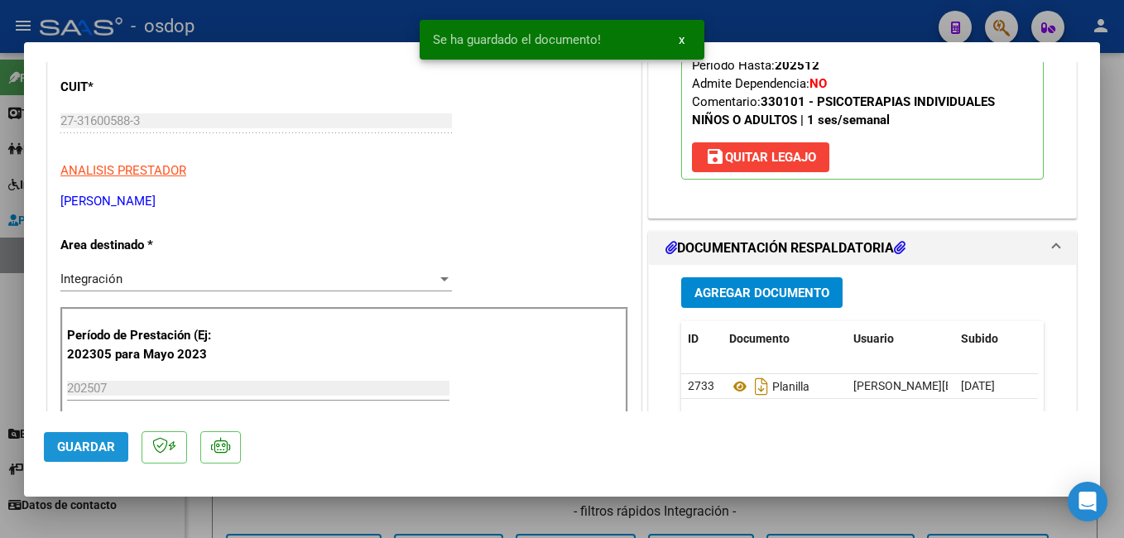
click at [101, 449] on span "Guardar" at bounding box center [86, 446] width 58 height 15
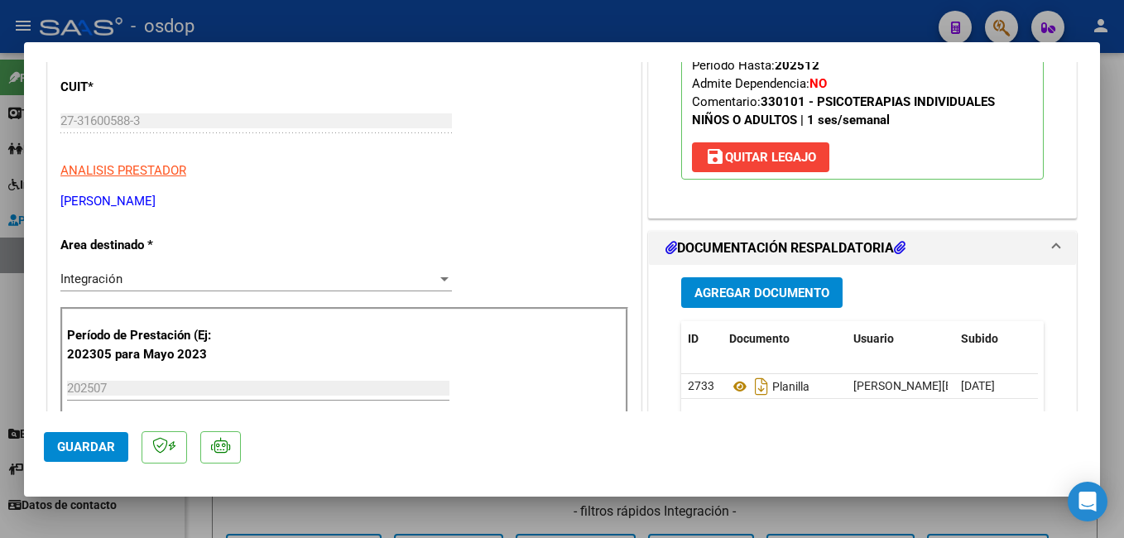
click at [99, 442] on span "Guardar" at bounding box center [86, 446] width 58 height 15
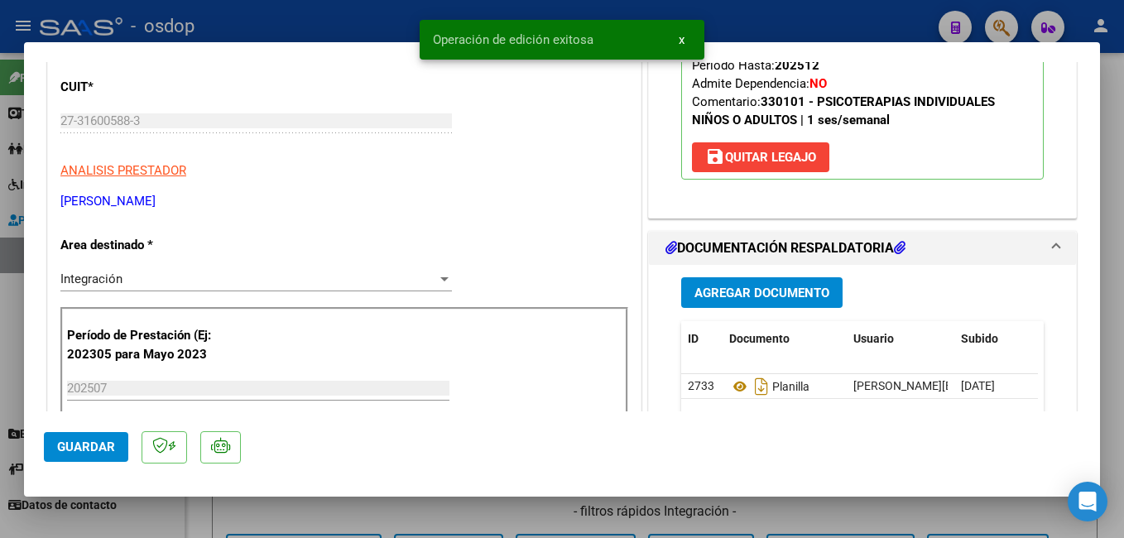
click at [223, 30] on div at bounding box center [562, 269] width 1124 height 538
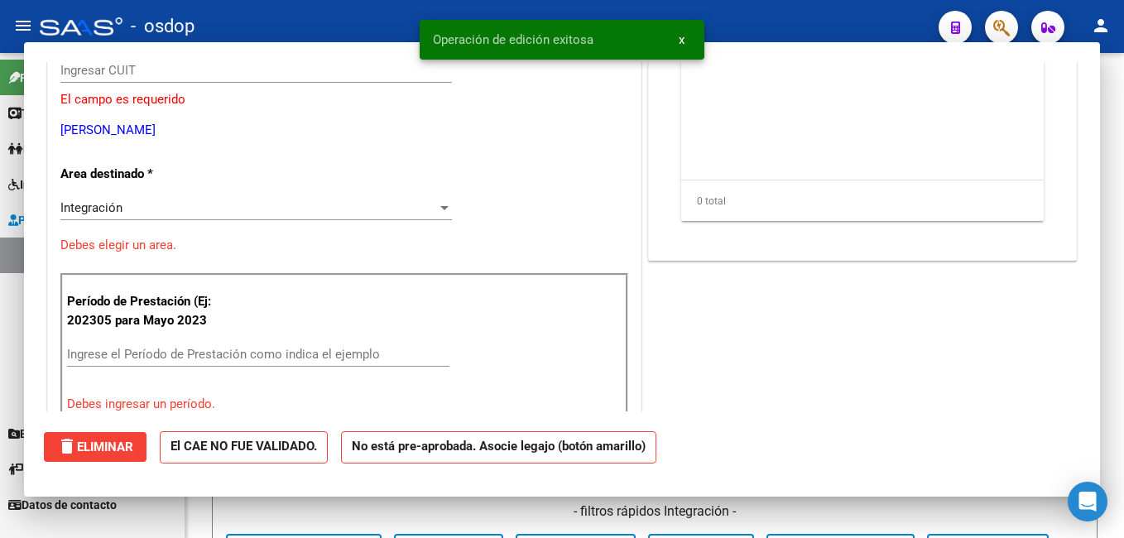
scroll to position [0, 0]
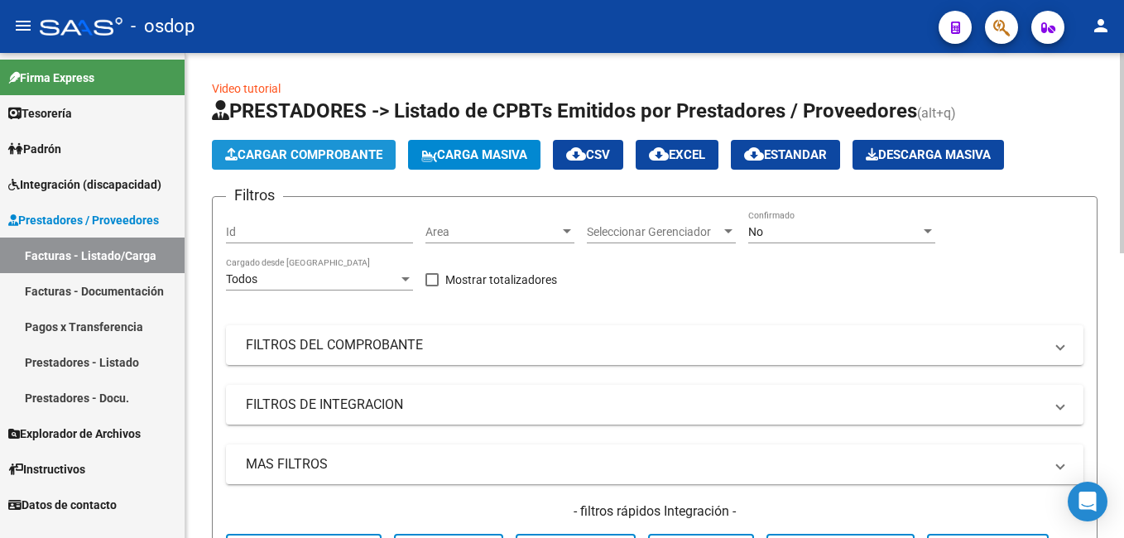
click at [252, 148] on span "Cargar Comprobante" at bounding box center [303, 154] width 157 height 15
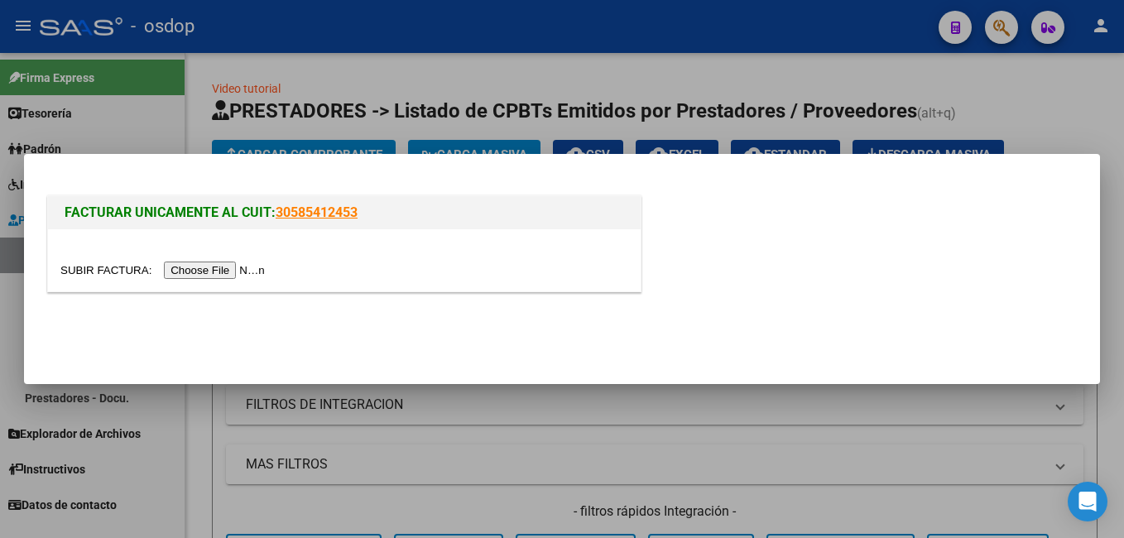
click at [203, 268] on input "file" at bounding box center [164, 269] width 209 height 17
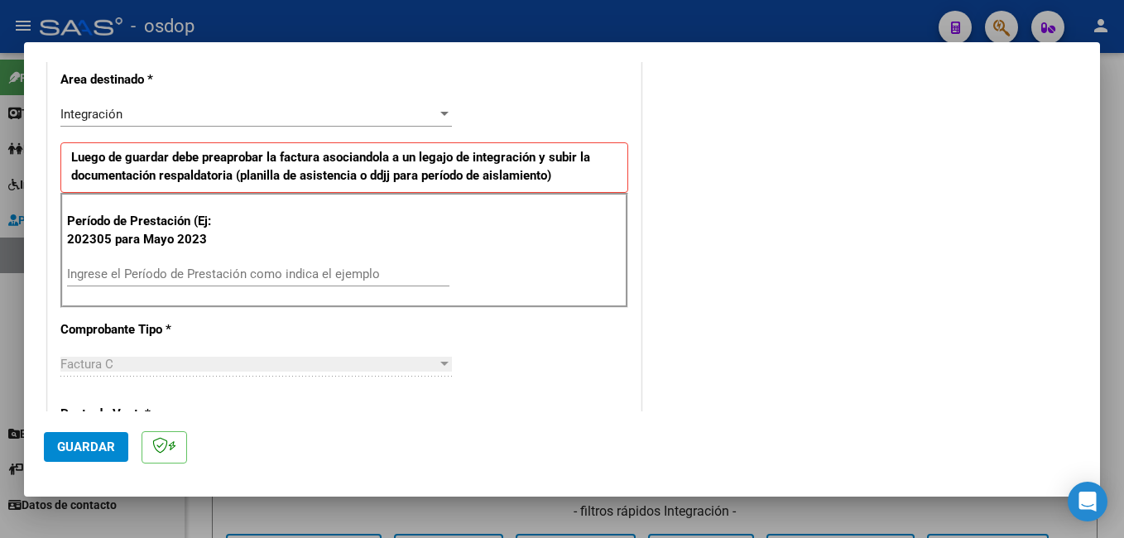
scroll to position [331, 0]
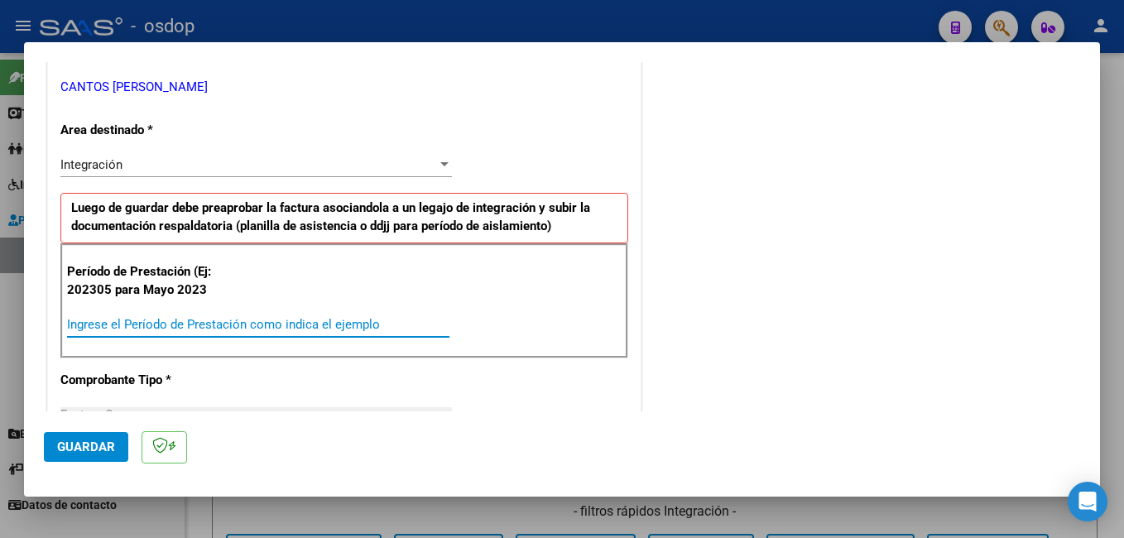
click at [122, 324] on input "Ingrese el Período de Prestación como indica el ejemplo" at bounding box center [258, 324] width 382 height 15
type input "202507"
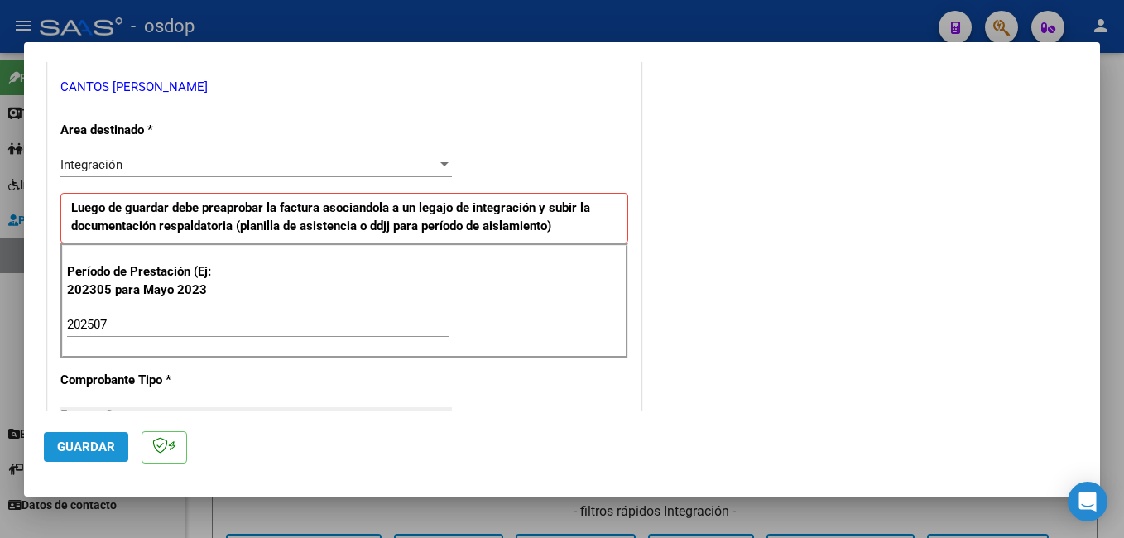
click at [98, 441] on span "Guardar" at bounding box center [86, 446] width 58 height 15
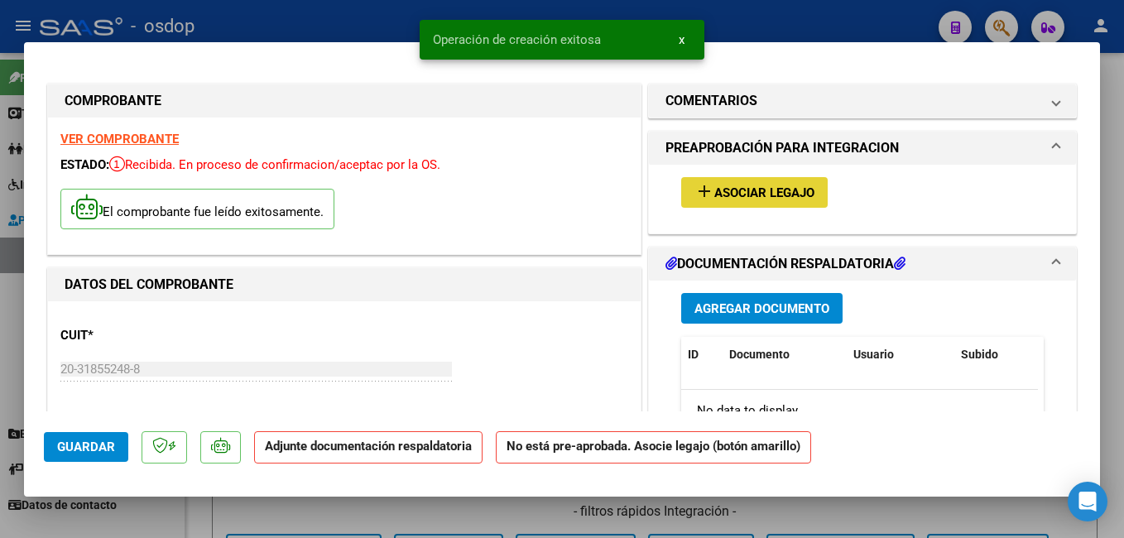
click at [698, 186] on mat-icon "add" at bounding box center [704, 191] width 20 height 20
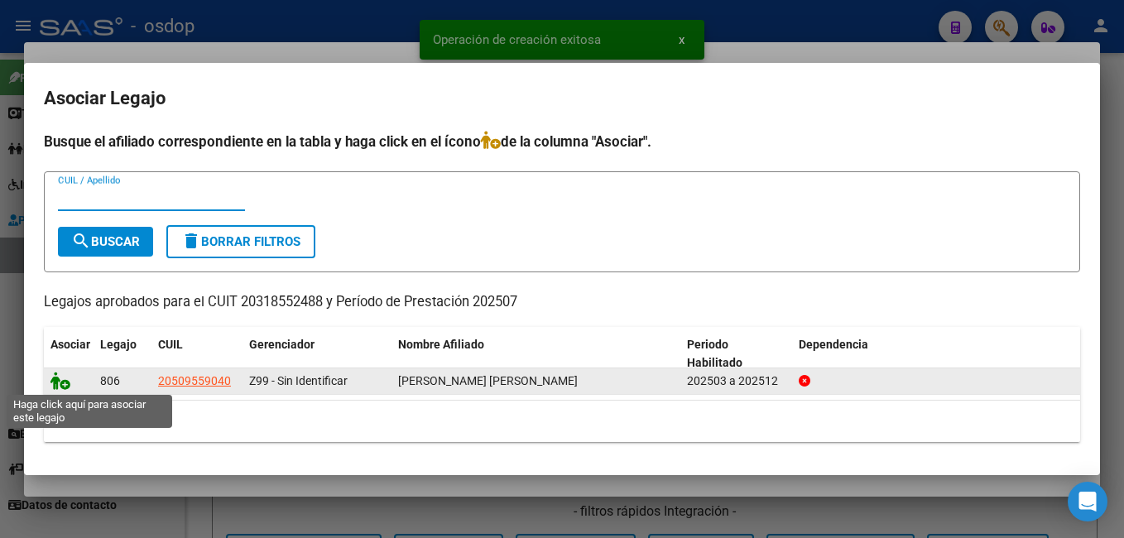
click at [60, 375] on icon at bounding box center [60, 381] width 20 height 18
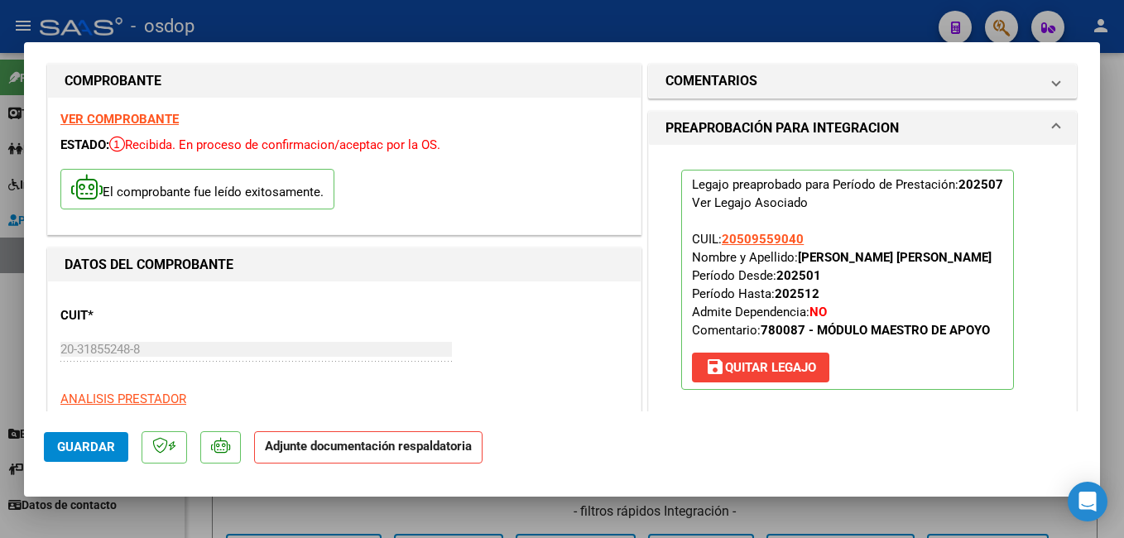
scroll to position [248, 0]
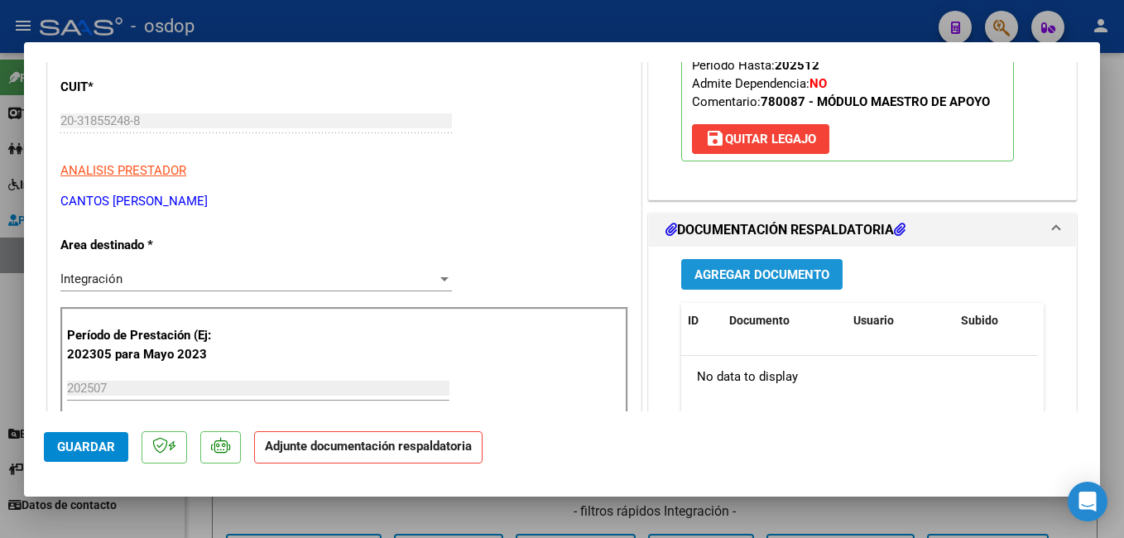
click at [785, 282] on span "Agregar Documento" at bounding box center [761, 274] width 135 height 15
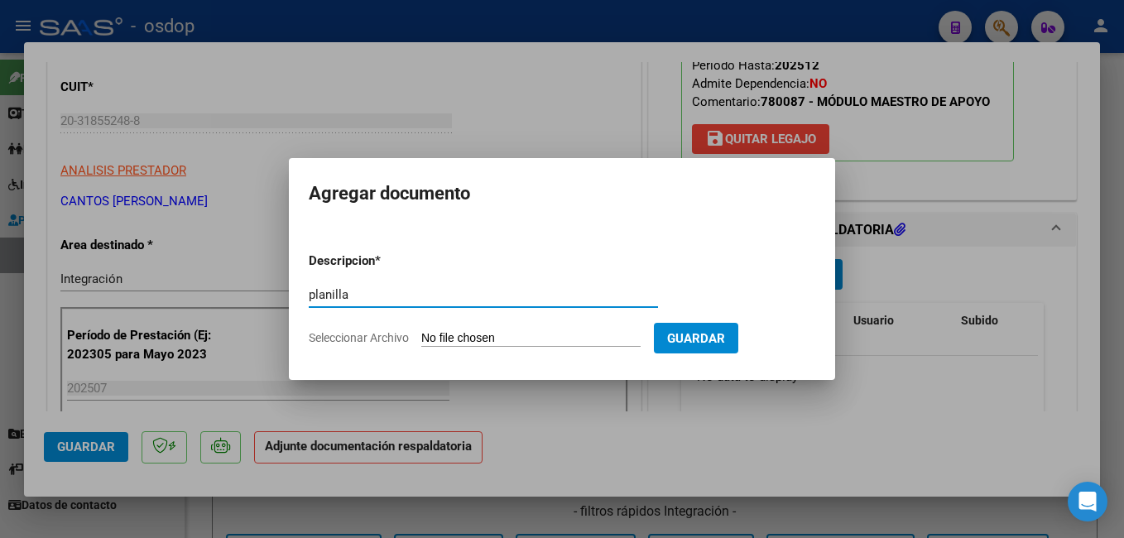
type input "planilla"
click at [522, 333] on input "Seleccionar Archivo" at bounding box center [530, 339] width 219 height 16
type input "C:\fakepath\PLANILLA DE ASISTENCIA [PERSON_NAME] [DATE].pdf"
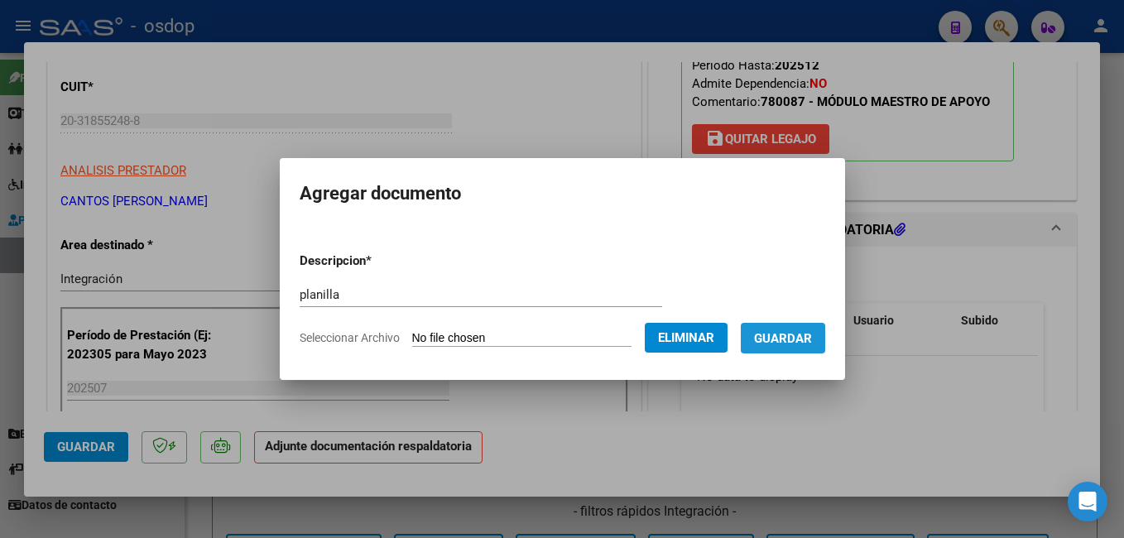
click at [799, 332] on span "Guardar" at bounding box center [783, 338] width 58 height 15
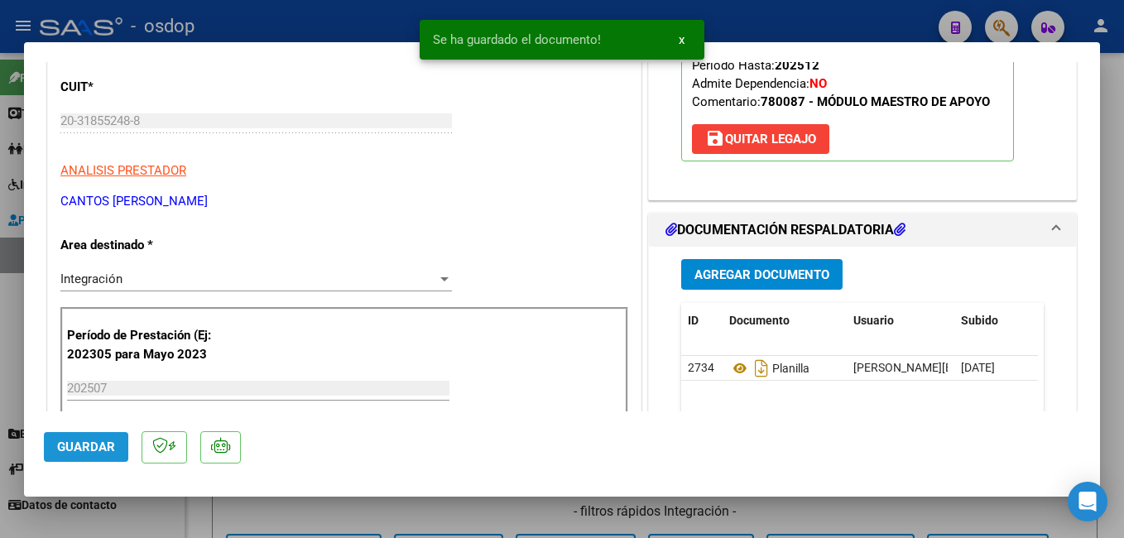
click at [81, 434] on button "Guardar" at bounding box center [86, 447] width 84 height 30
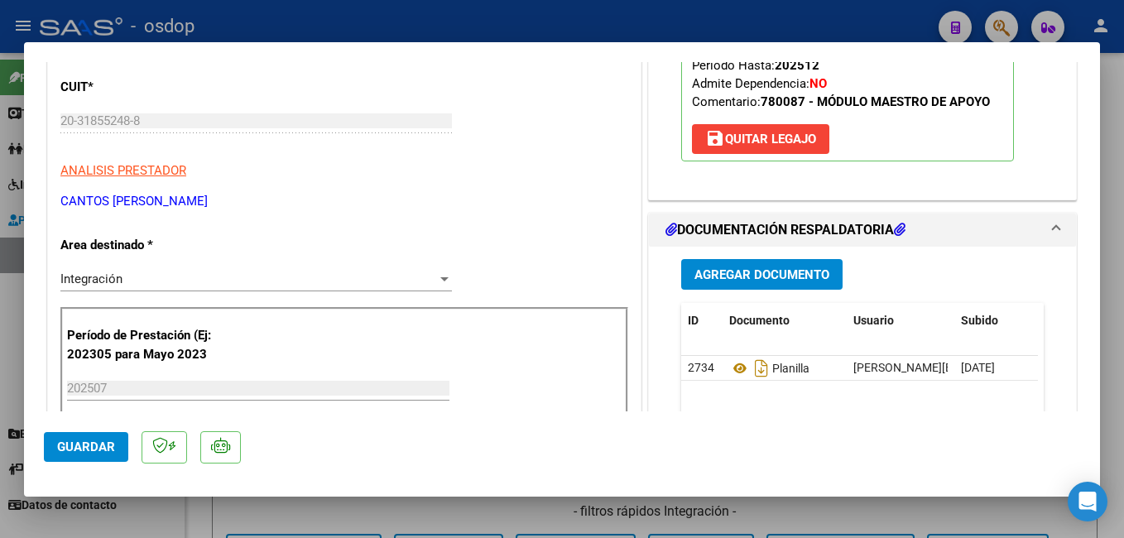
click at [81, 434] on button "Guardar" at bounding box center [86, 447] width 84 height 30
click at [346, 38] on div at bounding box center [562, 269] width 1124 height 538
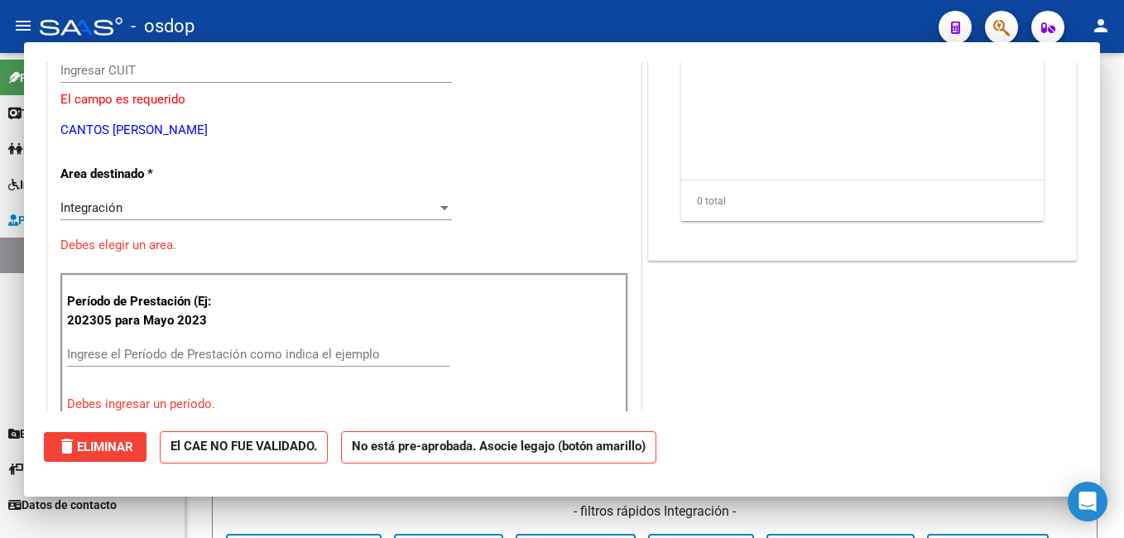
scroll to position [0, 0]
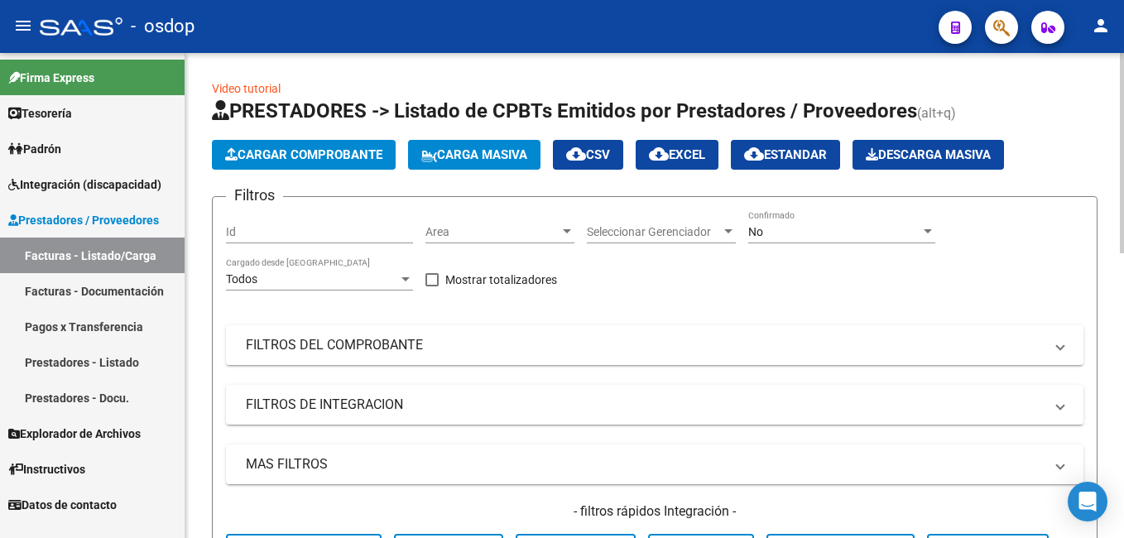
click at [340, 155] on span "Cargar Comprobante" at bounding box center [303, 154] width 157 height 15
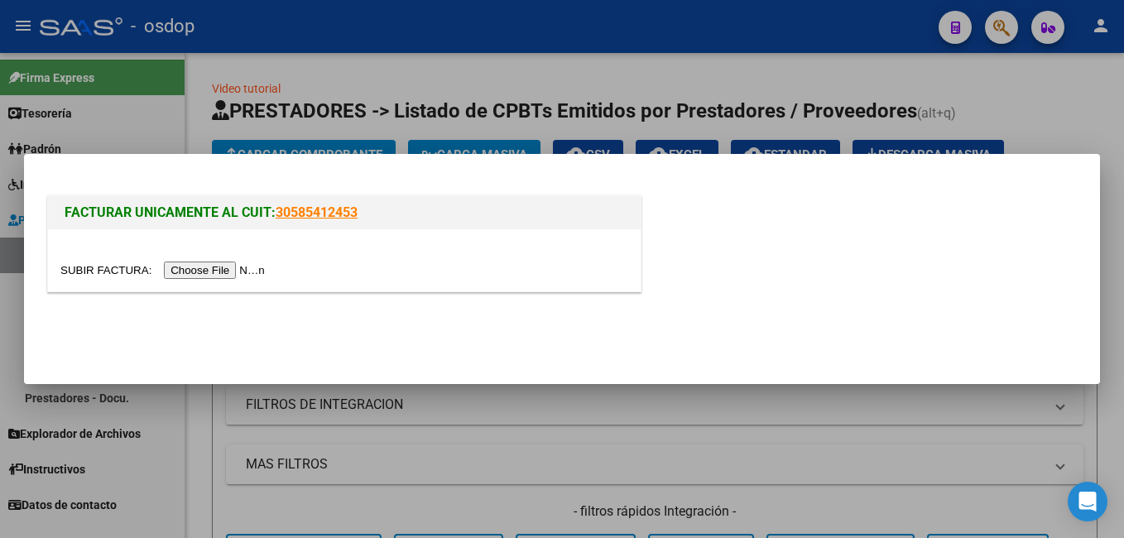
click at [194, 275] on input "file" at bounding box center [164, 269] width 209 height 17
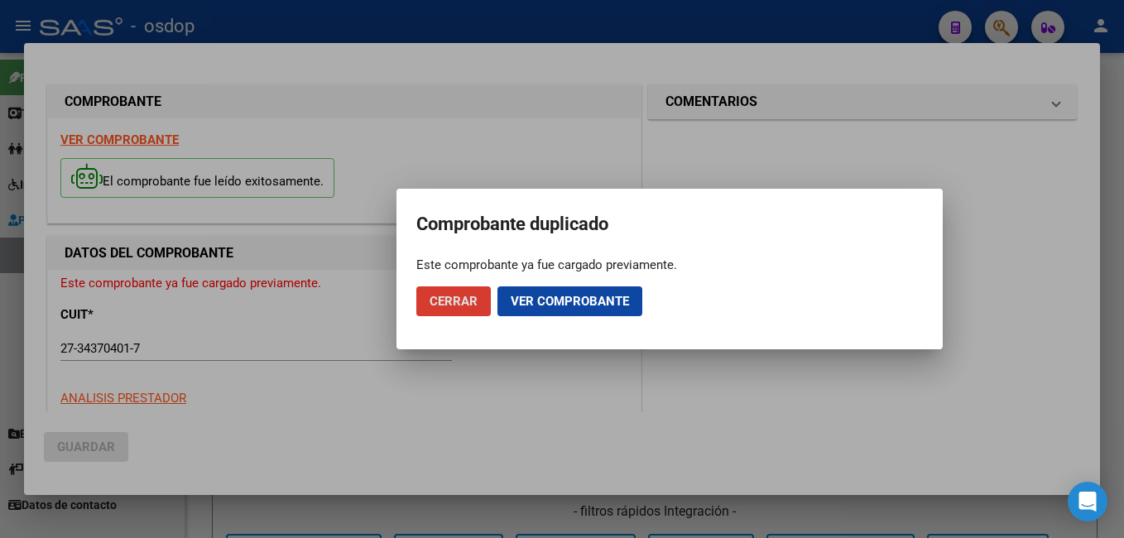
click at [554, 289] on button "Ver comprobante" at bounding box center [569, 301] width 145 height 30
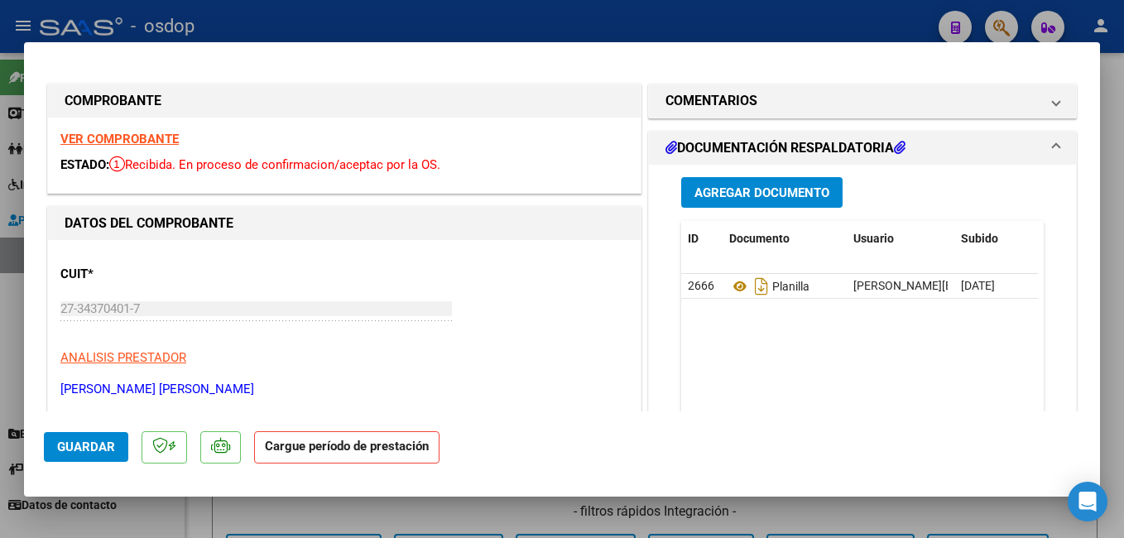
click at [419, 34] on div at bounding box center [562, 269] width 1124 height 538
type input "$ 0,00"
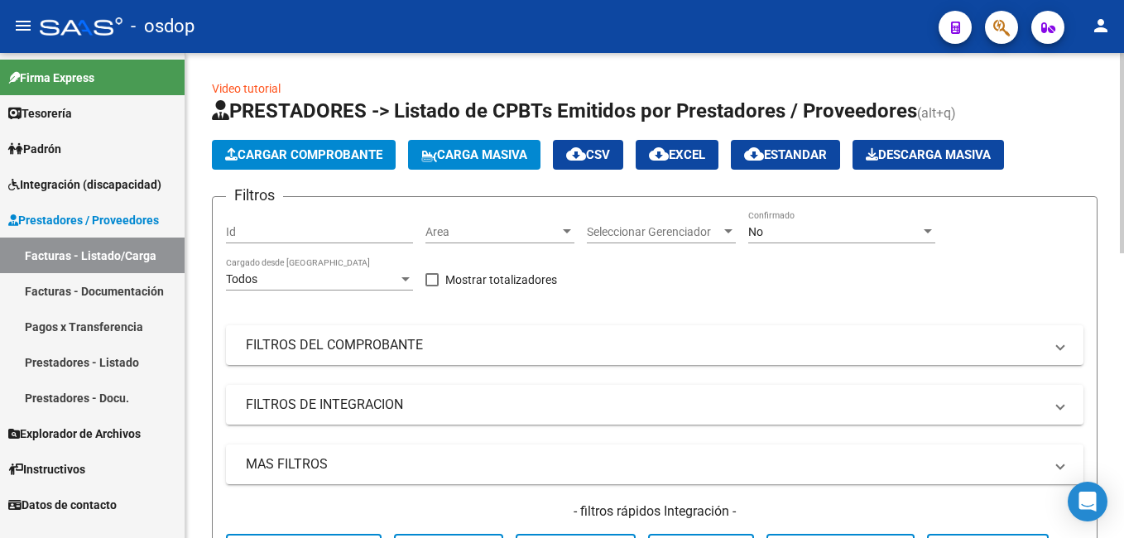
click at [298, 149] on span "Cargar Comprobante" at bounding box center [303, 154] width 157 height 15
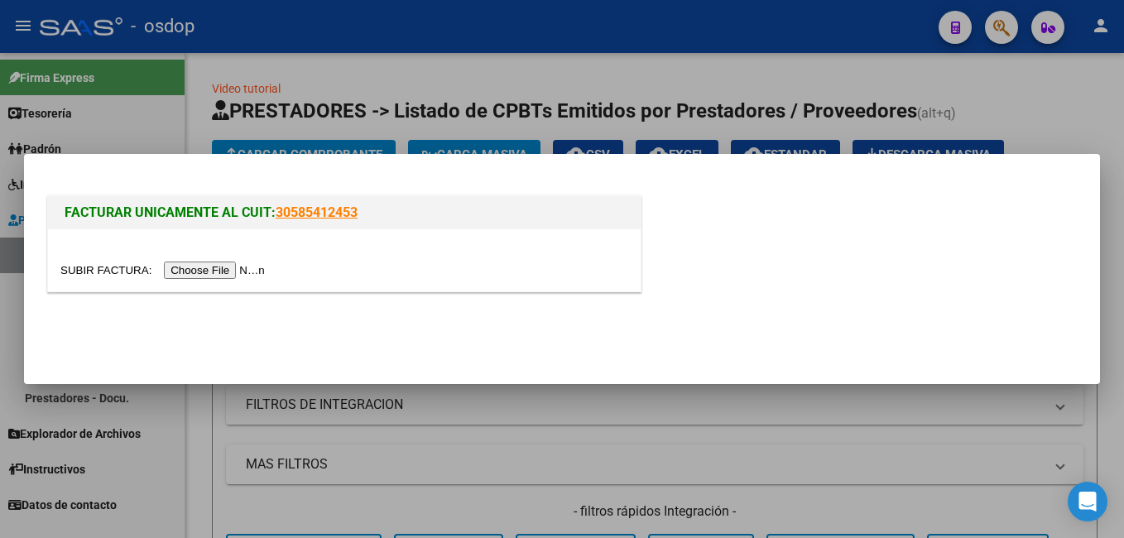
click at [187, 267] on input "file" at bounding box center [164, 269] width 209 height 17
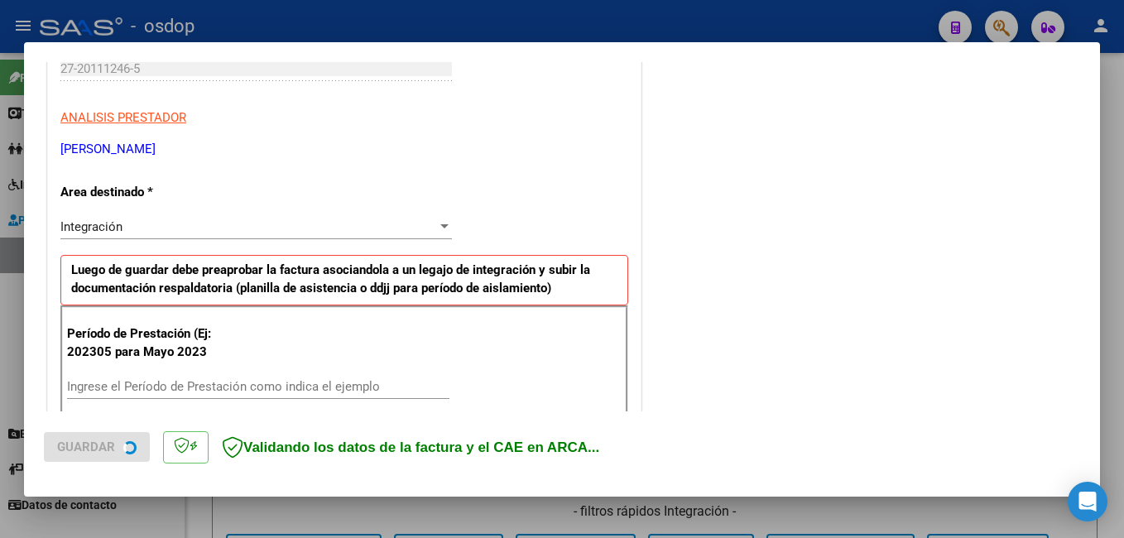
scroll to position [331, 0]
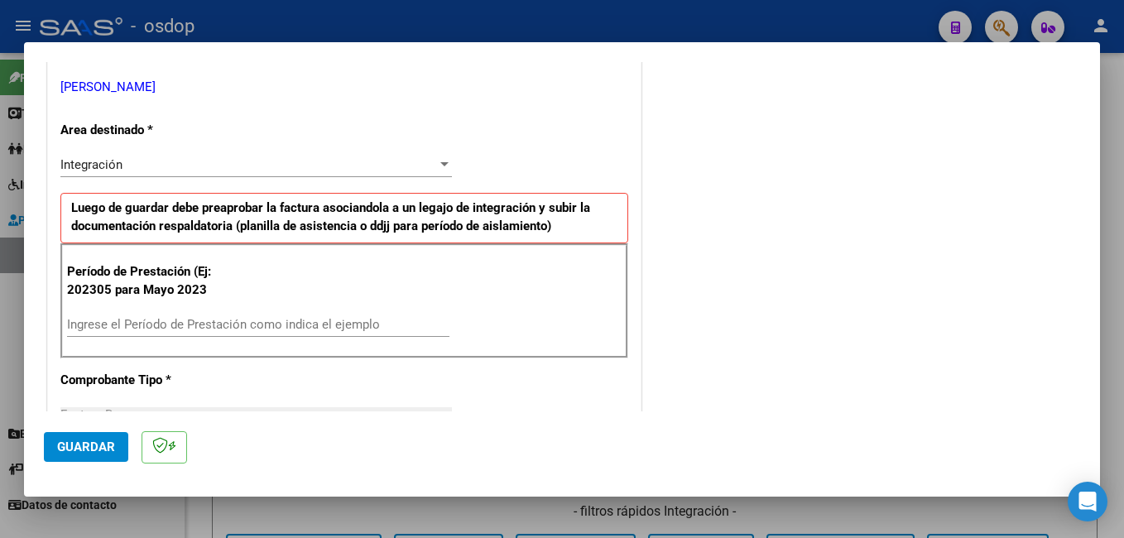
click at [202, 332] on div "Ingrese el Período de Prestación como indica el ejemplo" at bounding box center [258, 324] width 382 height 25
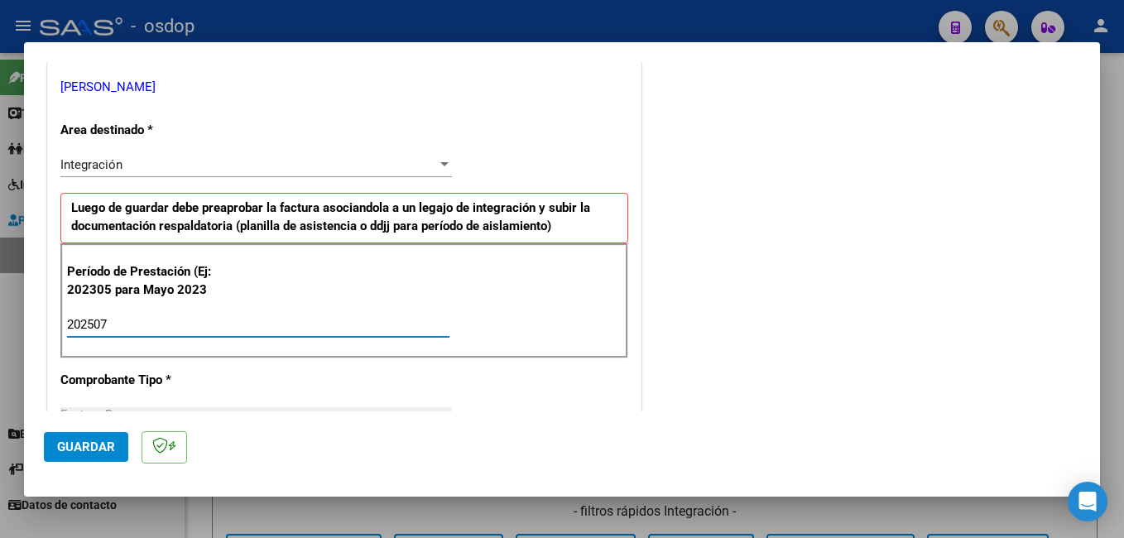
type input "202507"
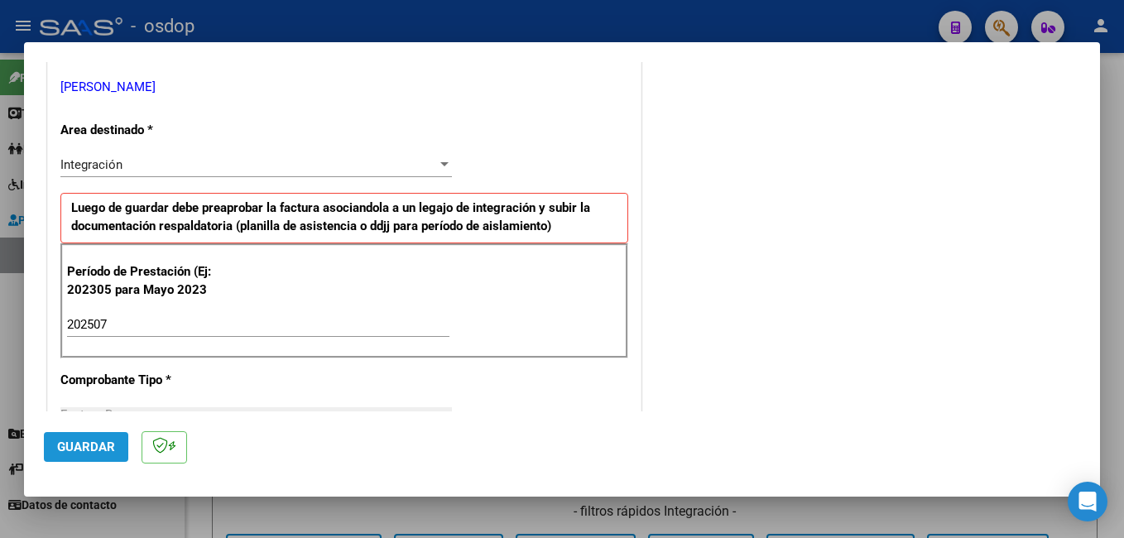
click at [108, 438] on button "Guardar" at bounding box center [86, 447] width 84 height 30
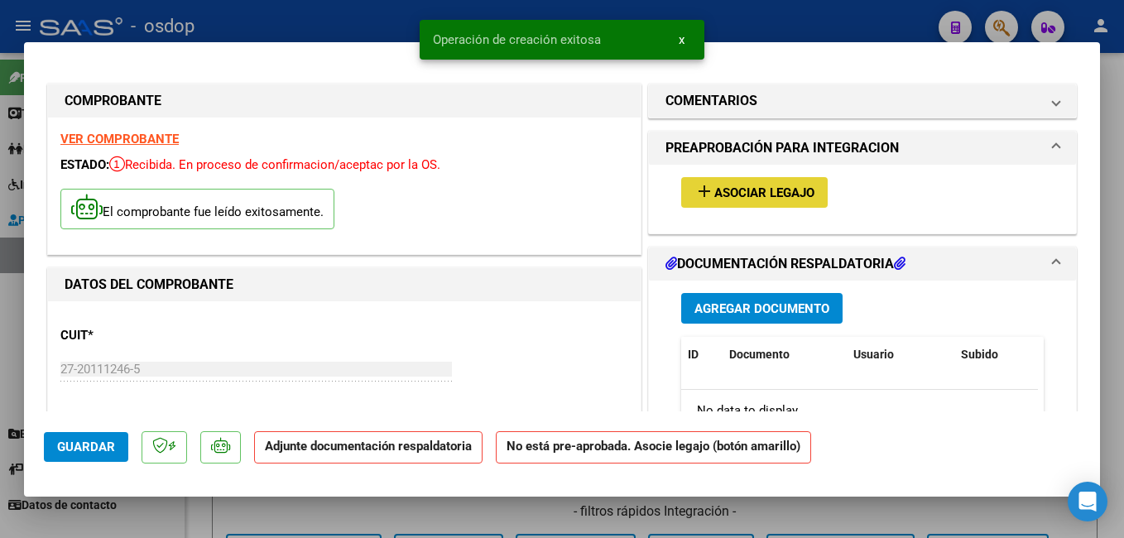
click at [714, 191] on span "Asociar Legajo" at bounding box center [764, 192] width 100 height 15
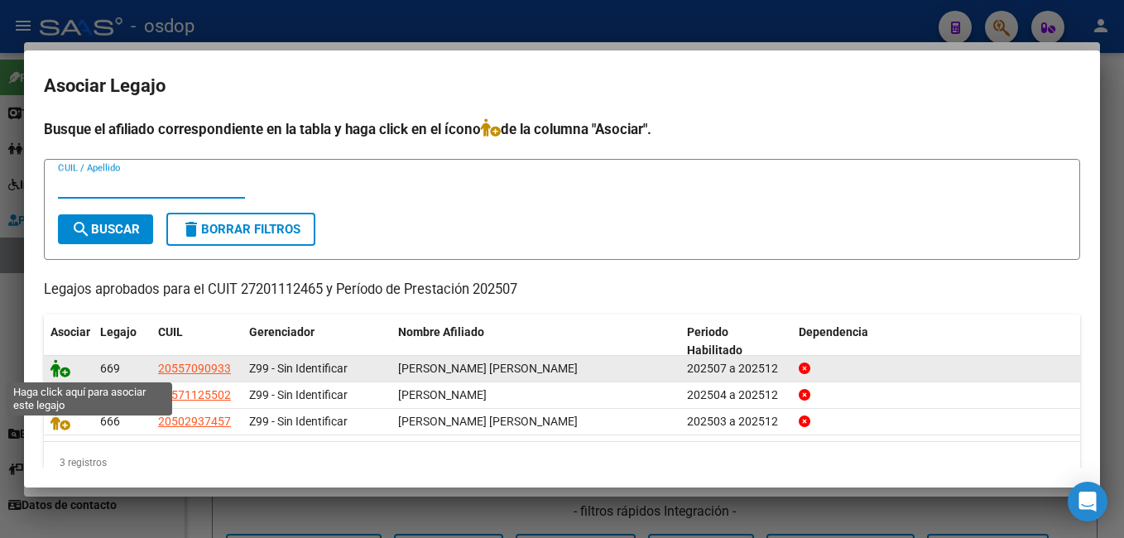
click at [66, 372] on icon at bounding box center [60, 368] width 20 height 18
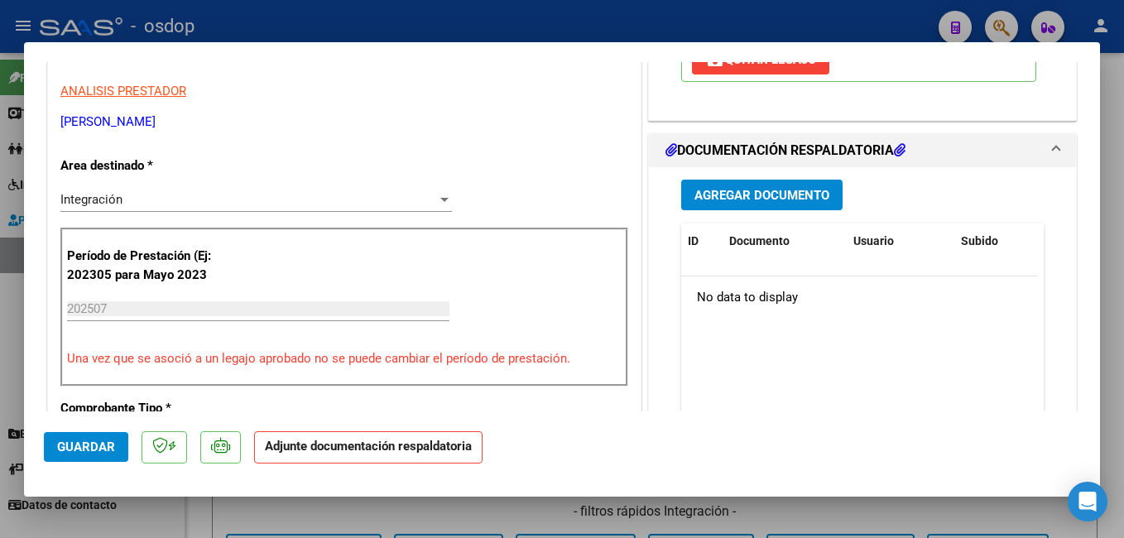
scroll to position [331, 0]
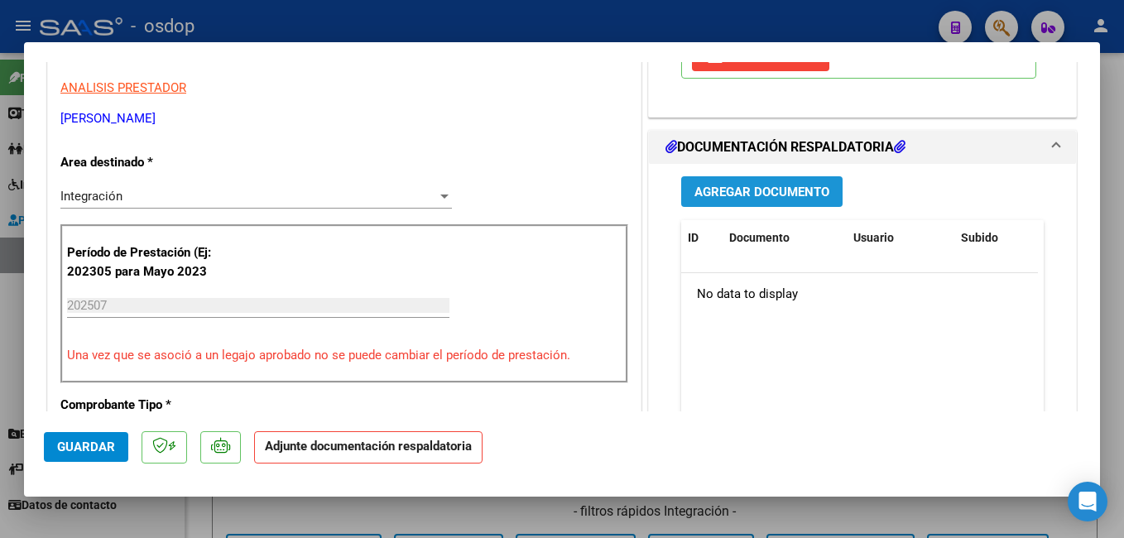
click at [736, 202] on button "Agregar Documento" at bounding box center [761, 191] width 161 height 31
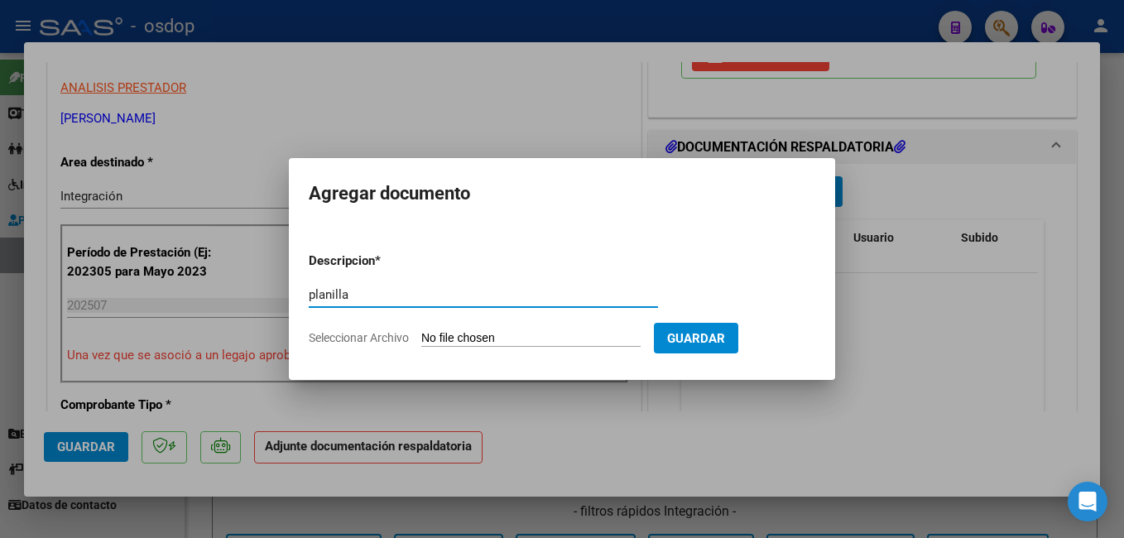
type input "planilla"
click at [565, 338] on input "Seleccionar Archivo" at bounding box center [530, 339] width 219 height 16
type input "C:\fakepath\CCF_004022.pdf"
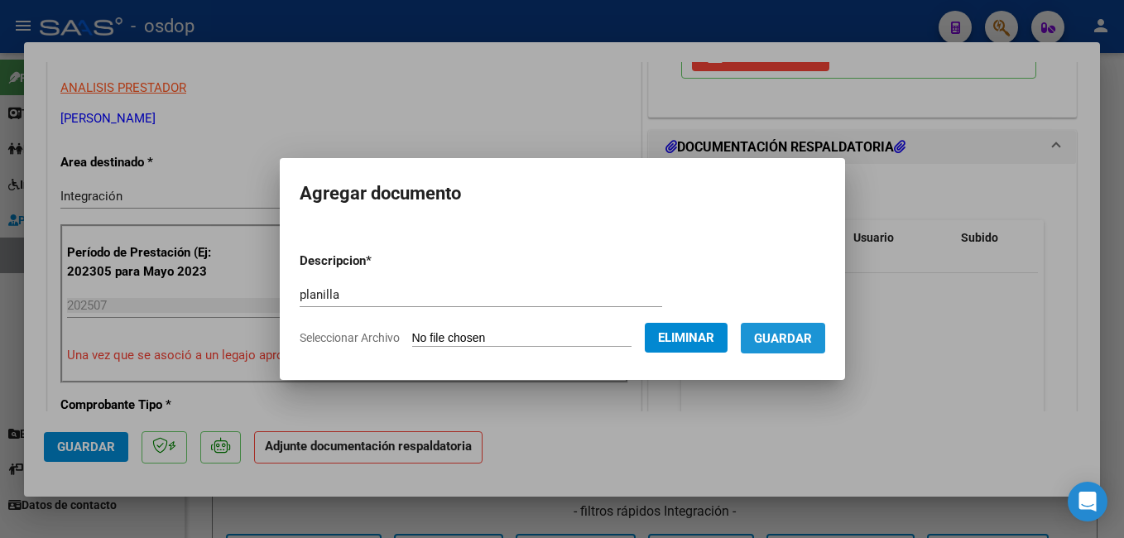
click at [797, 349] on button "Guardar" at bounding box center [783, 338] width 84 height 31
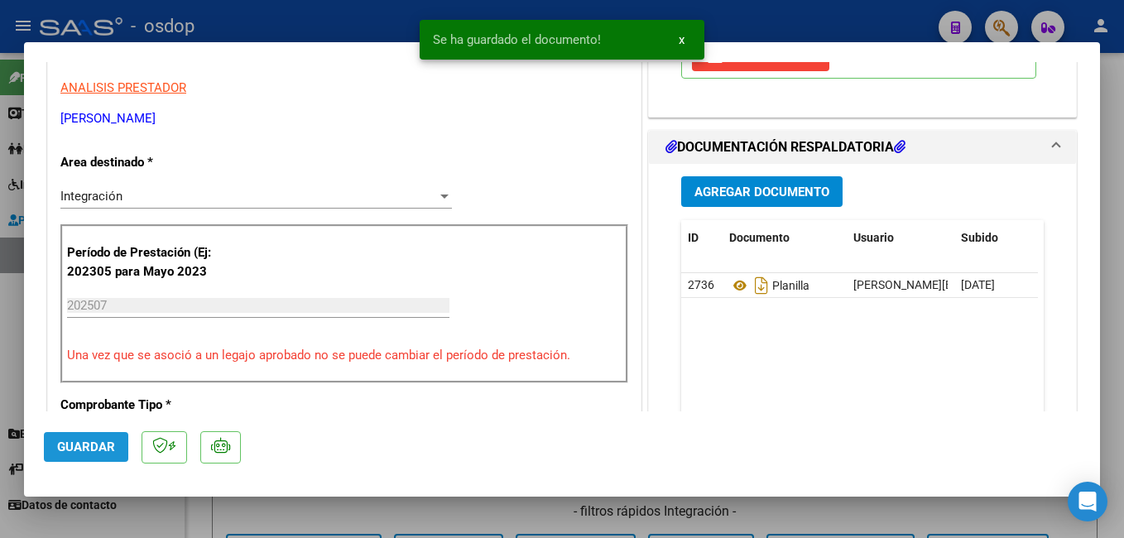
click at [110, 441] on span "Guardar" at bounding box center [86, 446] width 58 height 15
click at [305, 38] on div at bounding box center [562, 269] width 1124 height 538
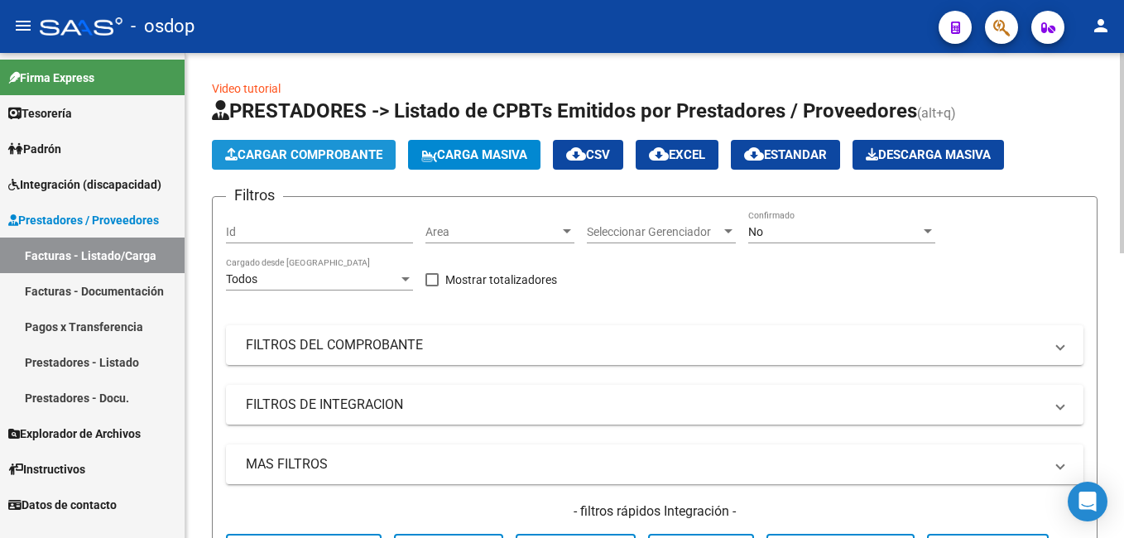
click at [314, 156] on span "Cargar Comprobante" at bounding box center [303, 154] width 157 height 15
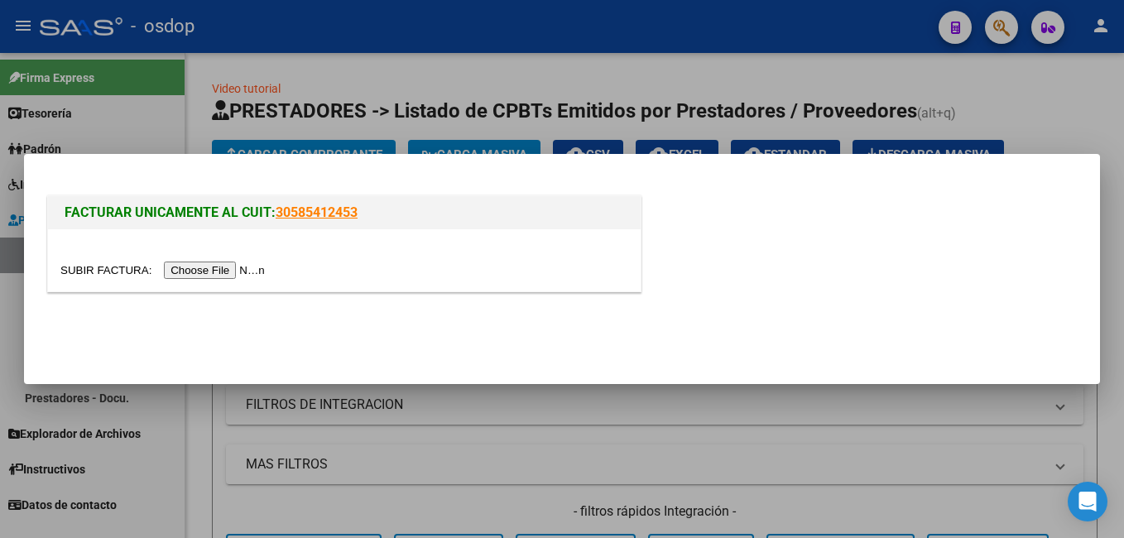
click at [216, 269] on input "file" at bounding box center [164, 269] width 209 height 17
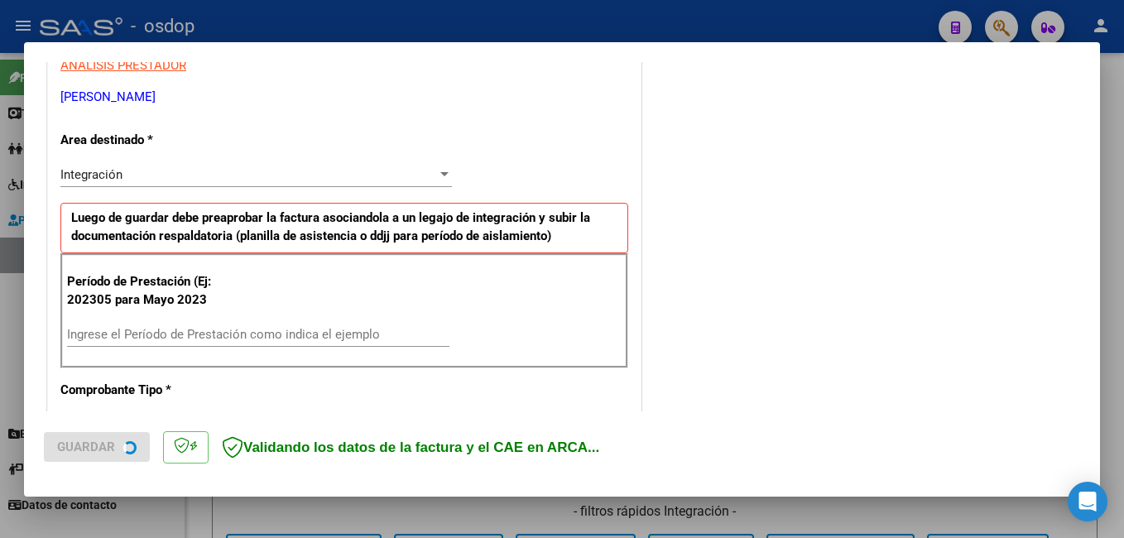
scroll to position [331, 0]
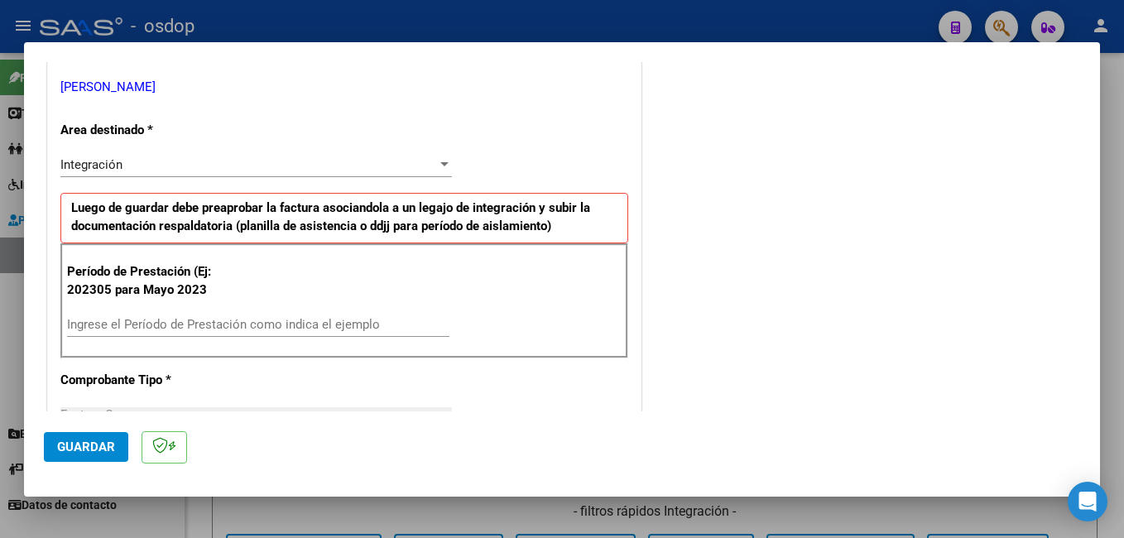
click at [405, 333] on div "Ingrese el Período de Prestación como indica el ejemplo" at bounding box center [258, 324] width 382 height 25
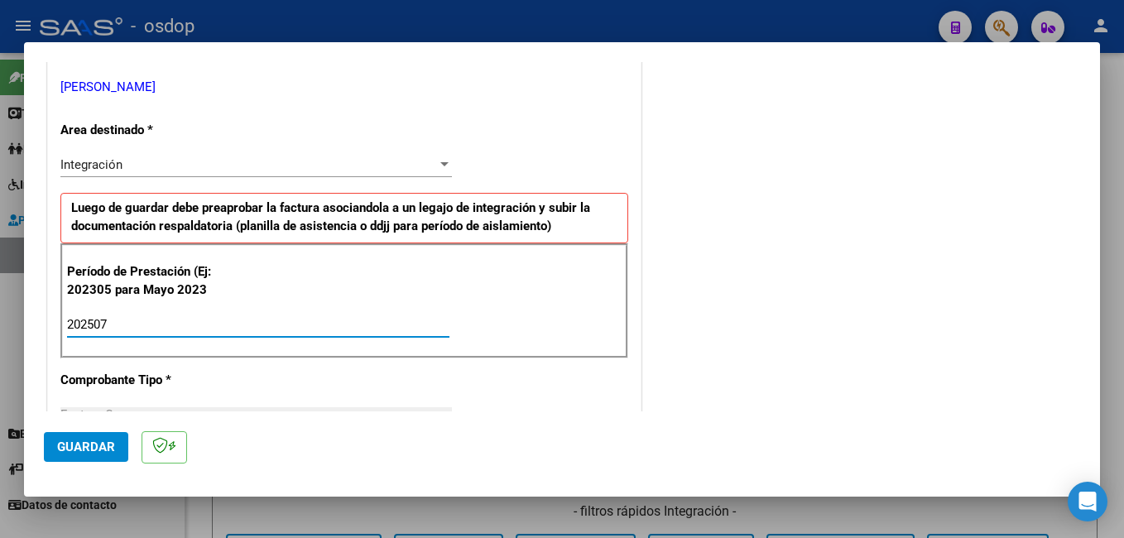
type input "202507"
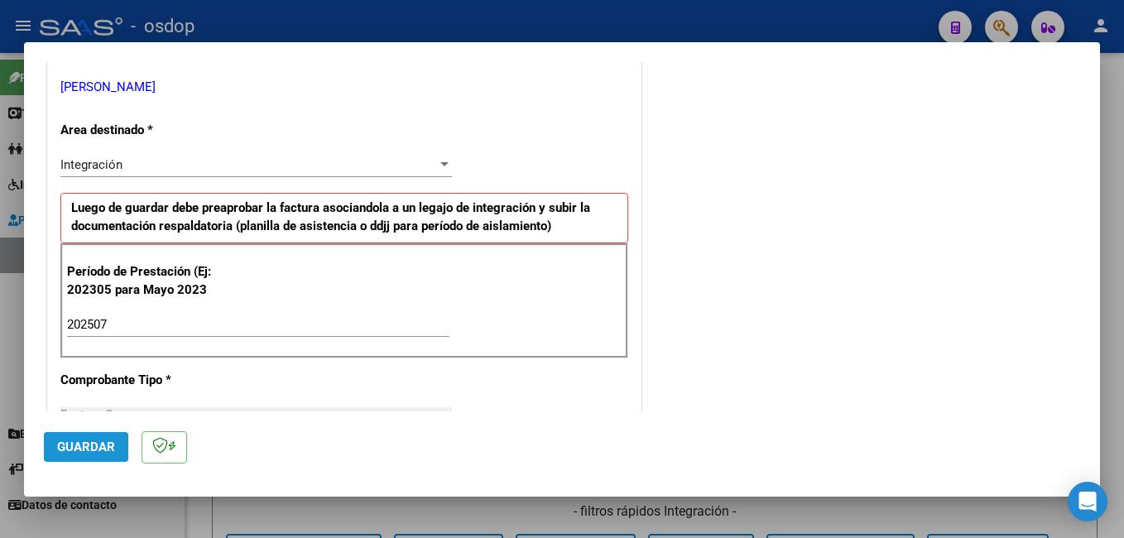
click at [110, 449] on span "Guardar" at bounding box center [86, 446] width 58 height 15
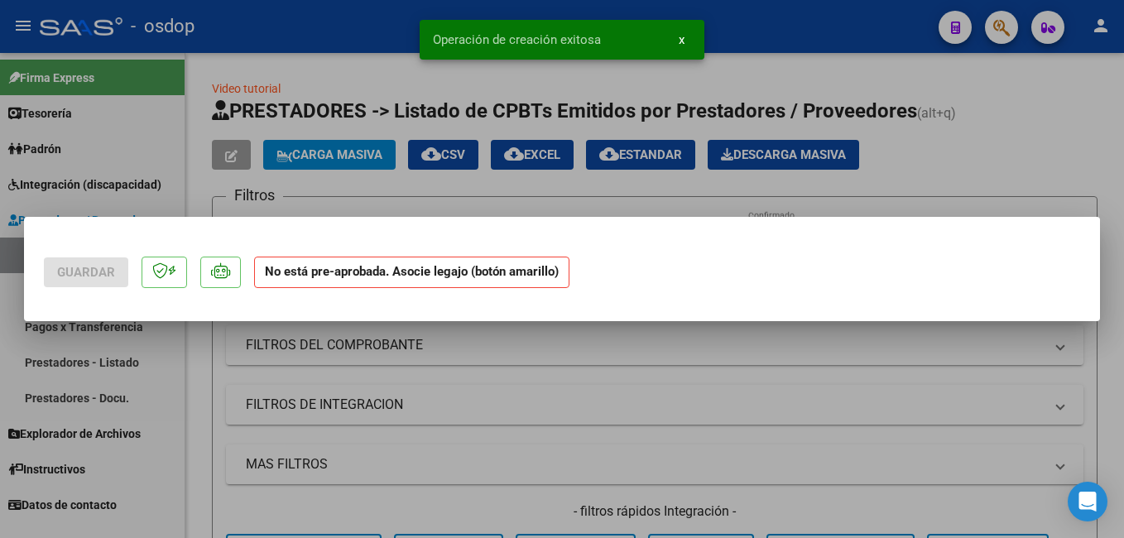
scroll to position [0, 0]
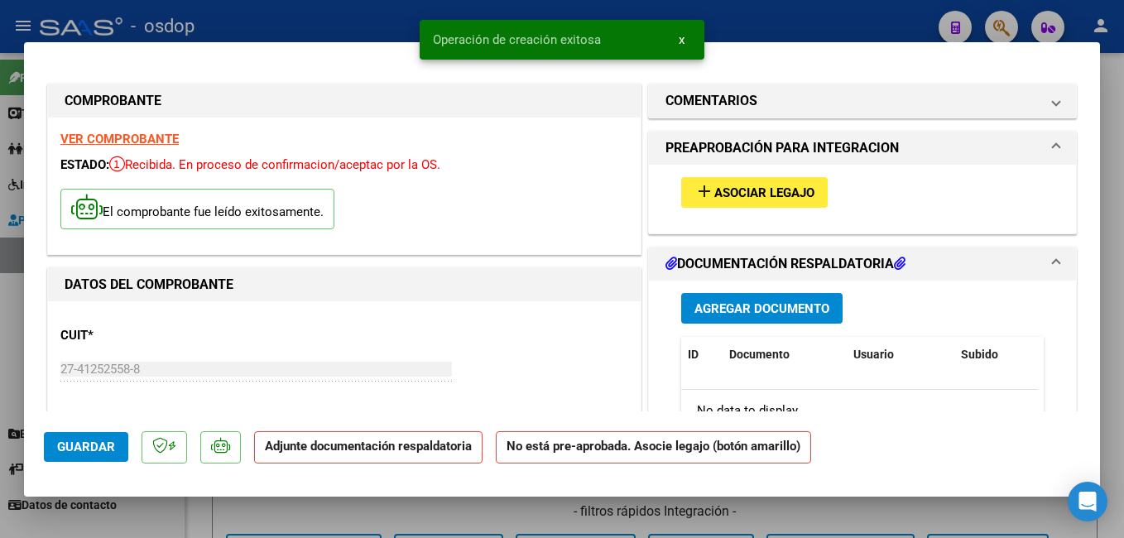
click at [755, 192] on span "Asociar Legajo" at bounding box center [764, 192] width 100 height 15
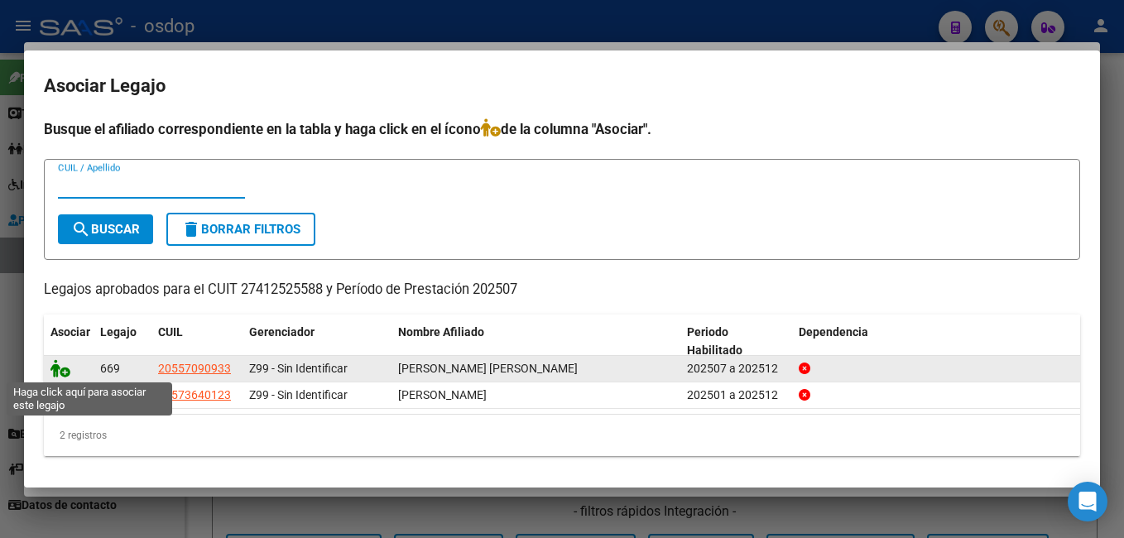
click at [60, 364] on icon at bounding box center [60, 368] width 20 height 18
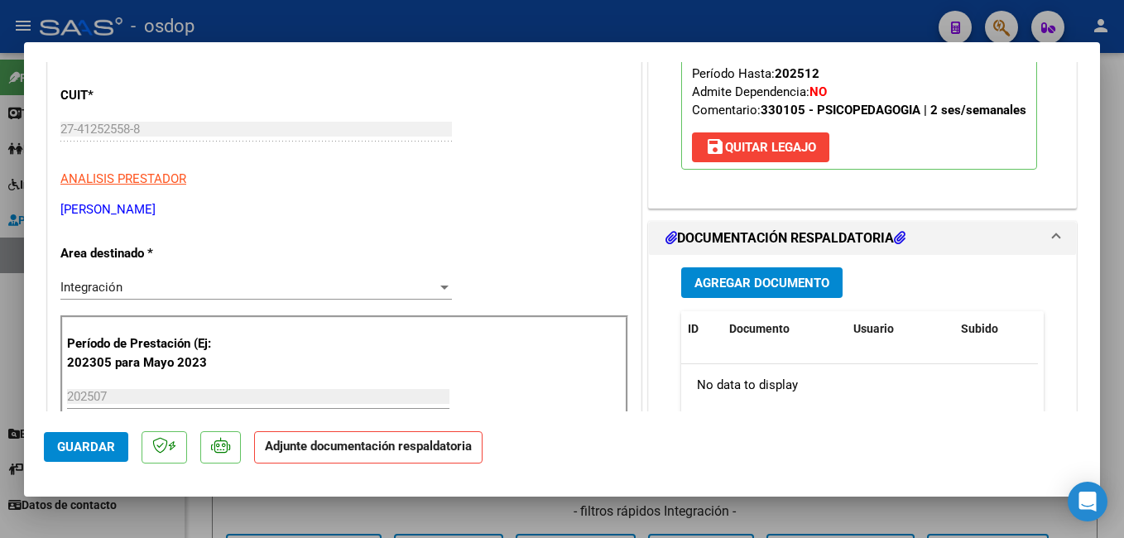
scroll to position [248, 0]
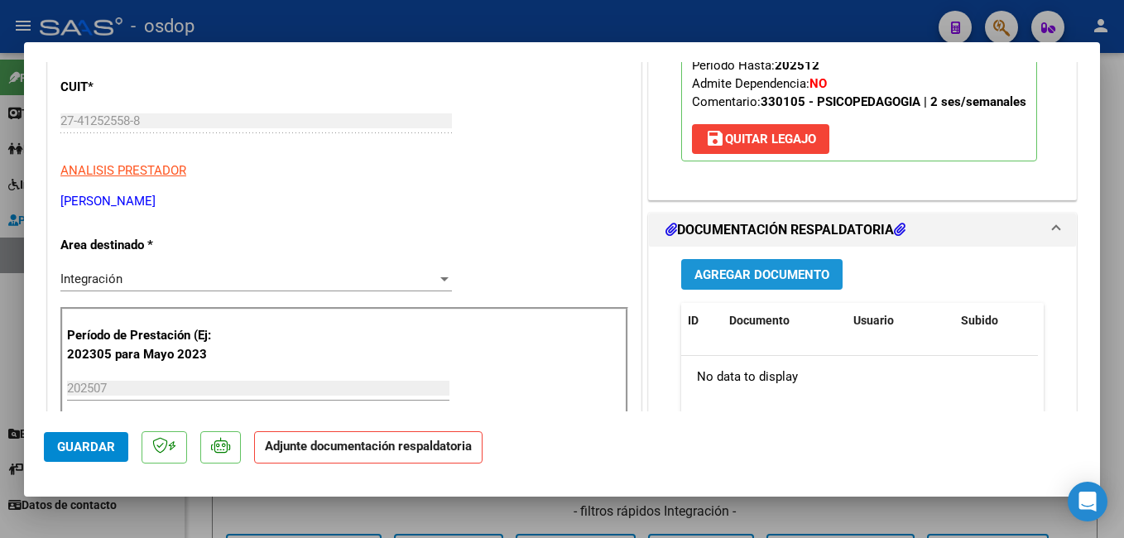
click at [698, 281] on span "Agregar Documento" at bounding box center [761, 274] width 135 height 15
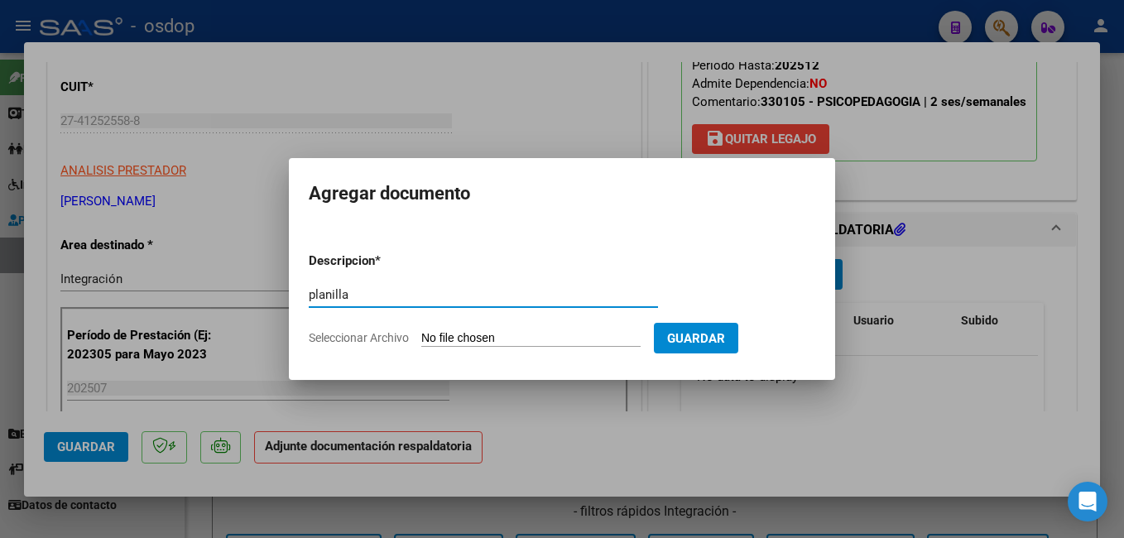
type input "planilla"
click at [539, 339] on input "Seleccionar Archivo" at bounding box center [530, 339] width 219 height 16
type input "C:\fakepath\CCF_004021.pdf"
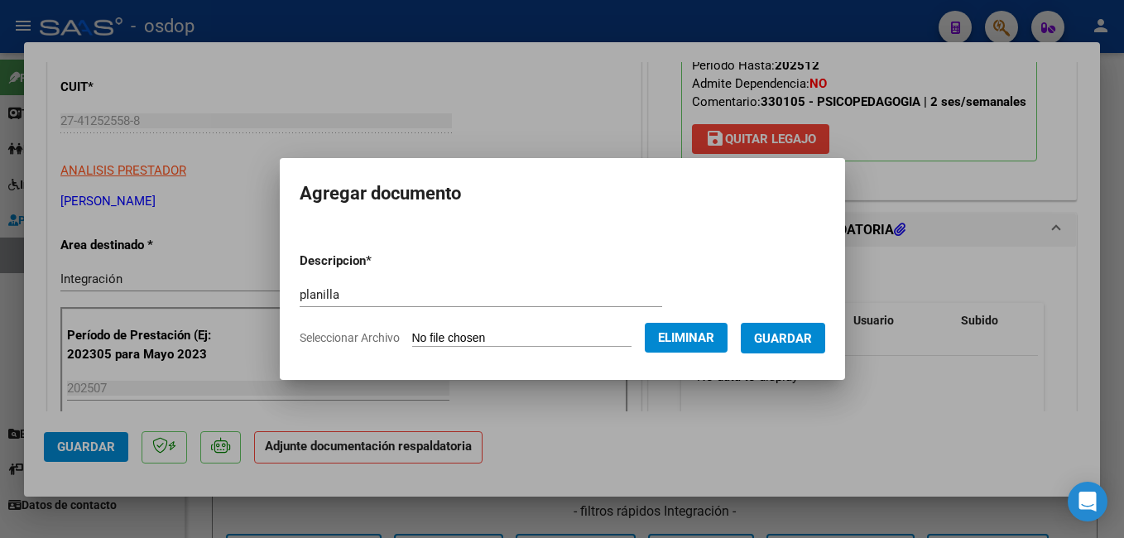
click at [781, 313] on form "Descripcion * planilla Escriba aquí una descripcion Seleccionar Archivo Elimina…" at bounding box center [562, 299] width 525 height 121
click at [789, 337] on span "Guardar" at bounding box center [783, 338] width 58 height 15
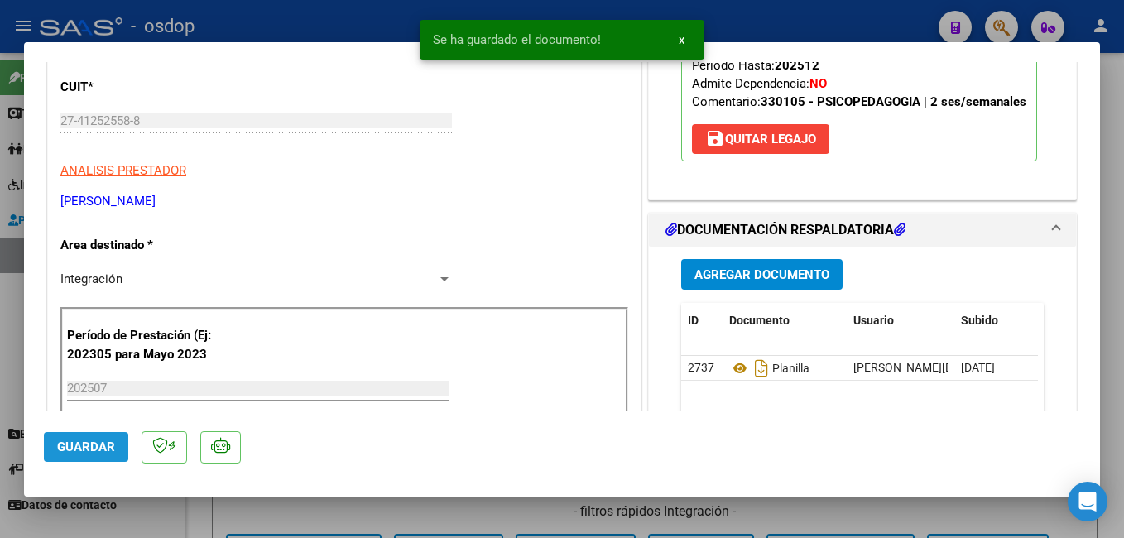
click at [84, 448] on span "Guardar" at bounding box center [86, 446] width 58 height 15
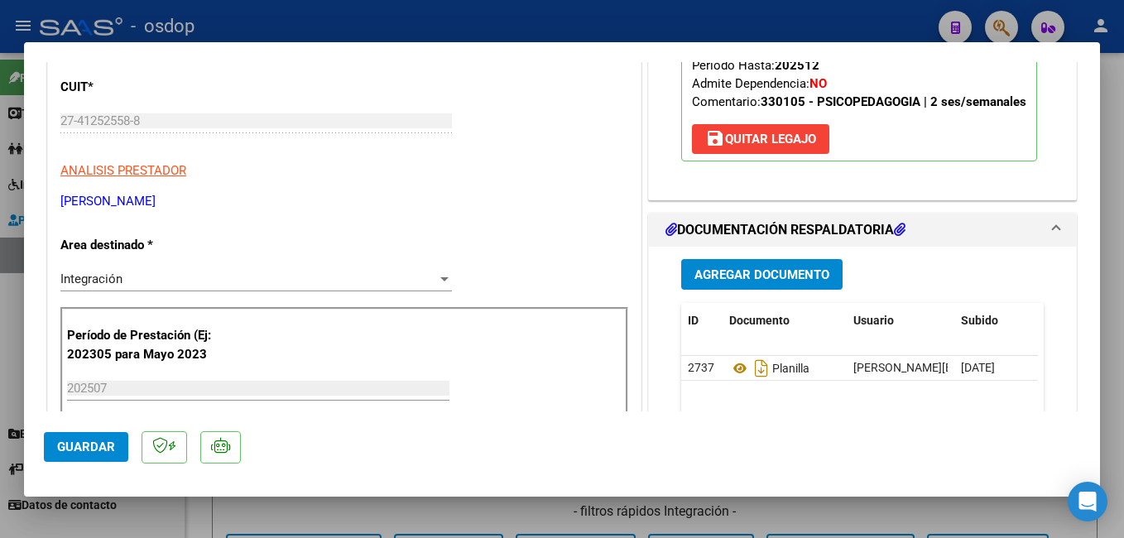
click at [79, 437] on button "Guardar" at bounding box center [86, 447] width 84 height 30
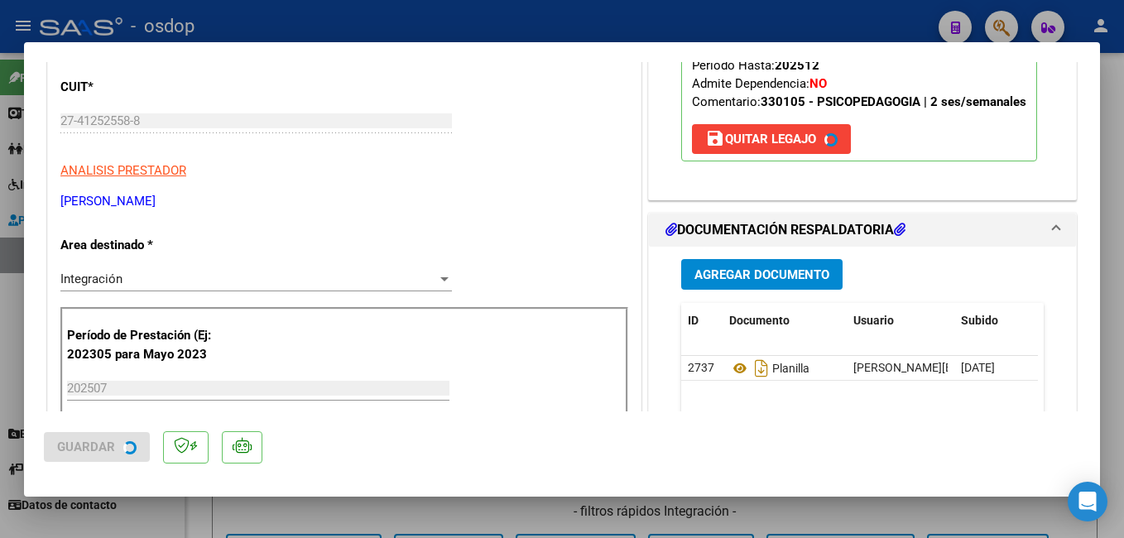
click at [268, 12] on div at bounding box center [562, 269] width 1124 height 538
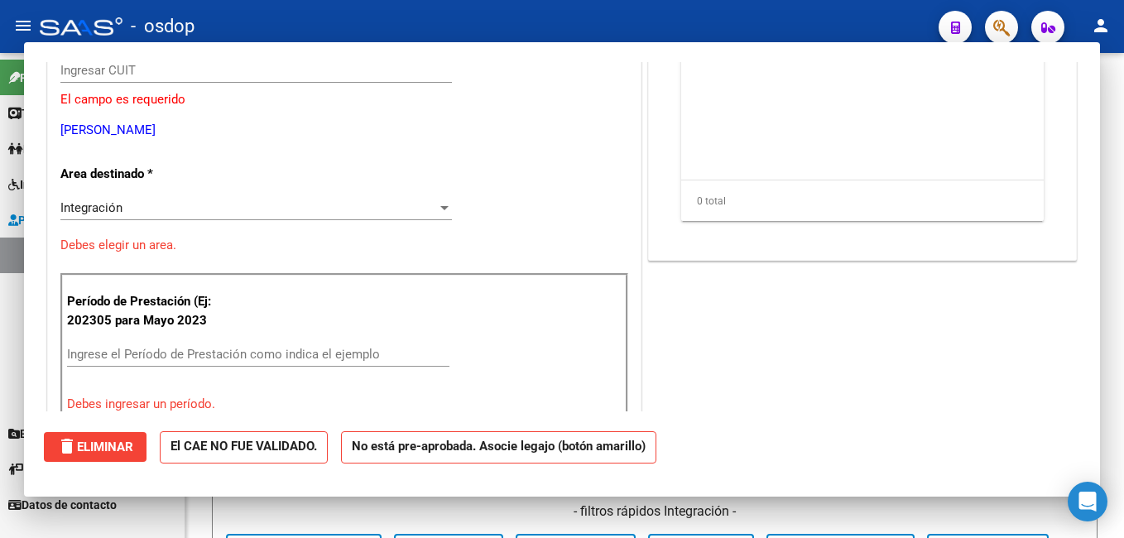
scroll to position [0, 0]
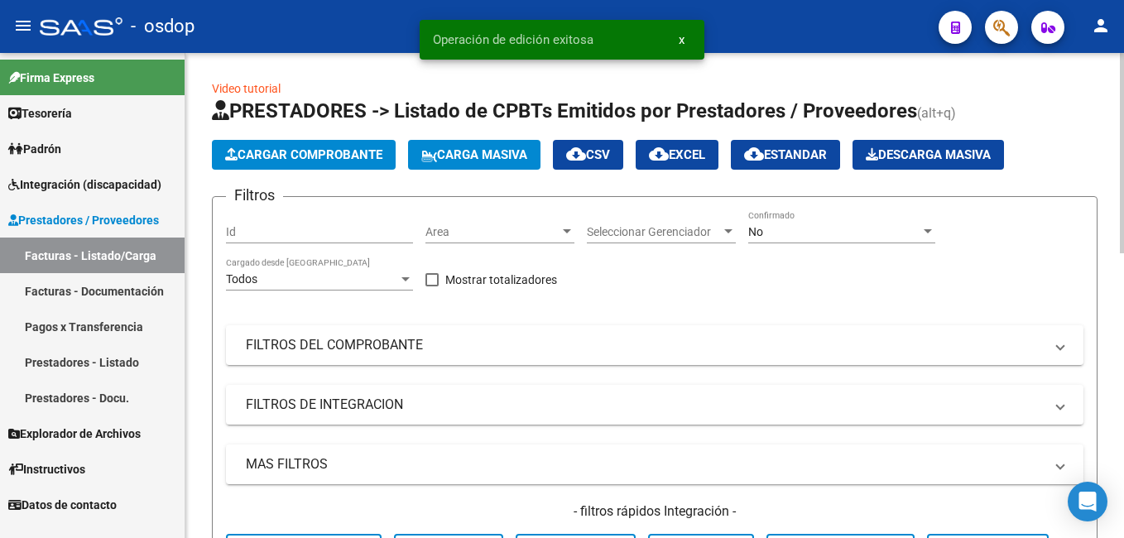
click at [276, 153] on span "Cargar Comprobante" at bounding box center [303, 154] width 157 height 15
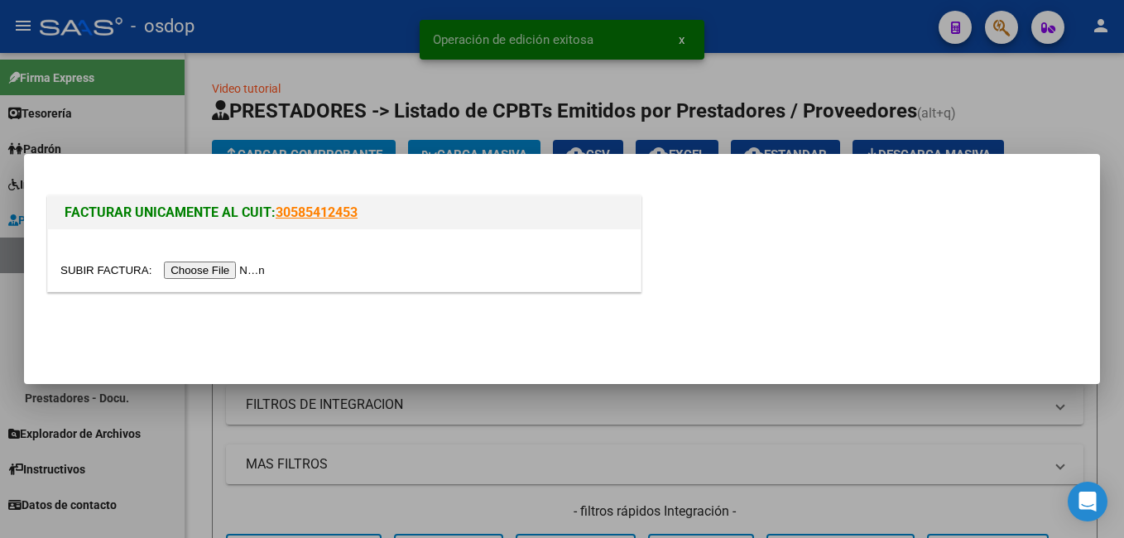
click at [199, 275] on input "file" at bounding box center [164, 269] width 209 height 17
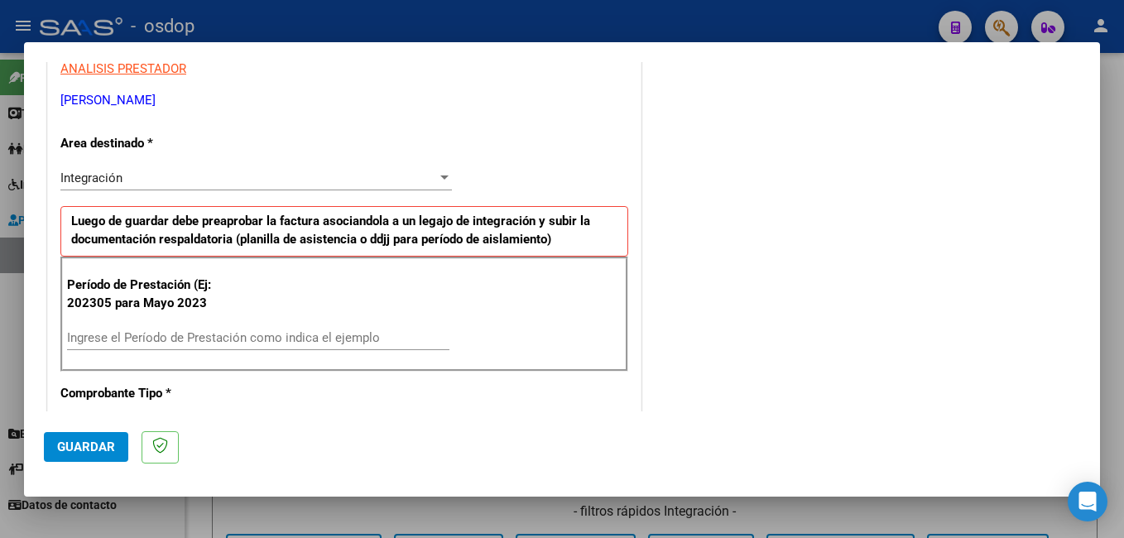
scroll to position [331, 0]
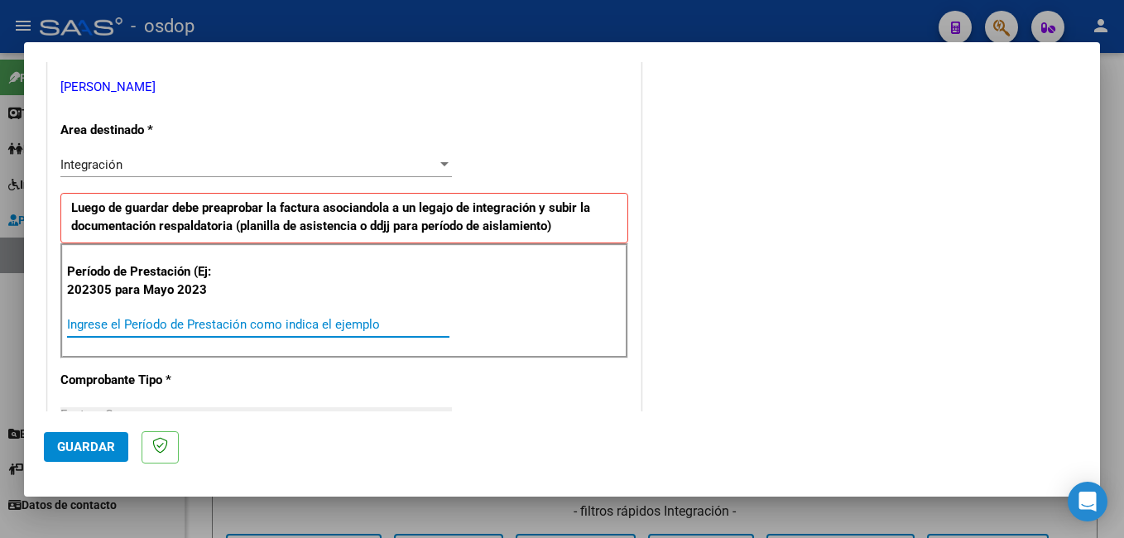
click at [122, 324] on input "Ingrese el Período de Prestación como indica el ejemplo" at bounding box center [258, 324] width 382 height 15
type input "202507"
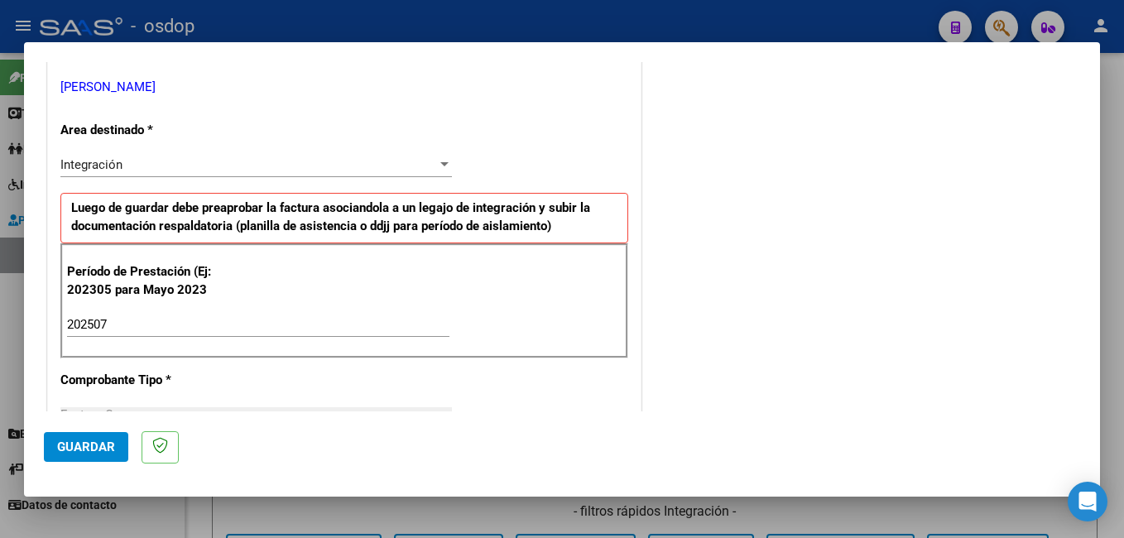
scroll to position [414, 0]
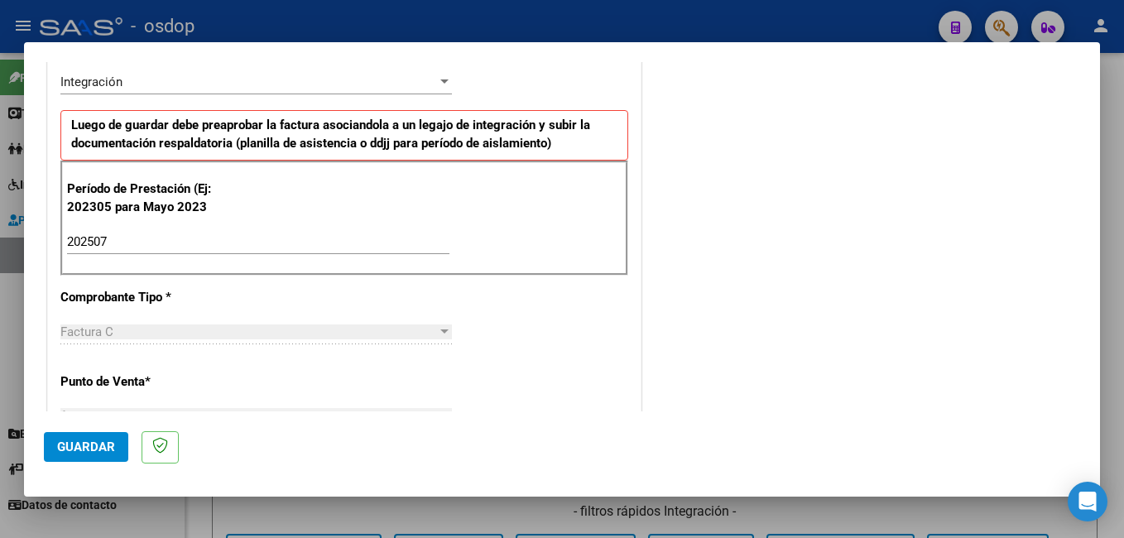
click at [97, 438] on button "Guardar" at bounding box center [86, 447] width 84 height 30
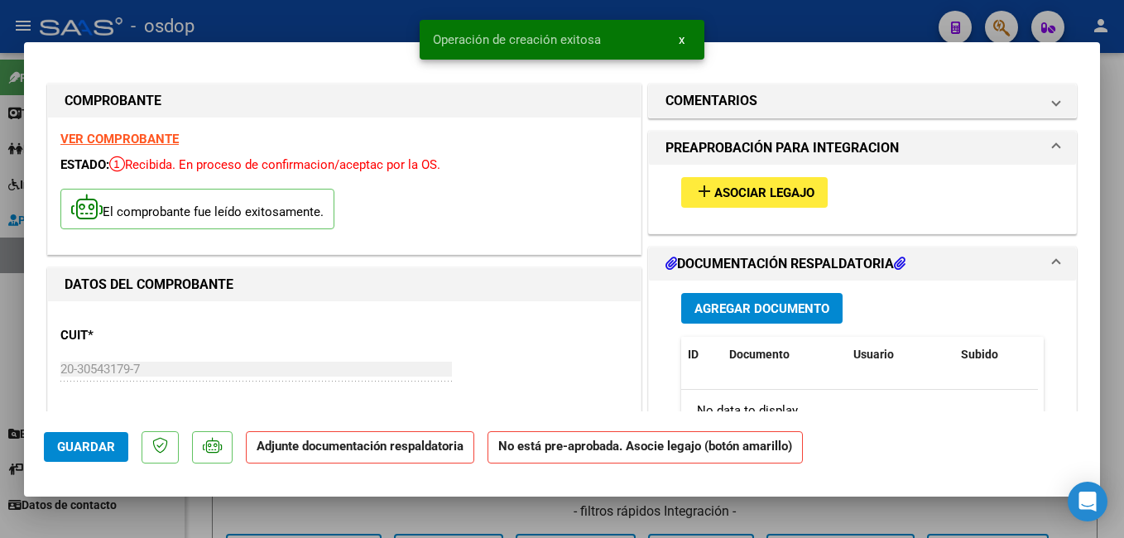
click at [714, 199] on span "Asociar Legajo" at bounding box center [764, 192] width 100 height 15
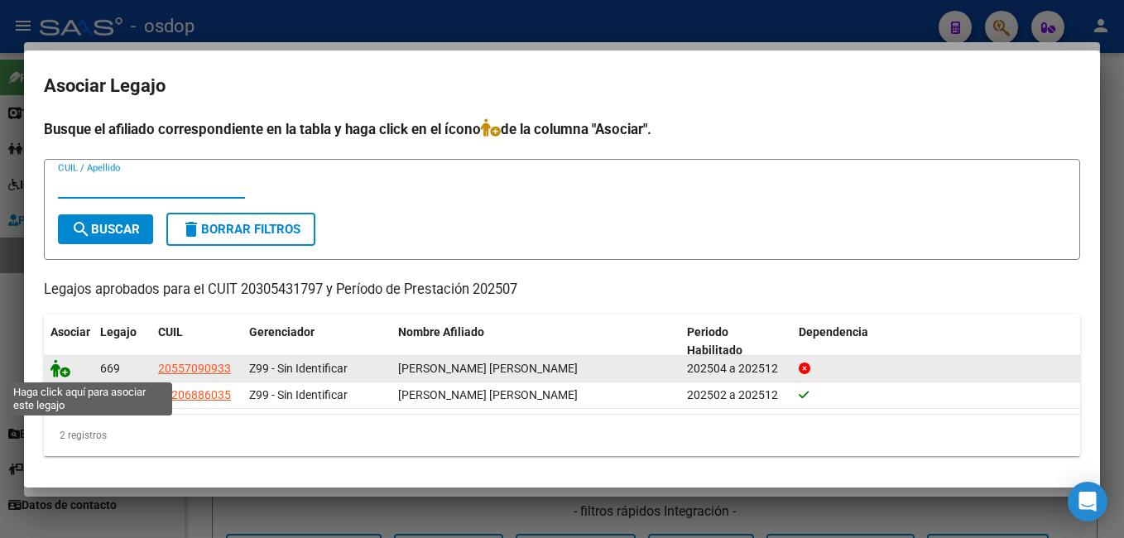
click at [50, 369] on icon at bounding box center [60, 368] width 20 height 18
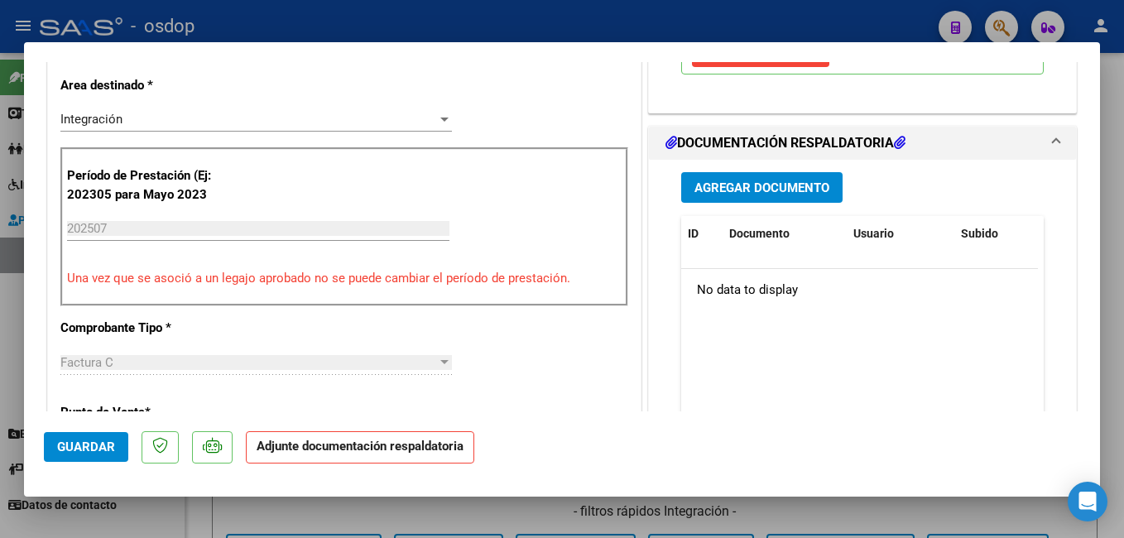
scroll to position [414, 0]
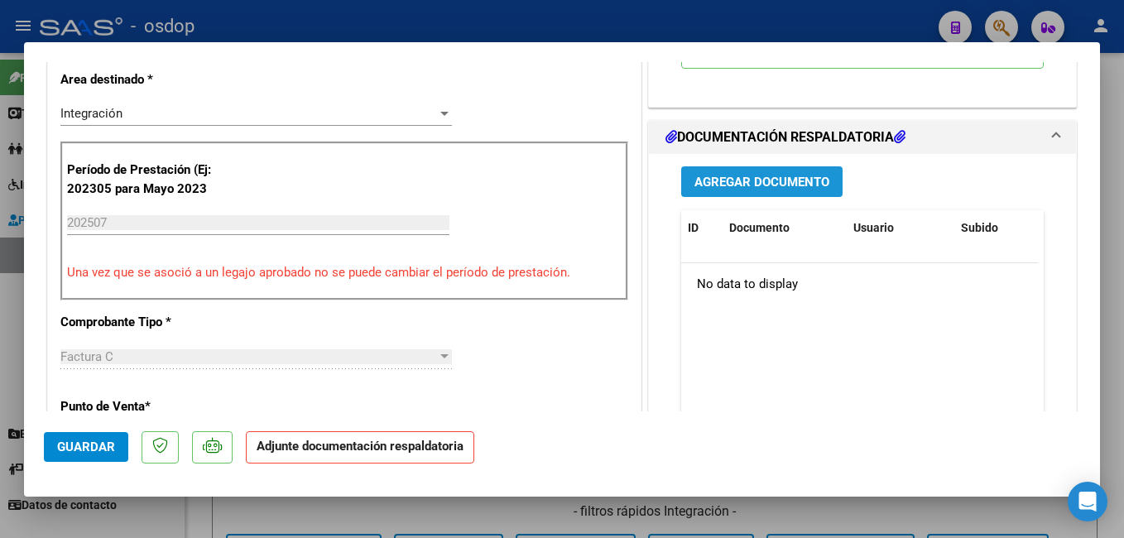
click at [740, 189] on span "Agregar Documento" at bounding box center [761, 182] width 135 height 15
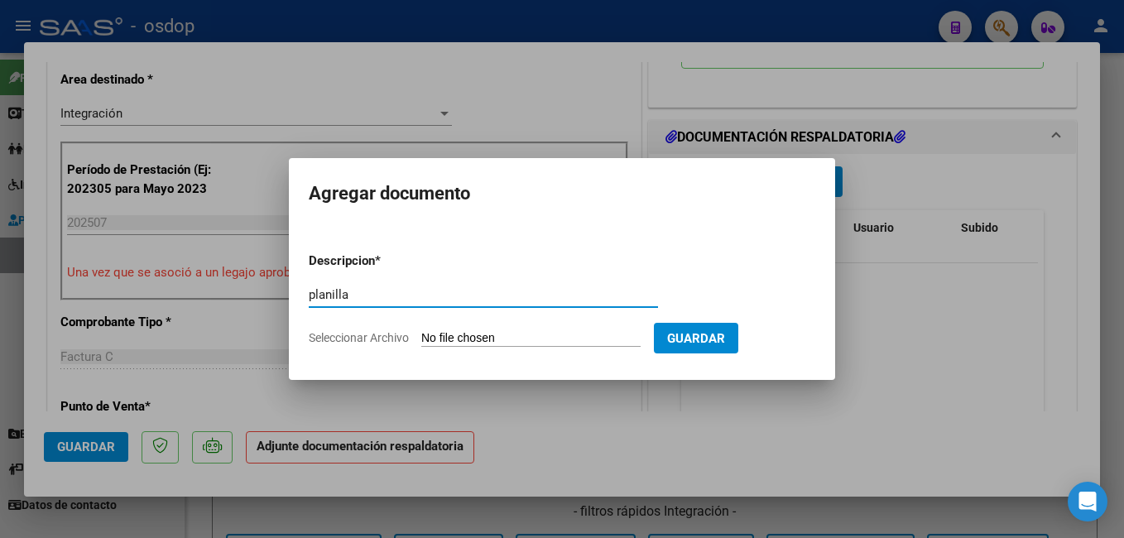
type input "planilla"
click at [505, 347] on input "Seleccionar Archivo" at bounding box center [530, 339] width 219 height 16
type input "C:\fakepath\planilla [PERSON_NAME].pdf"
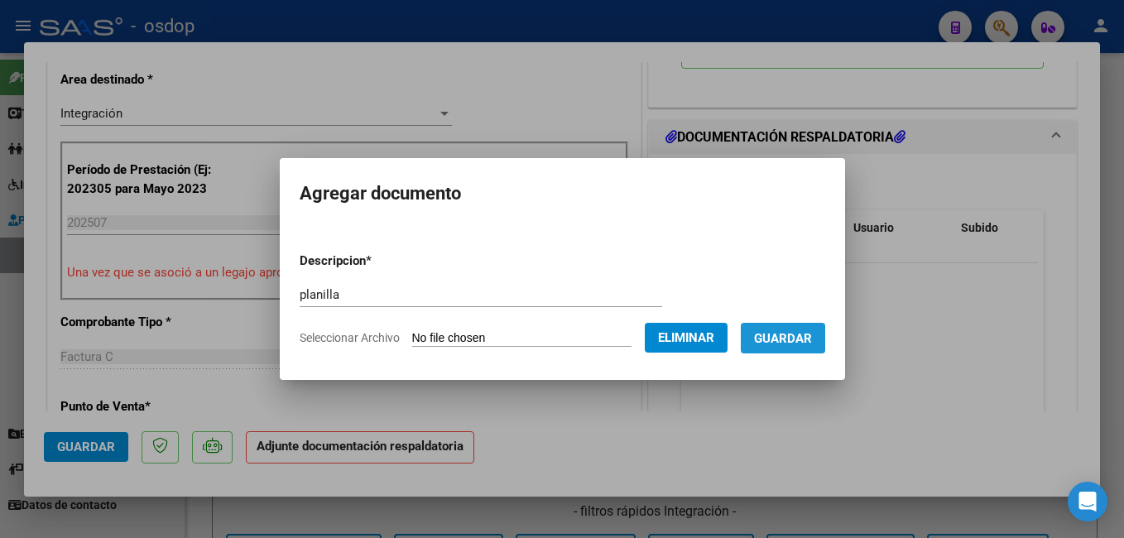
click at [812, 342] on span "Guardar" at bounding box center [783, 338] width 58 height 15
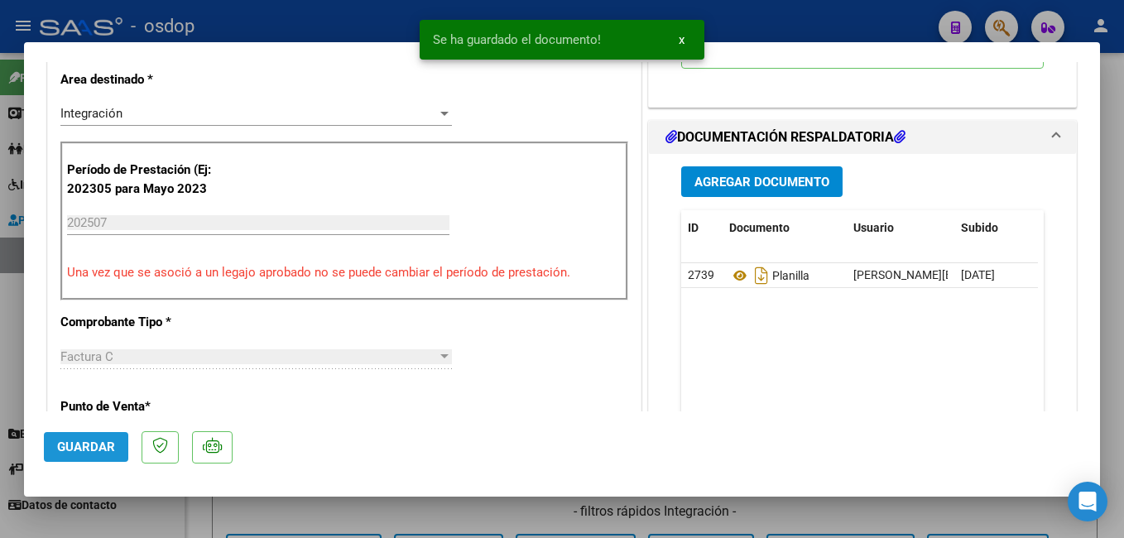
click at [82, 445] on span "Guardar" at bounding box center [86, 446] width 58 height 15
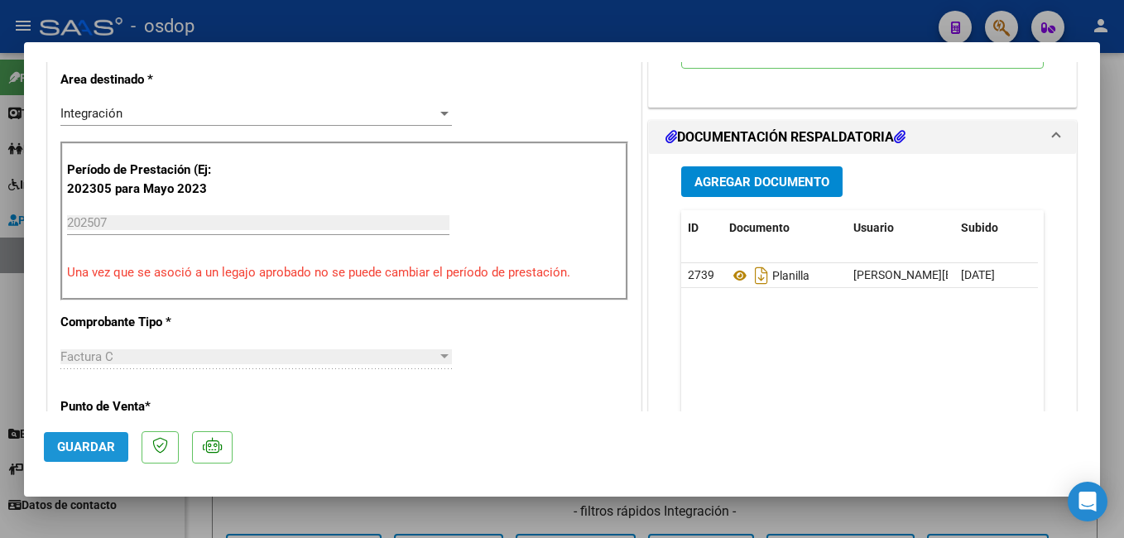
click at [82, 445] on span "Guardar" at bounding box center [86, 446] width 58 height 15
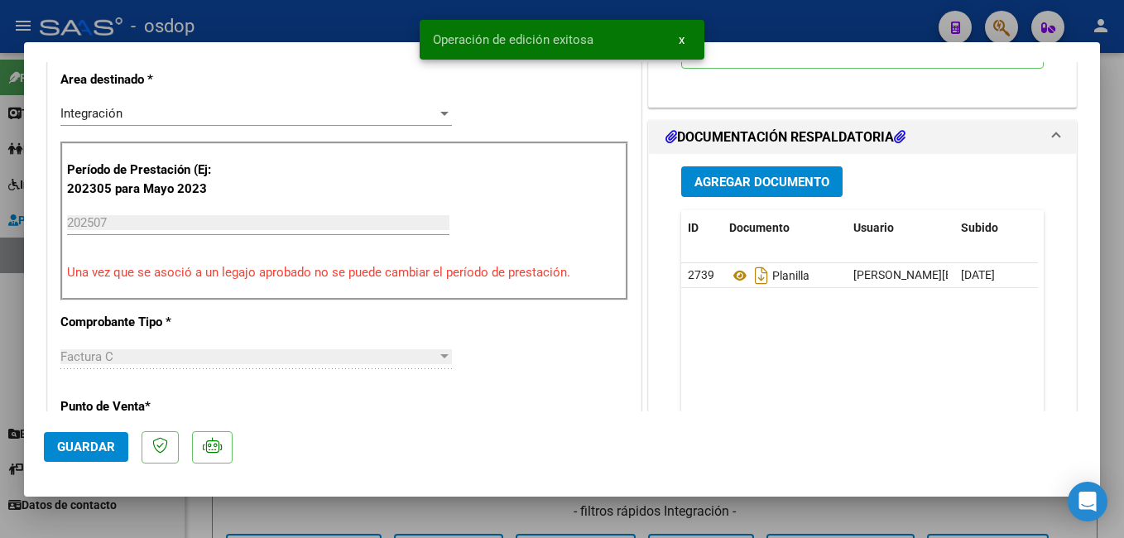
click at [382, 19] on div at bounding box center [562, 269] width 1124 height 538
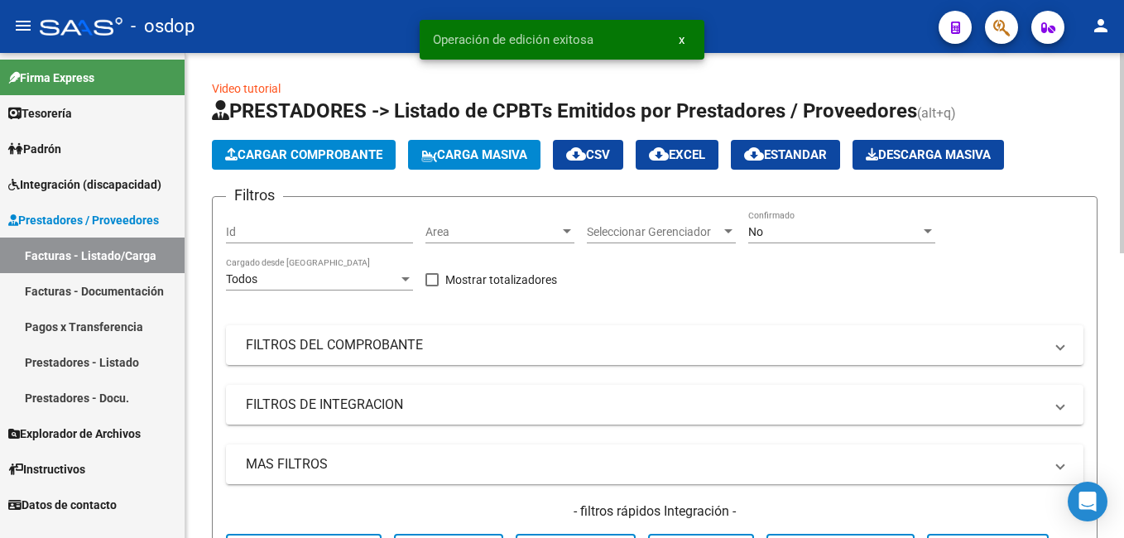
click at [305, 149] on span "Cargar Comprobante" at bounding box center [303, 154] width 157 height 15
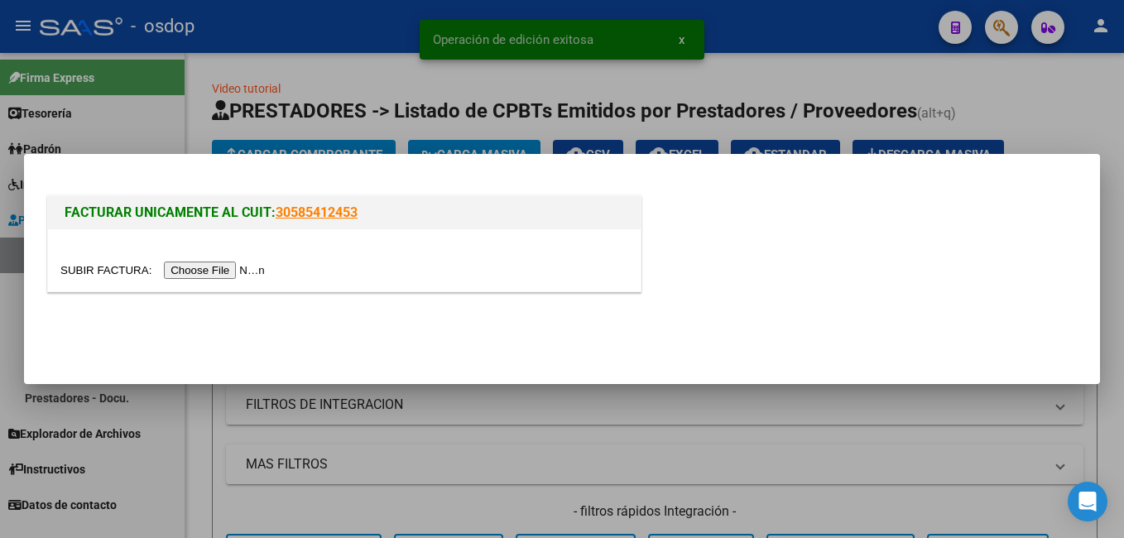
click at [232, 271] on input "file" at bounding box center [164, 269] width 209 height 17
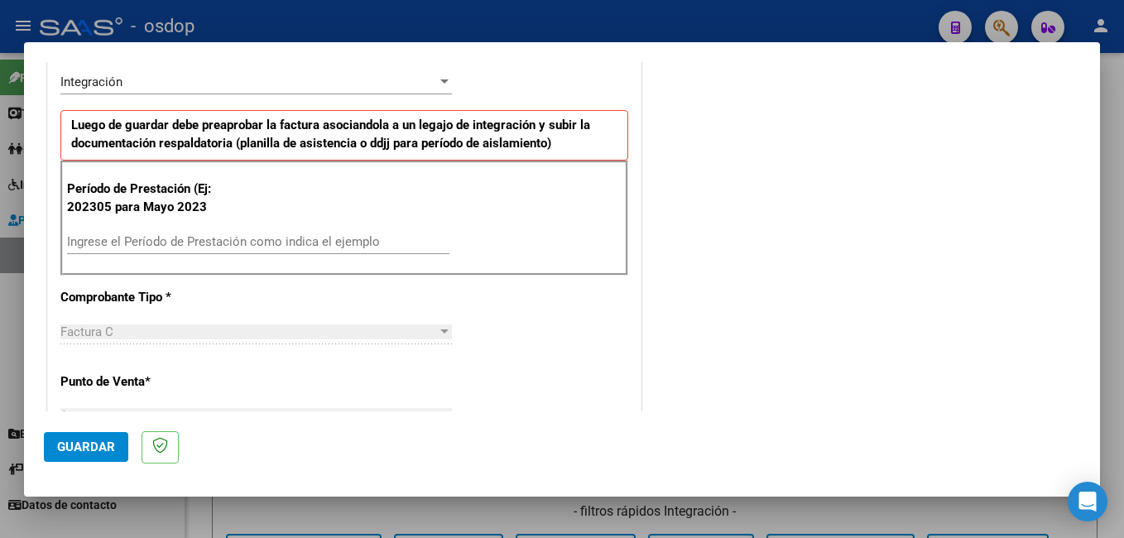
click at [180, 237] on input "Ingrese el Período de Prestación como indica el ejemplo" at bounding box center [258, 241] width 382 height 15
type input "202507"
click at [85, 441] on span "Guardar" at bounding box center [86, 446] width 58 height 15
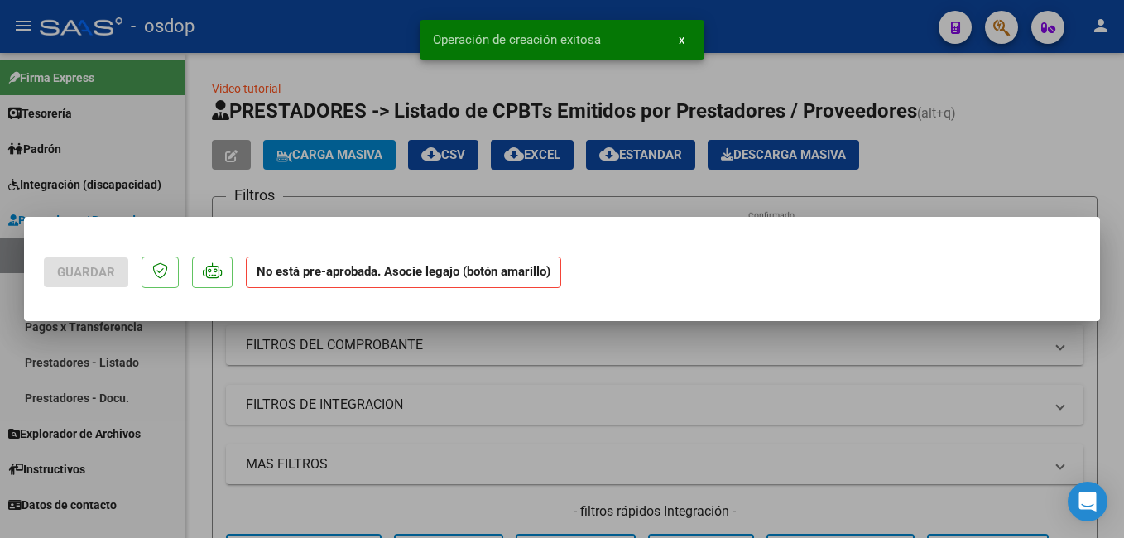
scroll to position [0, 0]
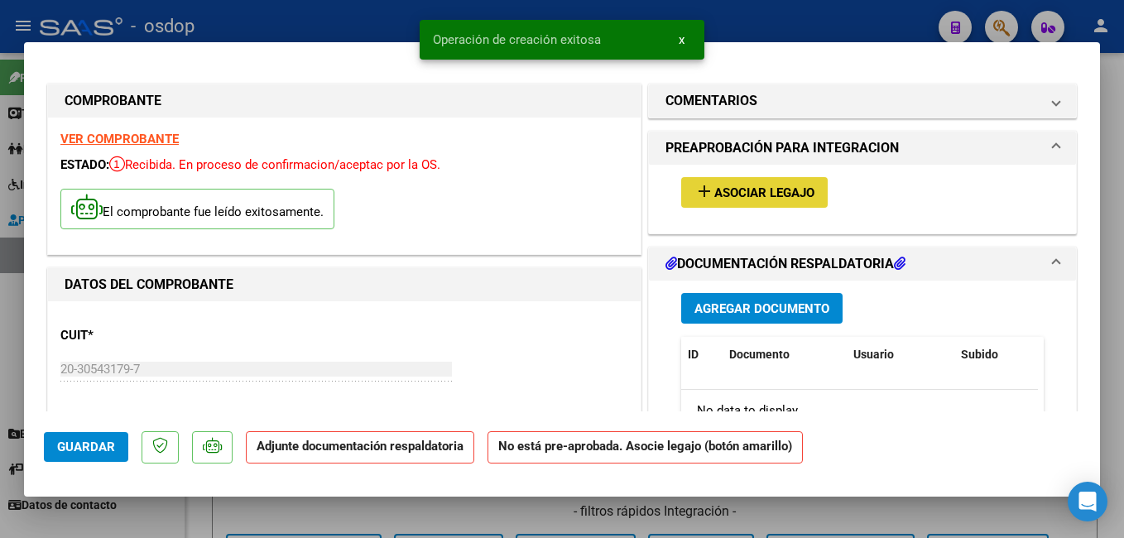
click at [760, 204] on button "add Asociar Legajo" at bounding box center [754, 192] width 146 height 31
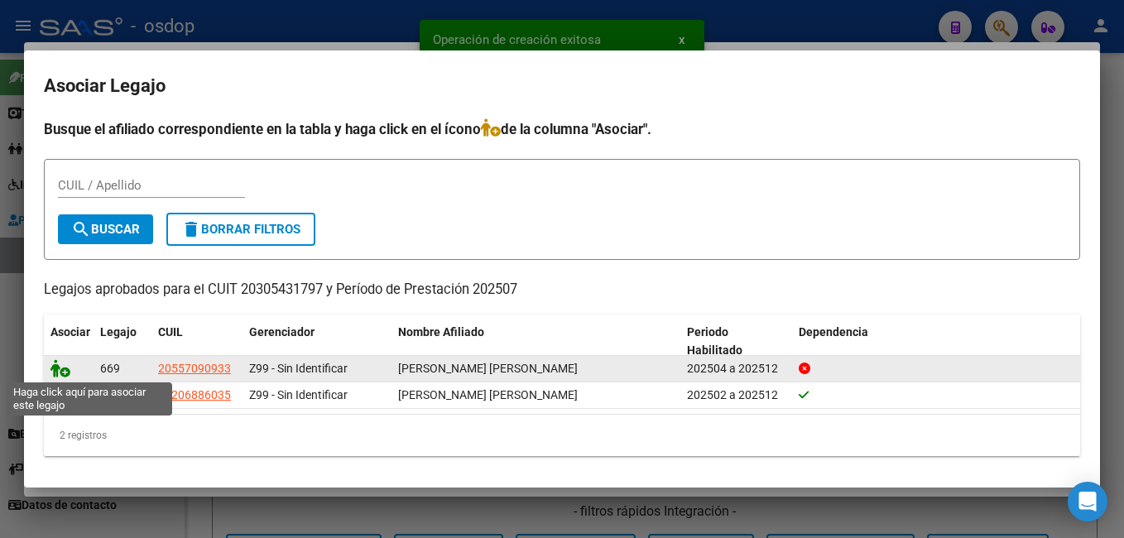
click at [62, 369] on icon at bounding box center [60, 368] width 20 height 18
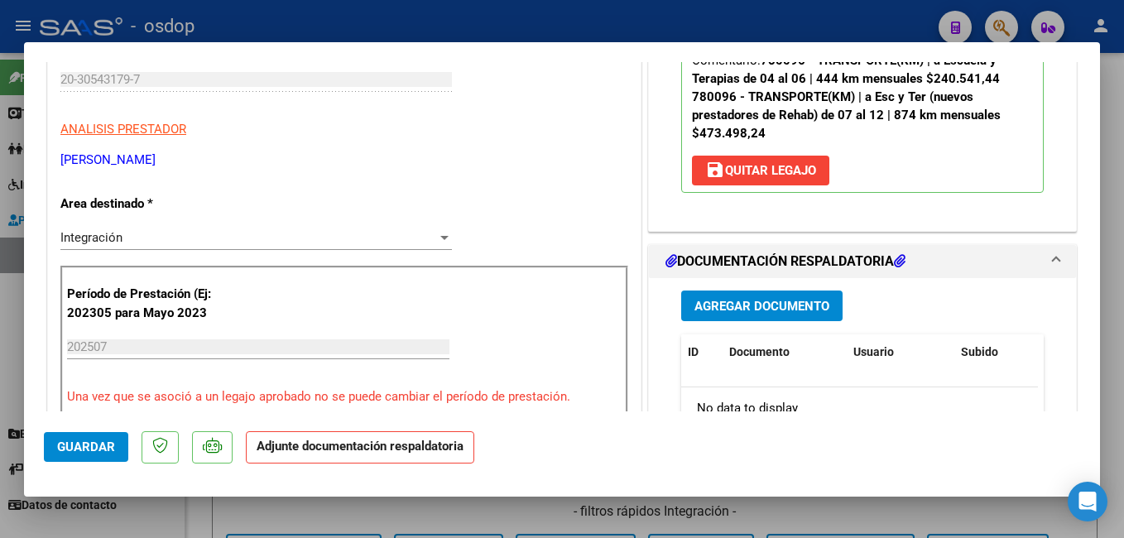
scroll to position [331, 0]
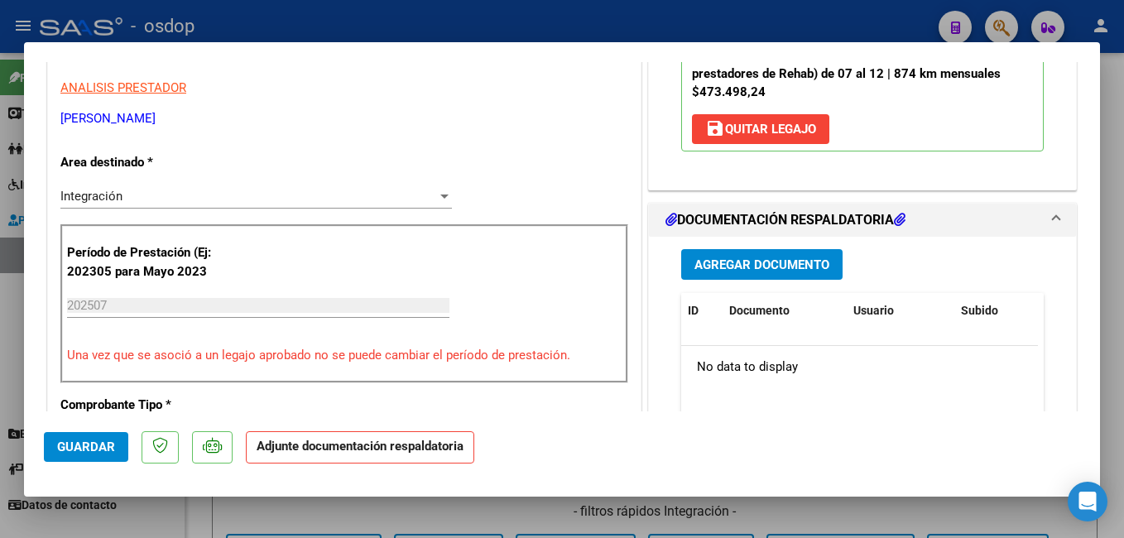
click at [766, 264] on span "Agregar Documento" at bounding box center [761, 264] width 135 height 15
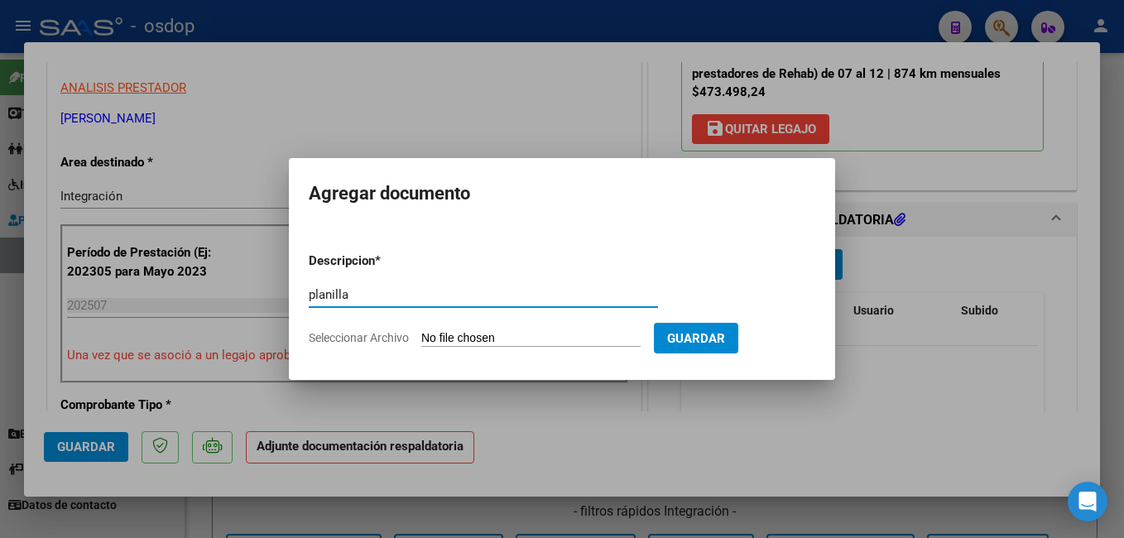
type input "planilla"
click at [476, 330] on app-file-uploader "Seleccionar Archivo" at bounding box center [481, 337] width 345 height 15
click at [540, 337] on input "Seleccionar Archivo" at bounding box center [530, 339] width 219 height 16
type input "C:\fakepath\planilla [PERSON_NAME].pdf"
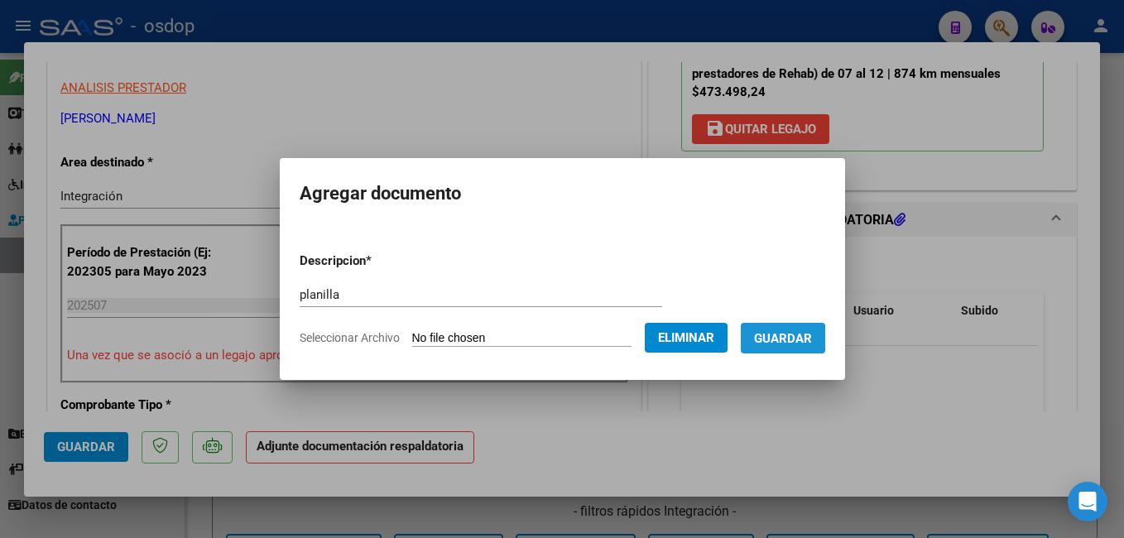
click at [802, 338] on span "Guardar" at bounding box center [783, 338] width 58 height 15
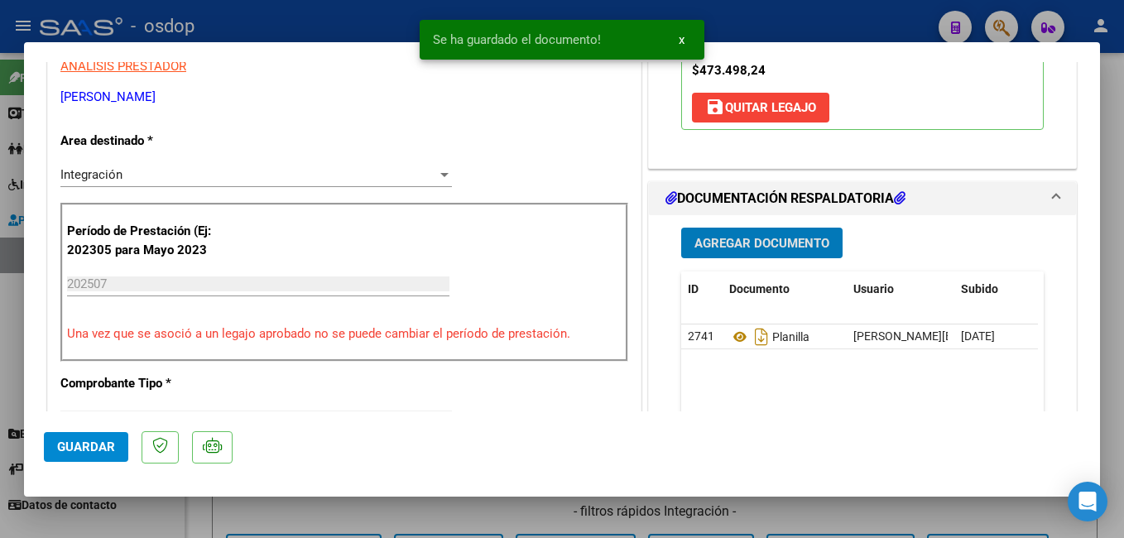
scroll to position [414, 0]
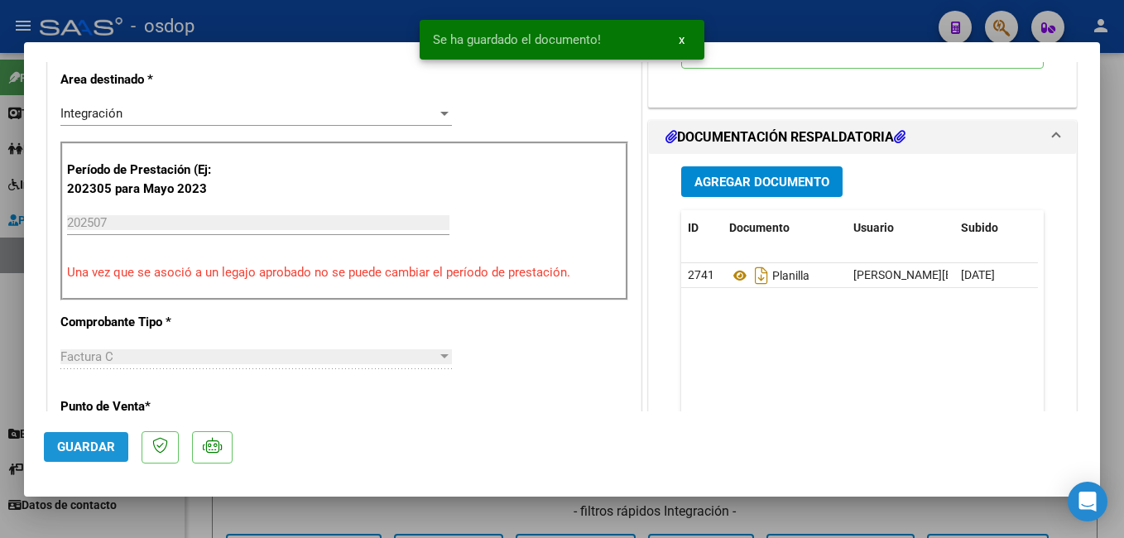
click at [87, 440] on span "Guardar" at bounding box center [86, 446] width 58 height 15
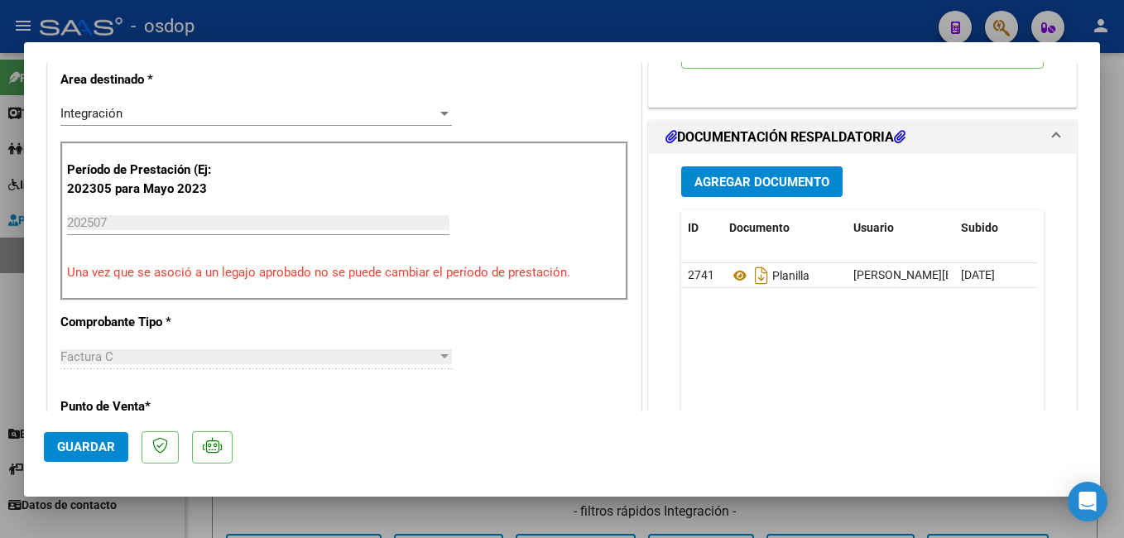
click at [233, 12] on div at bounding box center [562, 269] width 1124 height 538
